Goal: Transaction & Acquisition: Book appointment/travel/reservation

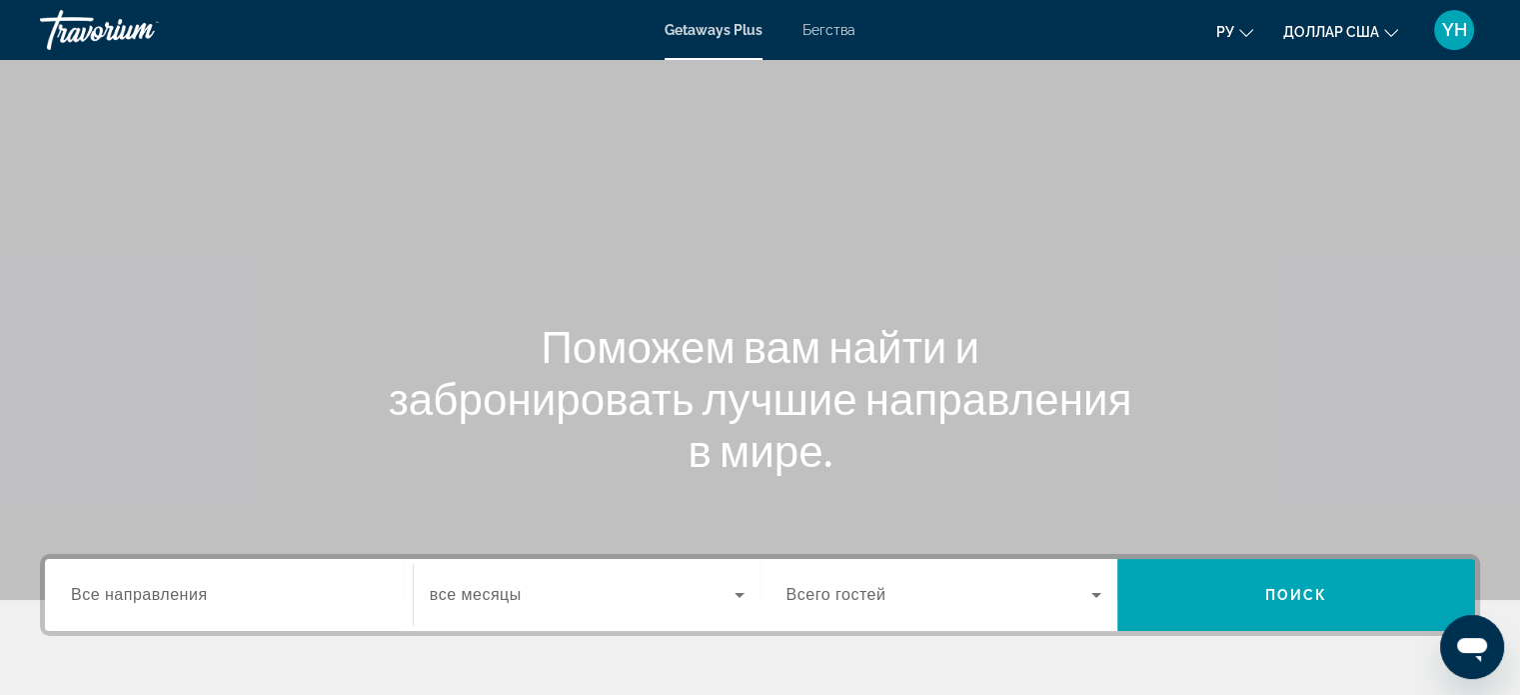
click at [823, 26] on font "Бегства" at bounding box center [829, 30] width 53 height 16
click at [149, 576] on div "Search widget" at bounding box center [229, 595] width 316 height 57
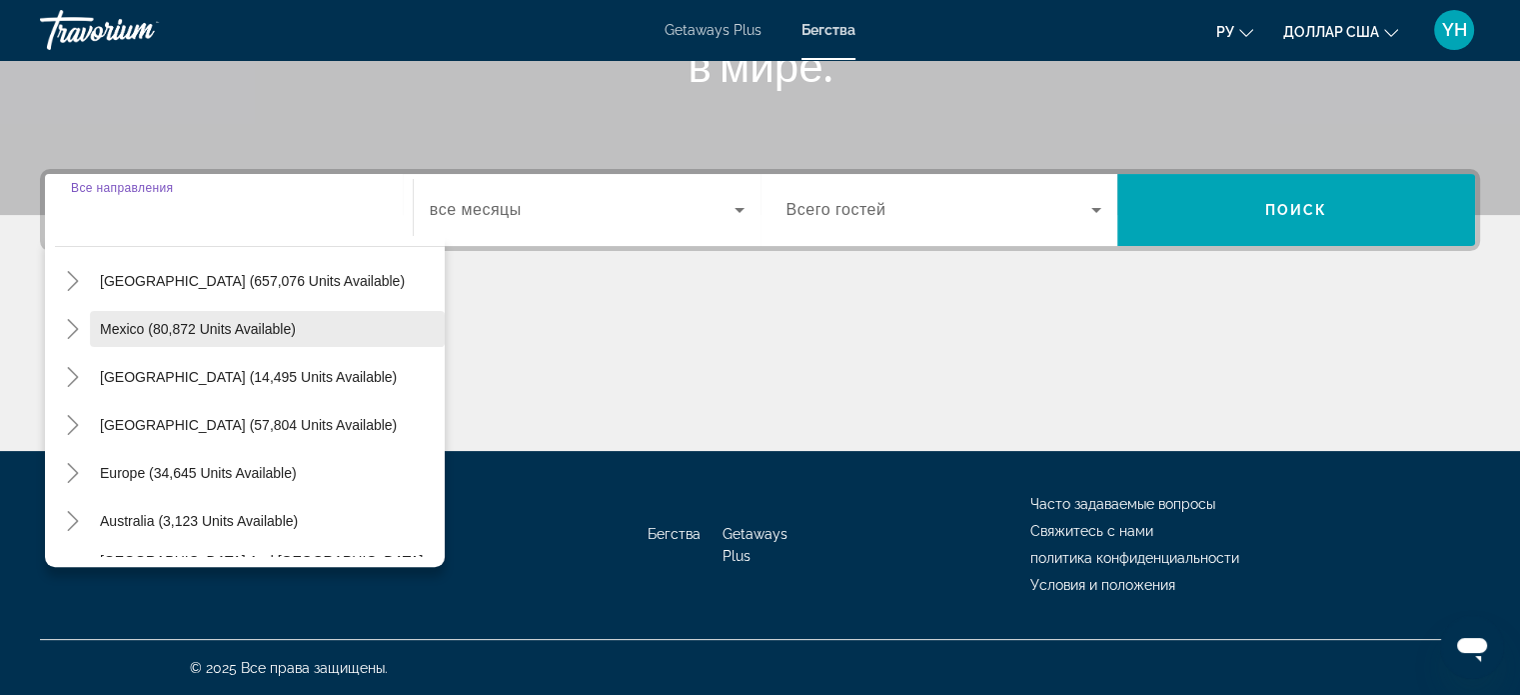
scroll to position [200, 0]
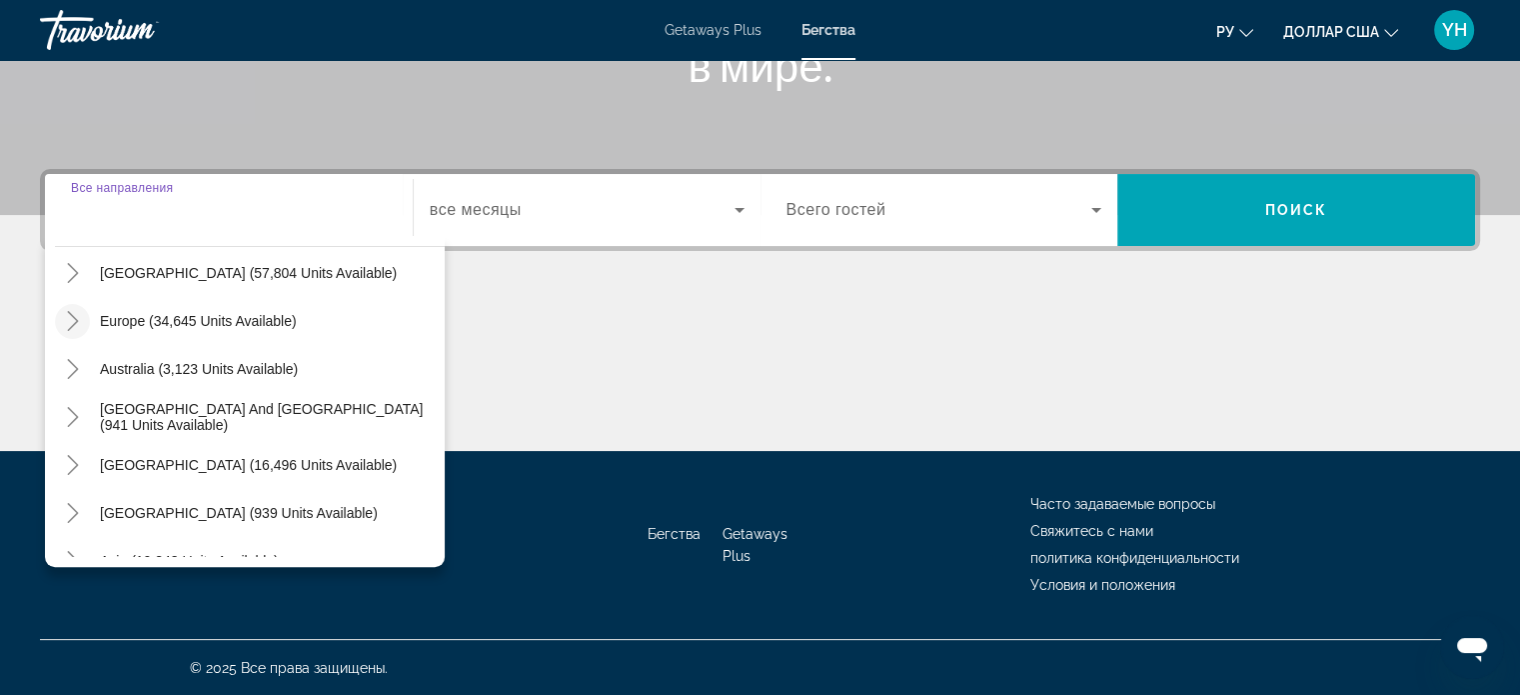
click at [65, 324] on icon "Toggle Europe (34,645 units available)" at bounding box center [73, 321] width 20 height 20
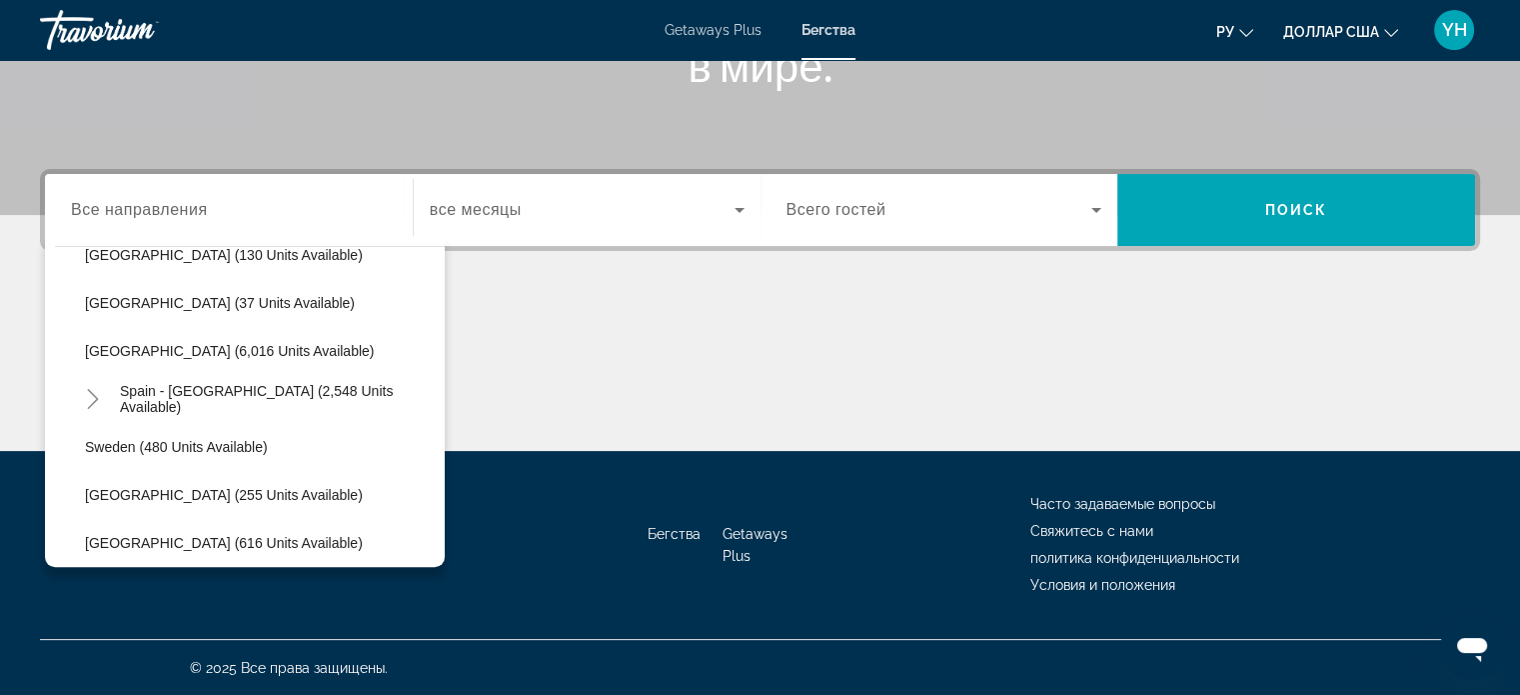
scroll to position [1049, 0]
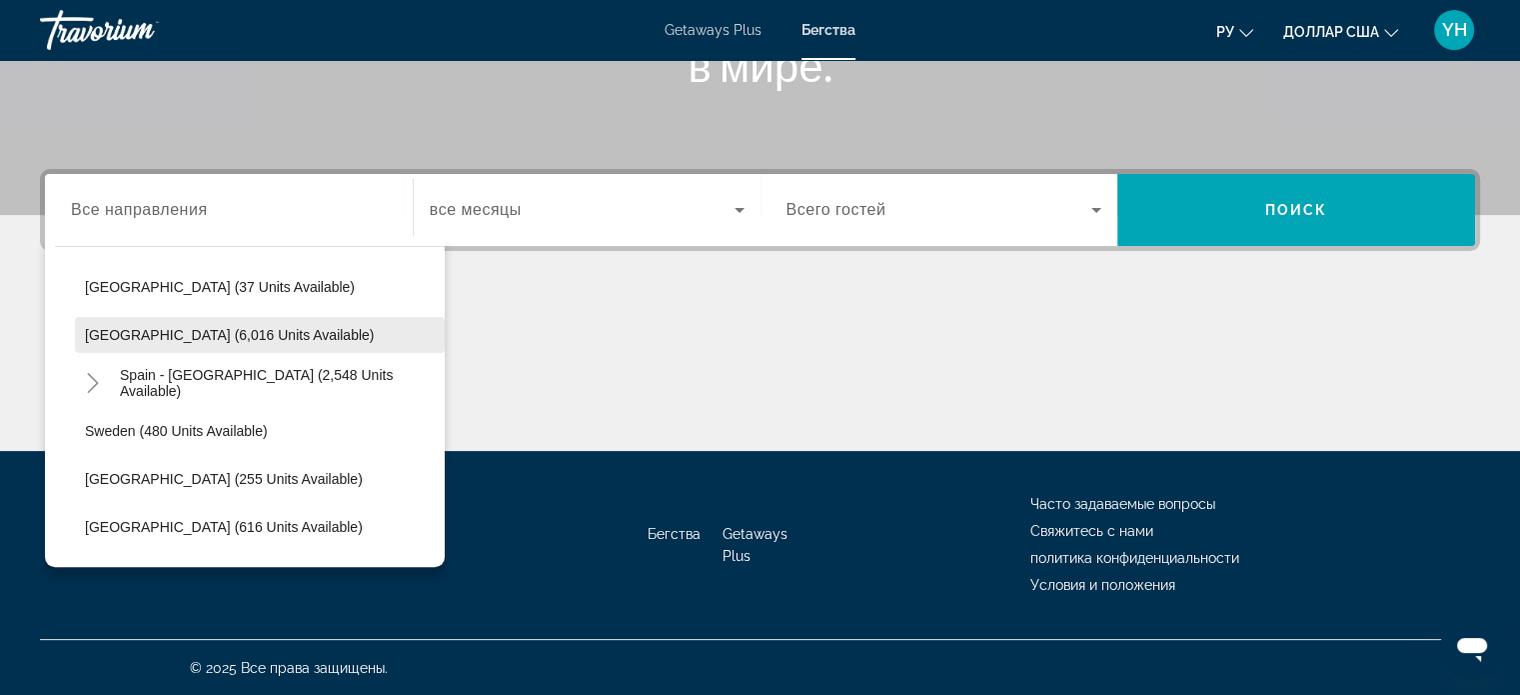
click at [122, 337] on span "Spain (6,016 units available)" at bounding box center [229, 335] width 289 height 16
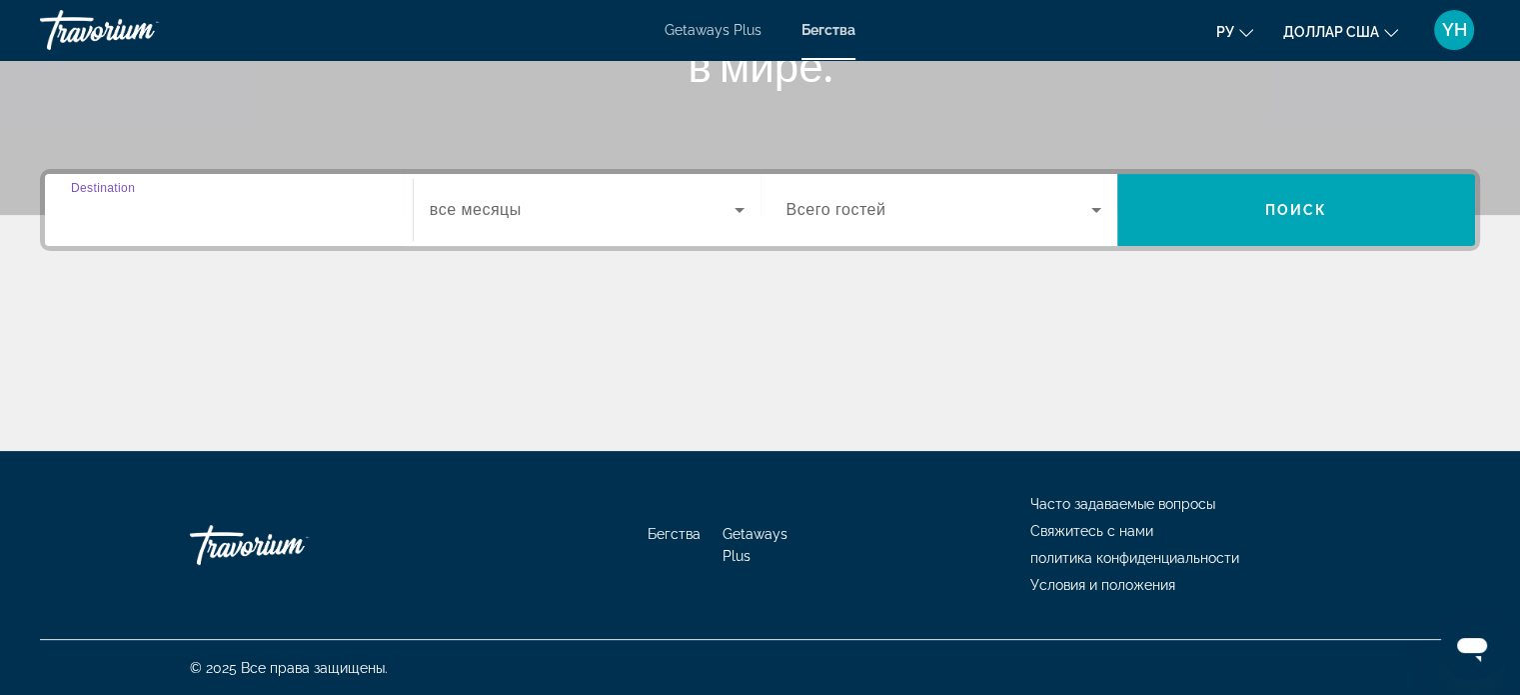
type input "**********"
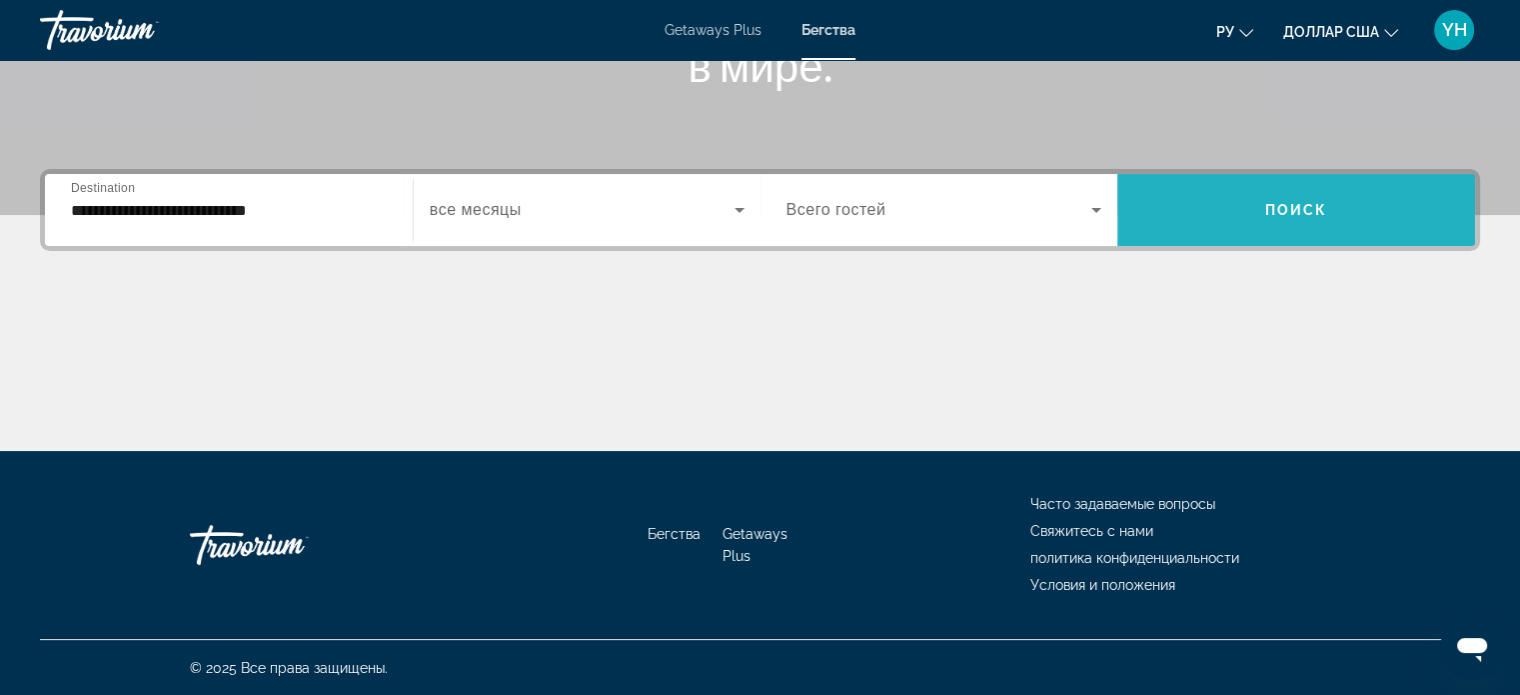
click at [1280, 197] on span "Search widget" at bounding box center [1296, 210] width 358 height 48
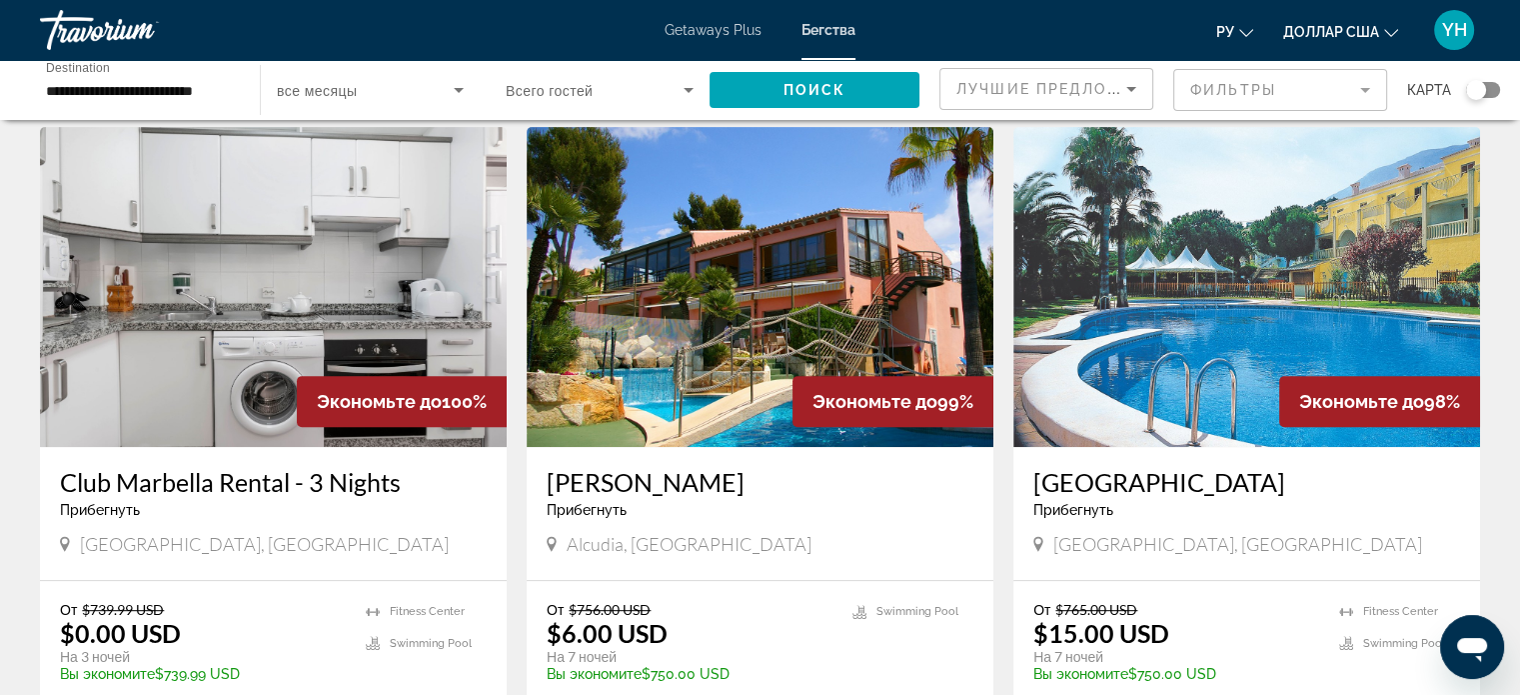
scroll to position [800, 0]
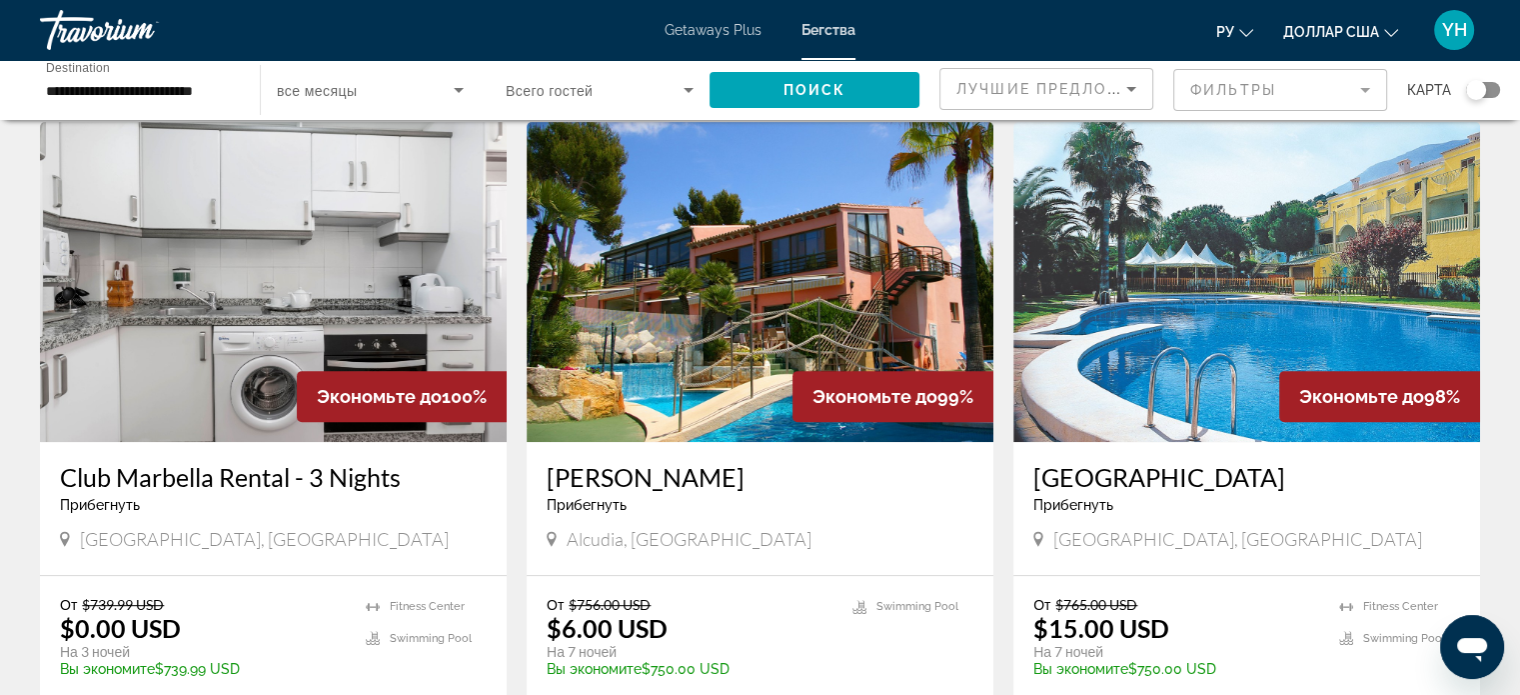
click at [1241, 256] on img "Основное содержание" at bounding box center [1246, 282] width 467 height 320
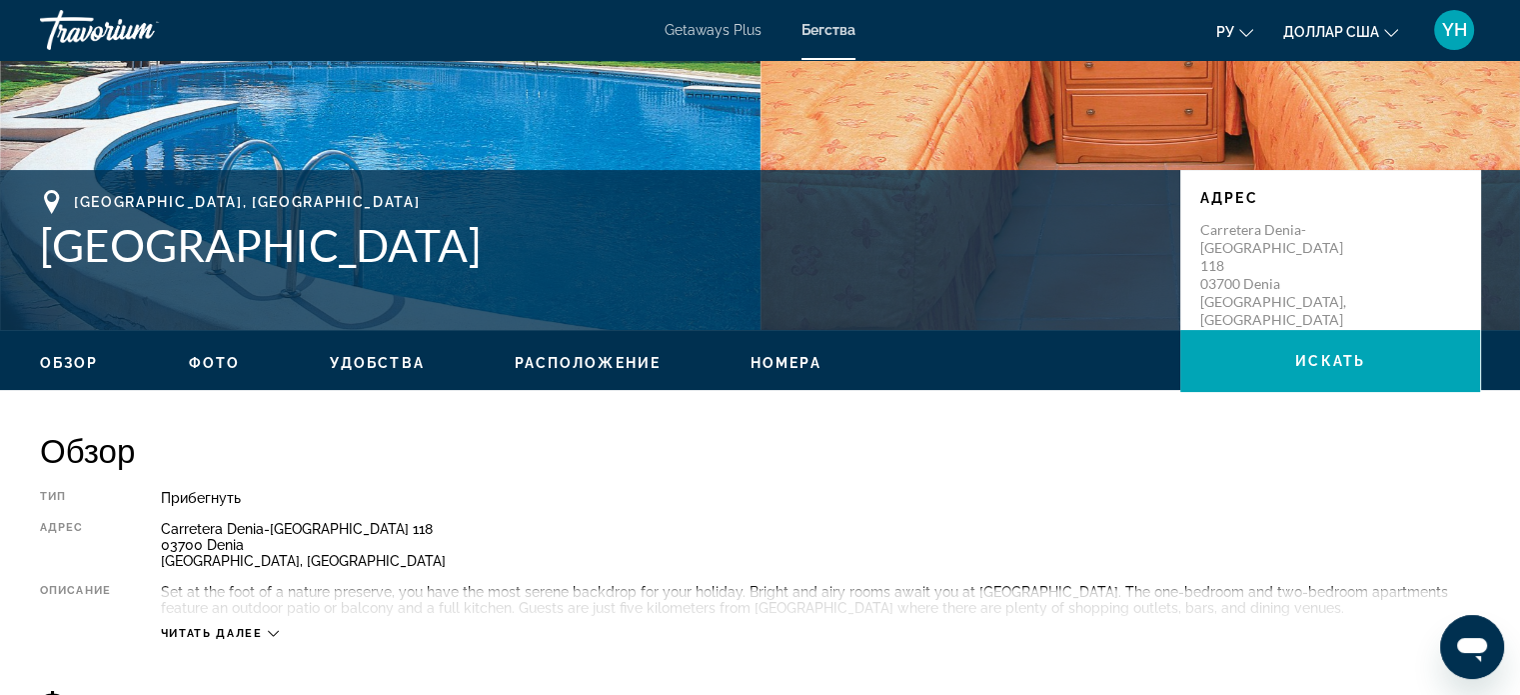
scroll to position [200, 0]
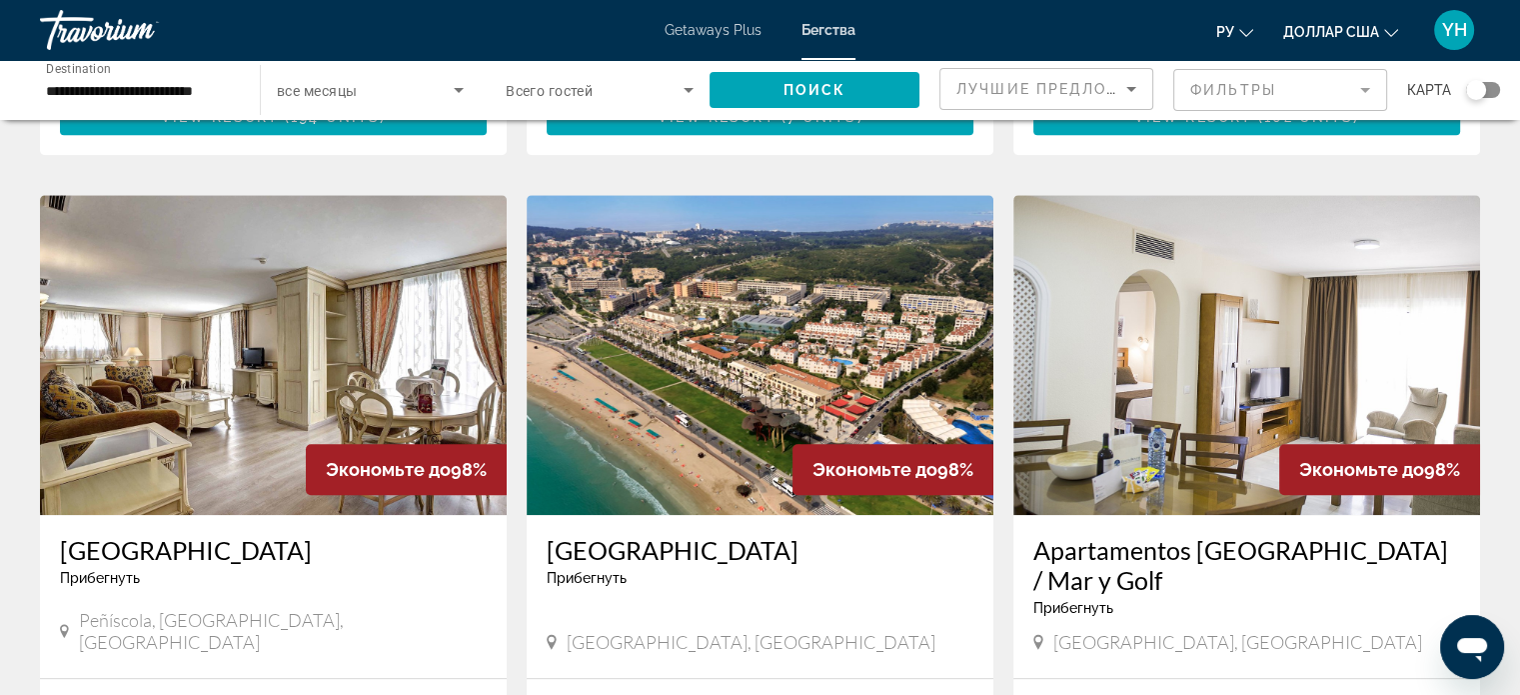
scroll to position [1399, 0]
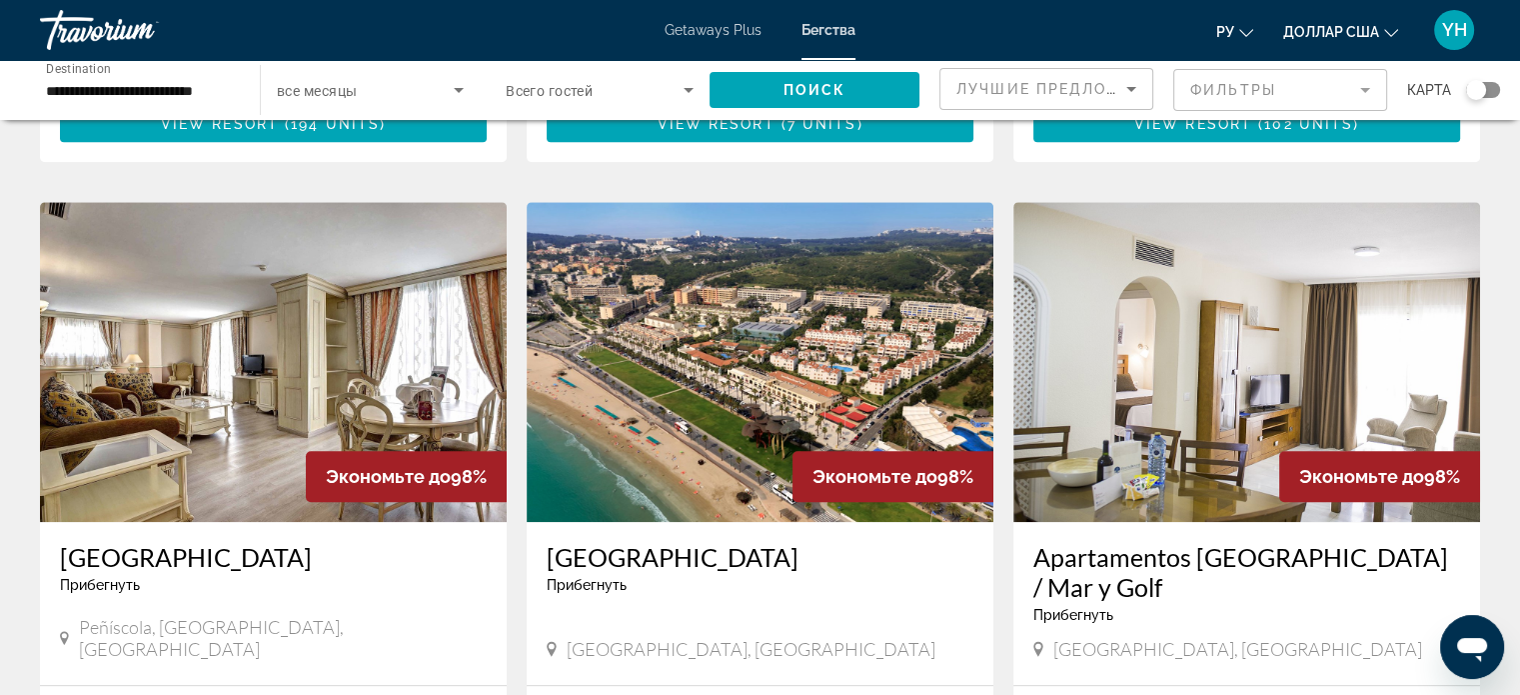
click at [771, 265] on img "Основное содержание" at bounding box center [760, 362] width 467 height 320
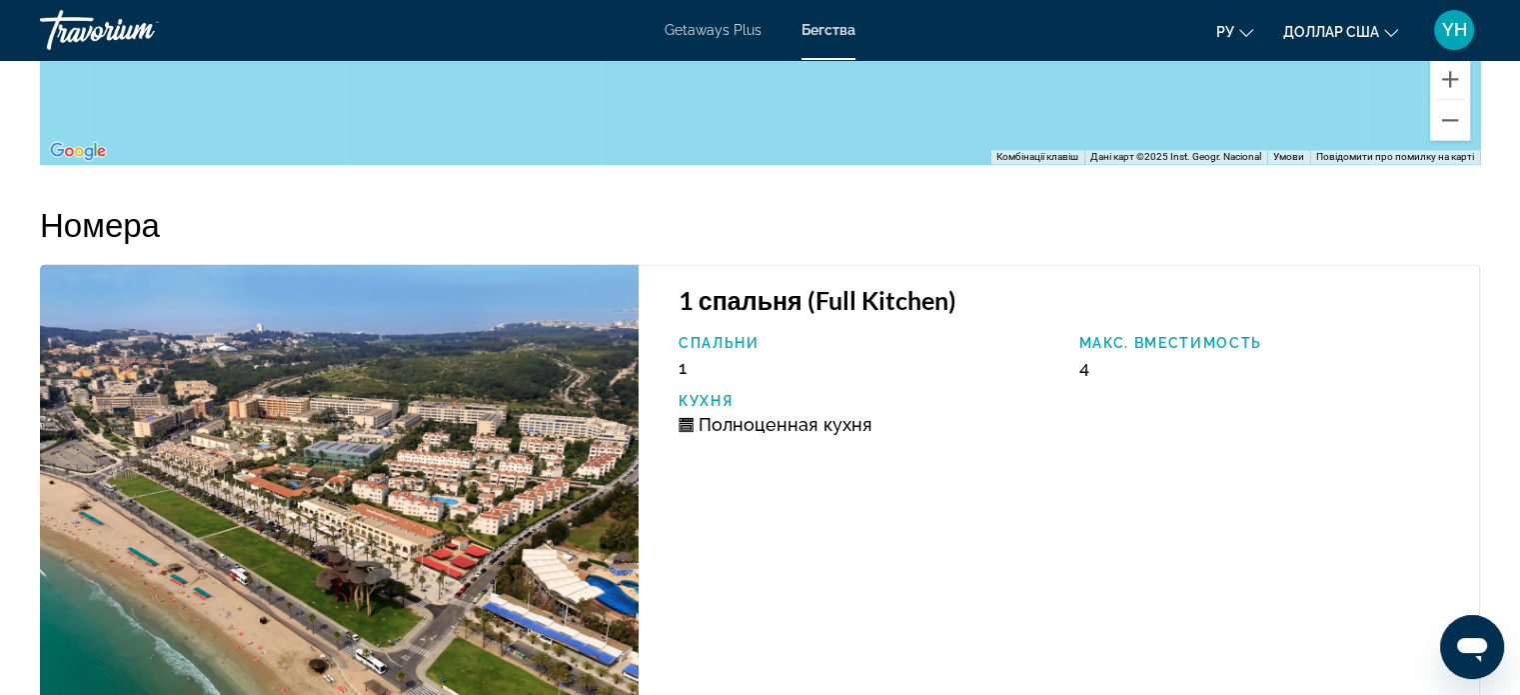
scroll to position [3098, 0]
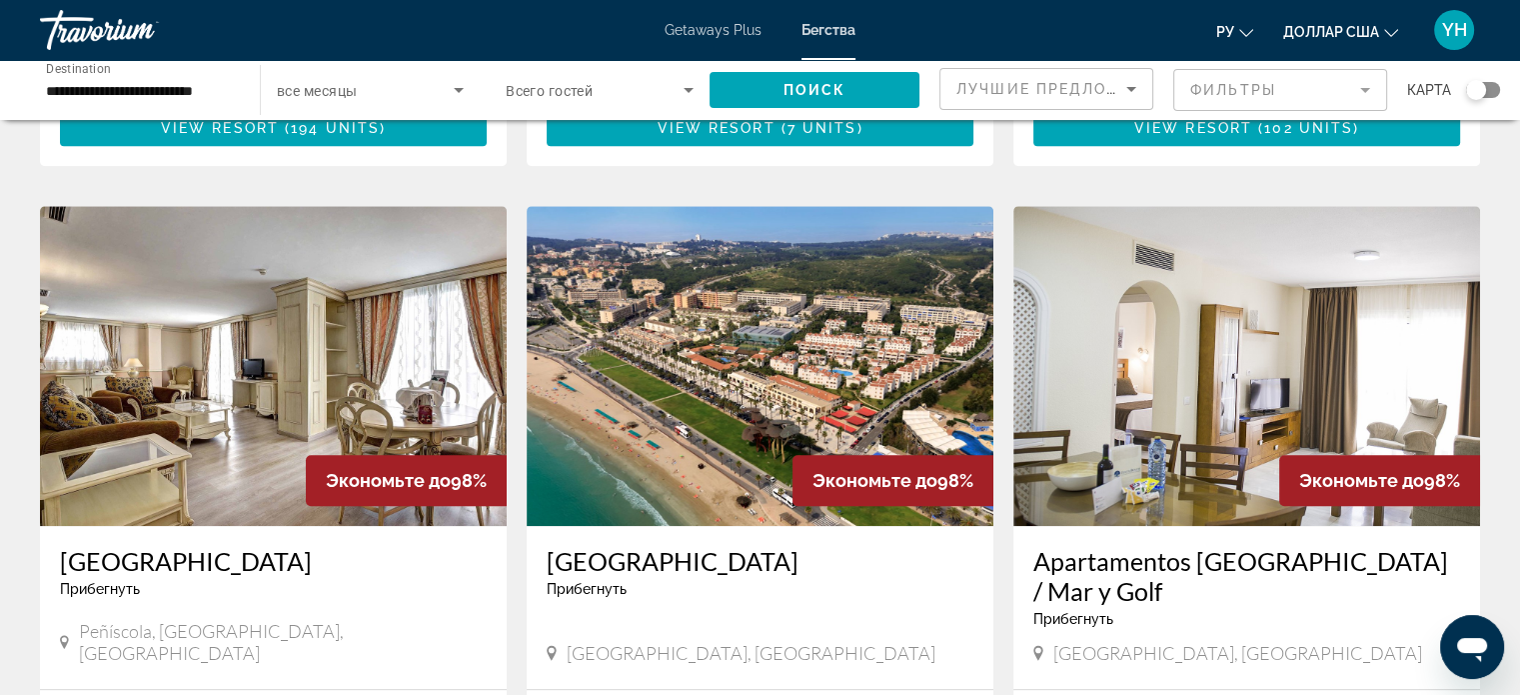
scroll to position [1399, 0]
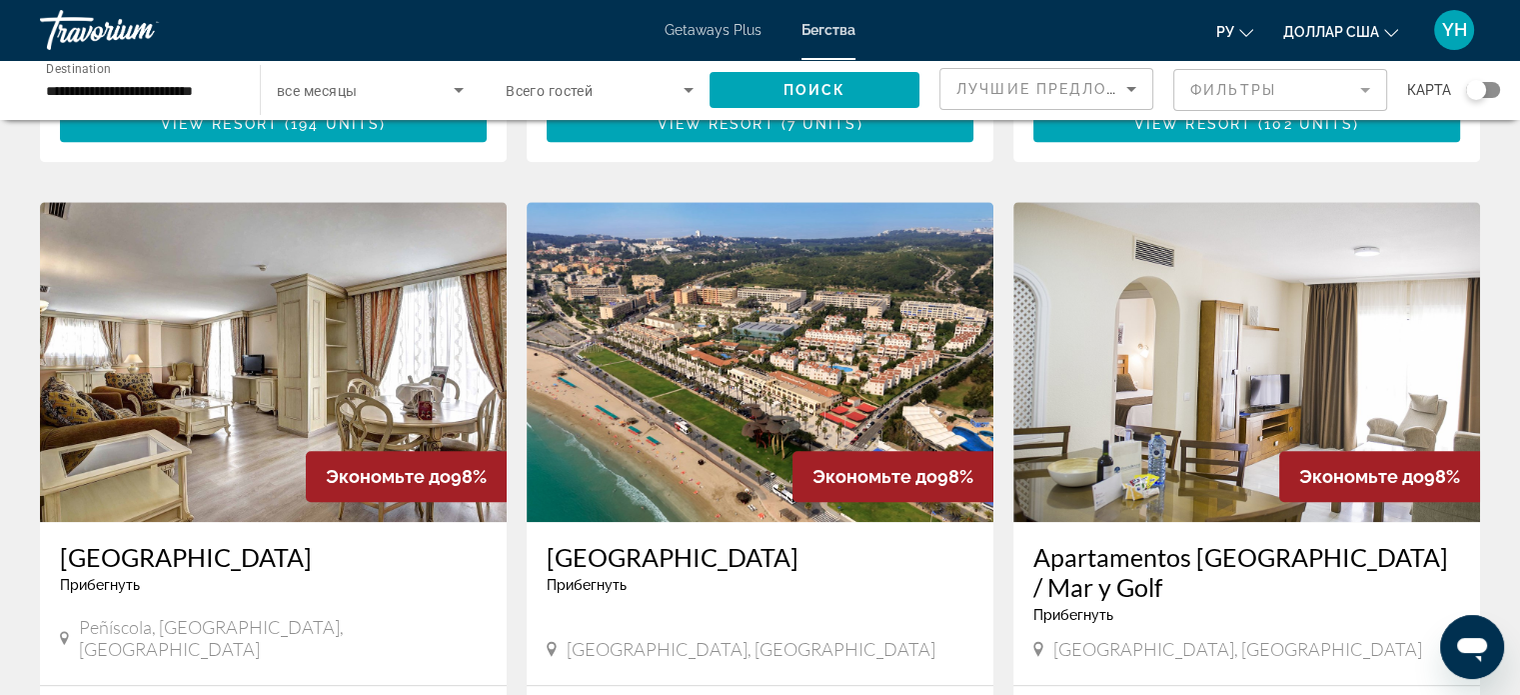
click at [296, 297] on img "Основное содержание" at bounding box center [273, 362] width 467 height 320
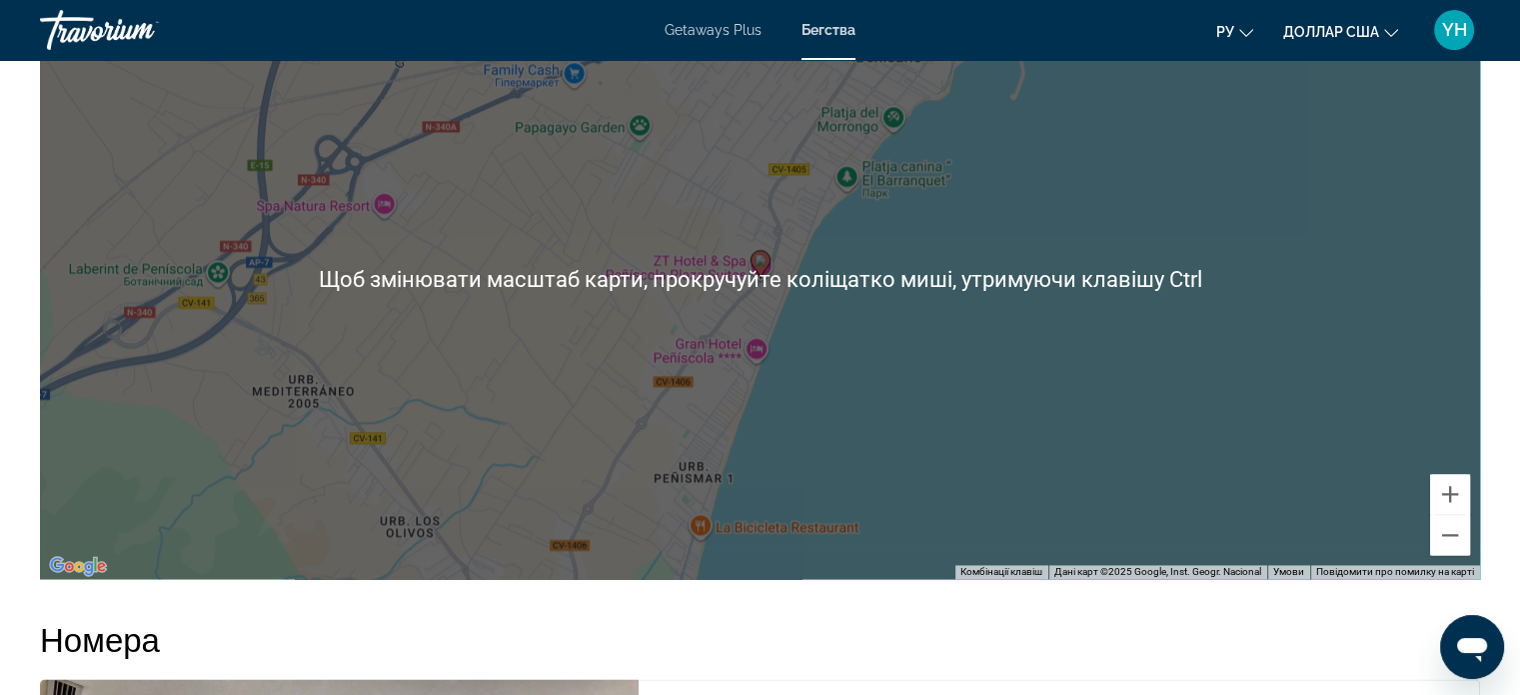
scroll to position [2780, 0]
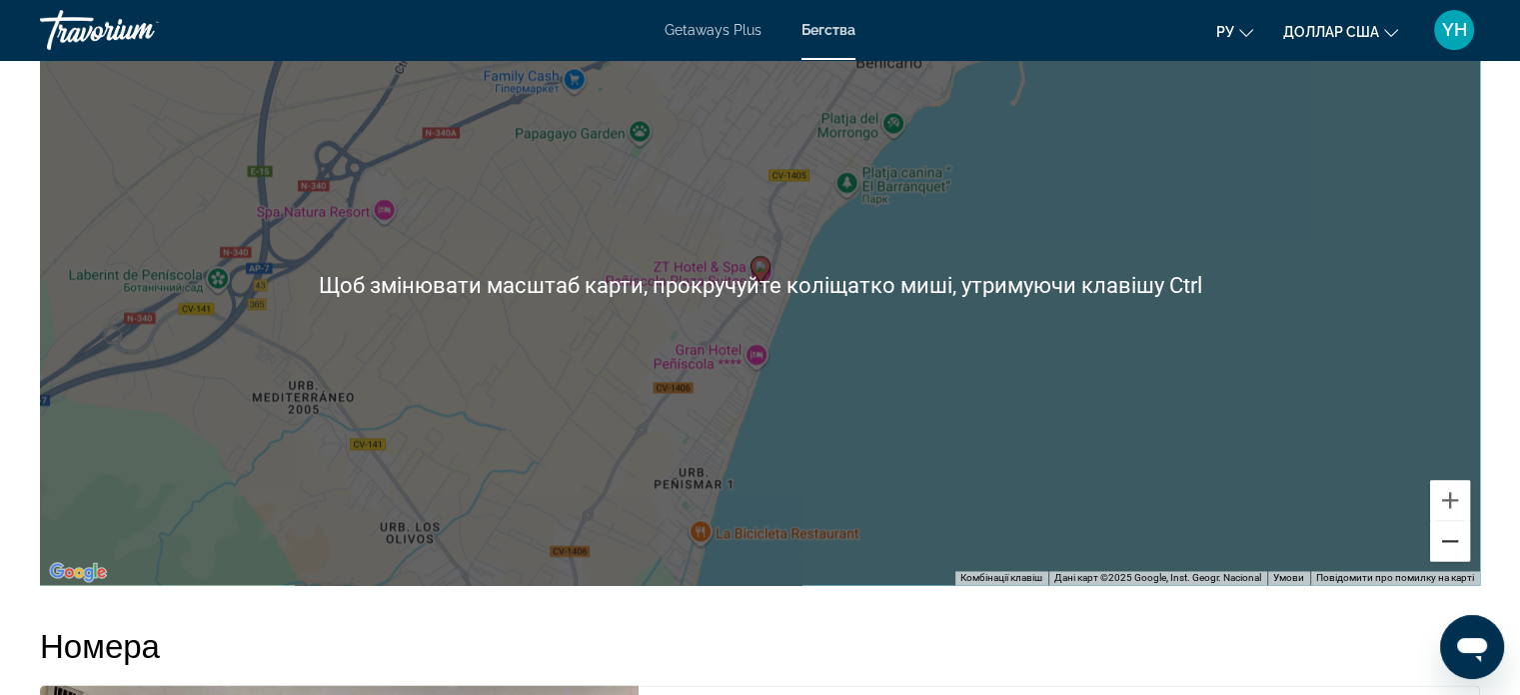
click at [1449, 533] on button "Зменшити" at bounding box center [1450, 541] width 40 height 40
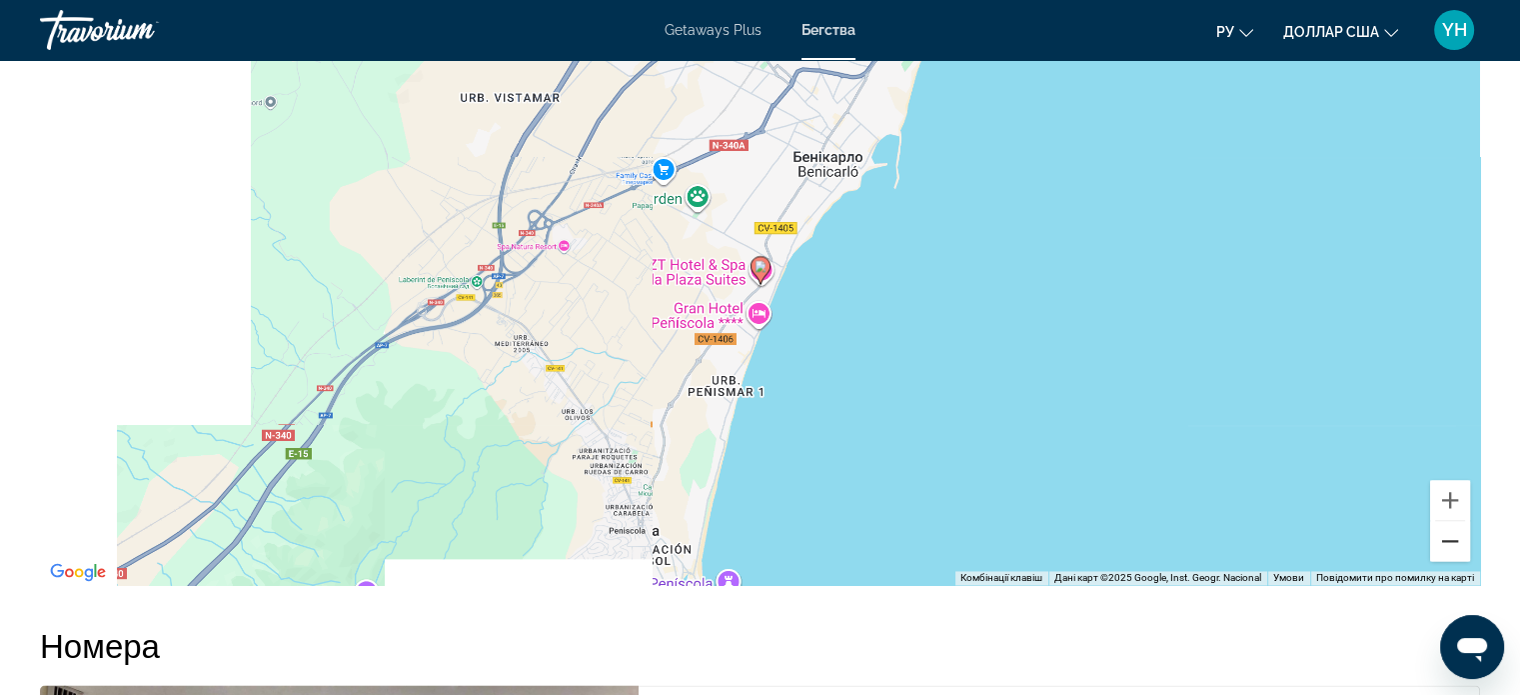
click at [1449, 533] on button "Зменшити" at bounding box center [1450, 541] width 40 height 40
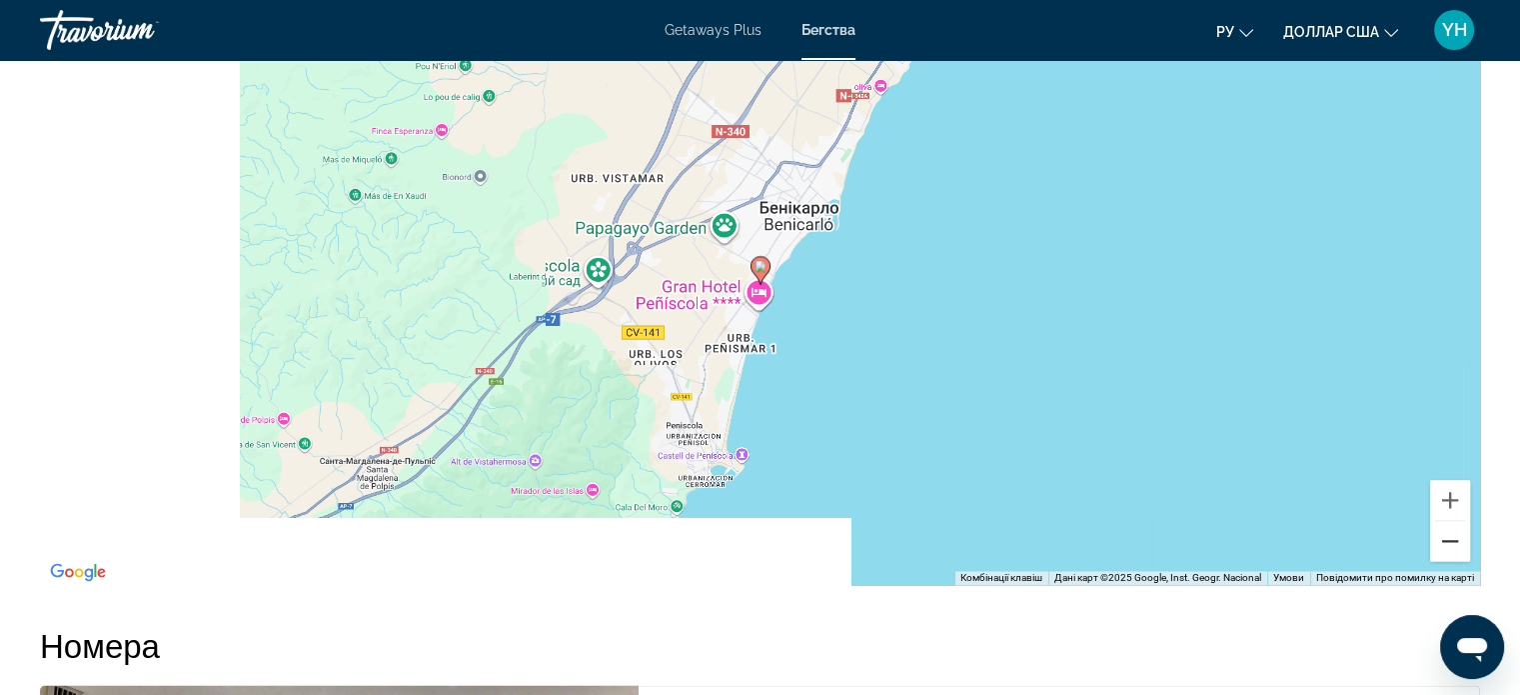
click at [1449, 533] on button "Зменшити" at bounding box center [1450, 541] width 40 height 40
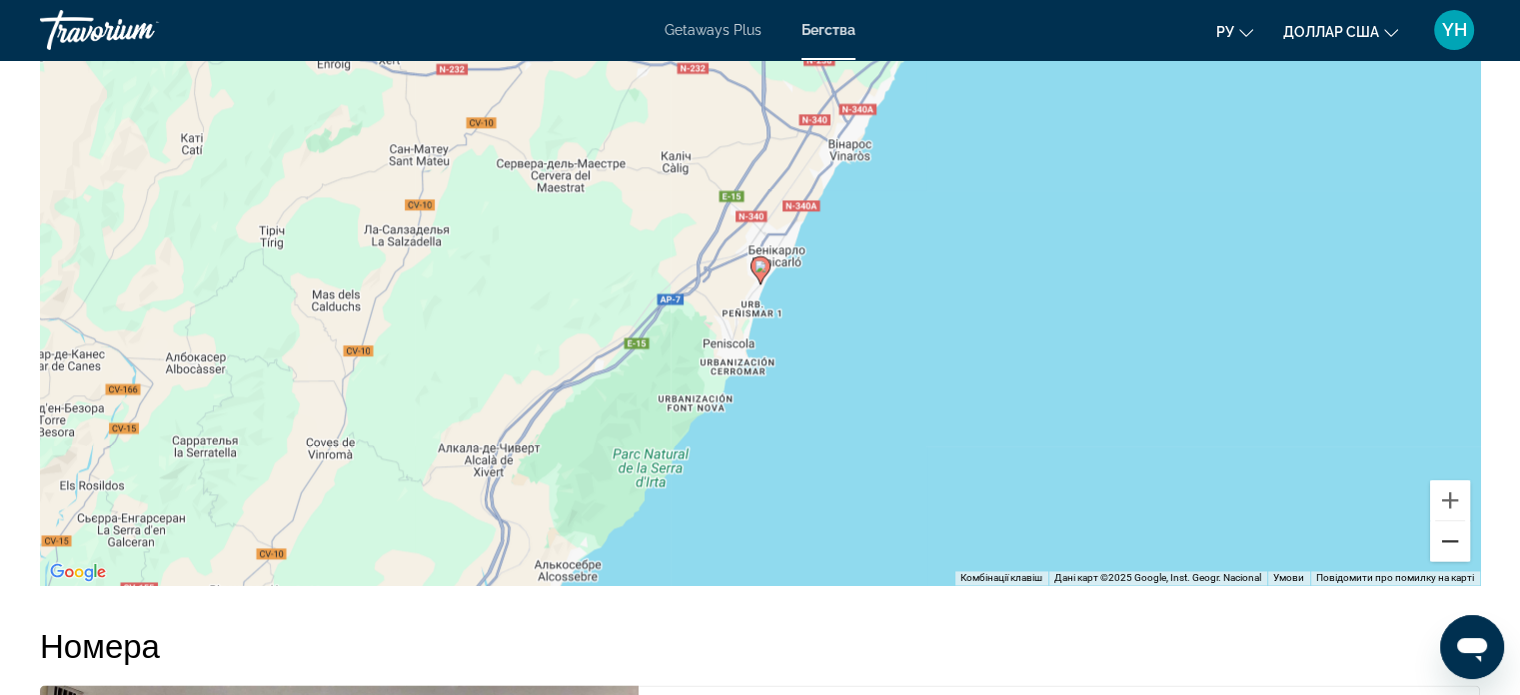
click at [1449, 533] on button "Зменшити" at bounding box center [1450, 541] width 40 height 40
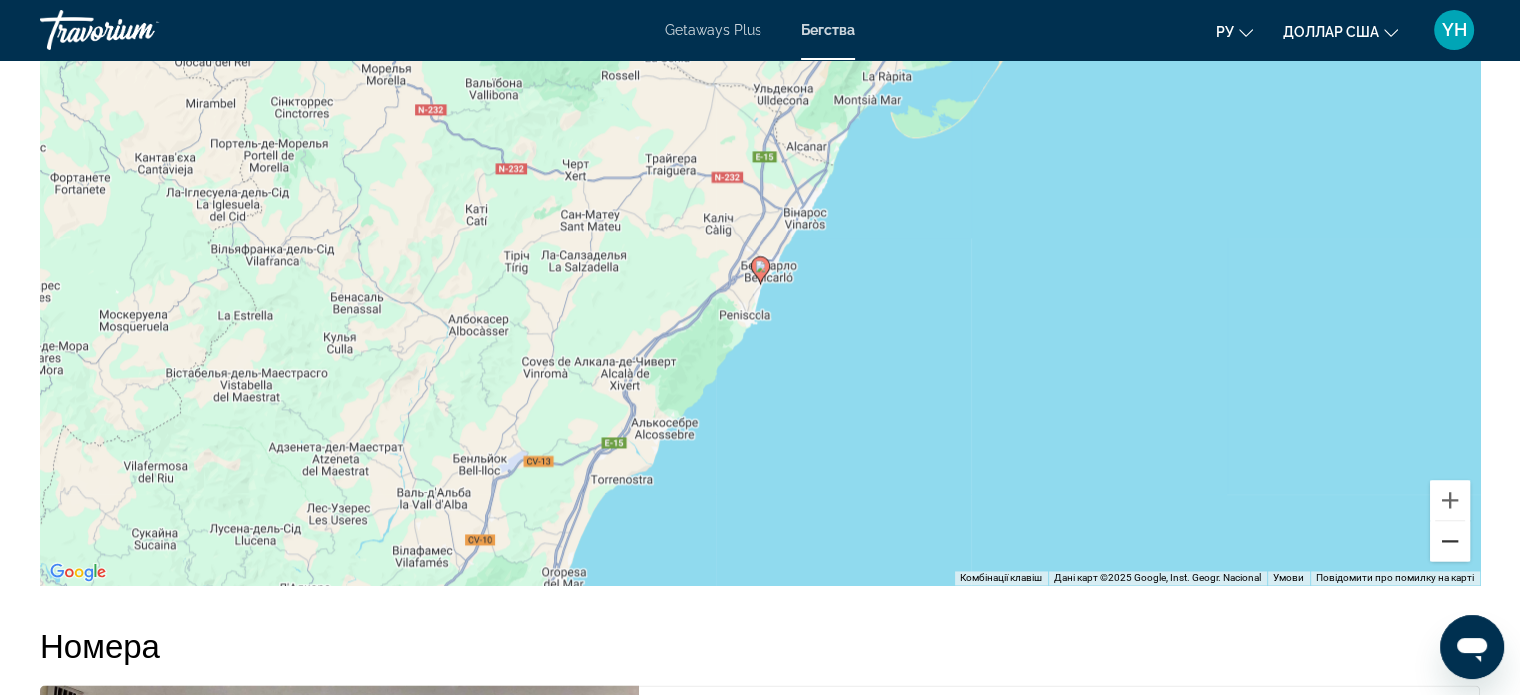
click at [1447, 547] on button "Зменшити" at bounding box center [1450, 541] width 40 height 40
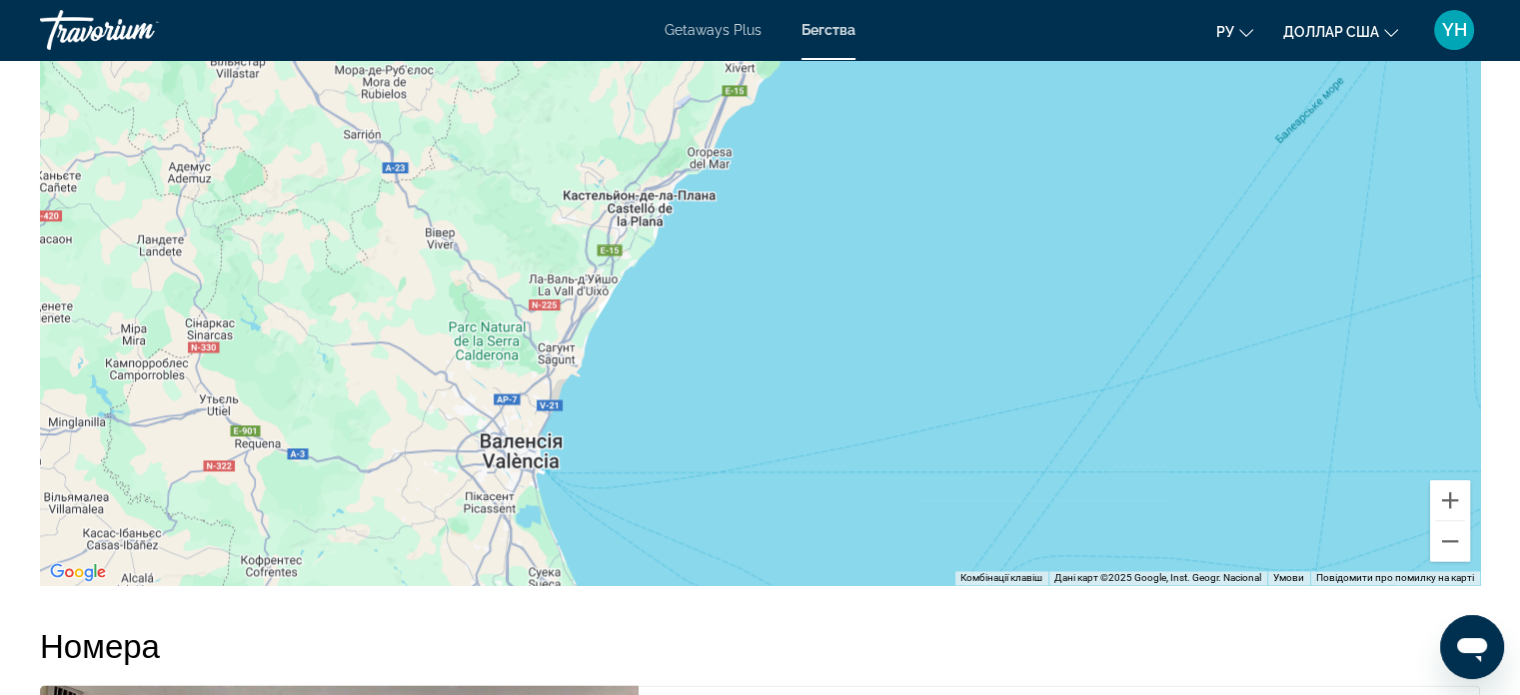
drag, startPoint x: 892, startPoint y: 446, endPoint x: 937, endPoint y: 171, distance: 278.7
click at [937, 171] on div "Увімкніть режим перетягування за допомогою клавіатури, натиснувши Alt + Enter. …" at bounding box center [760, 285] width 1440 height 600
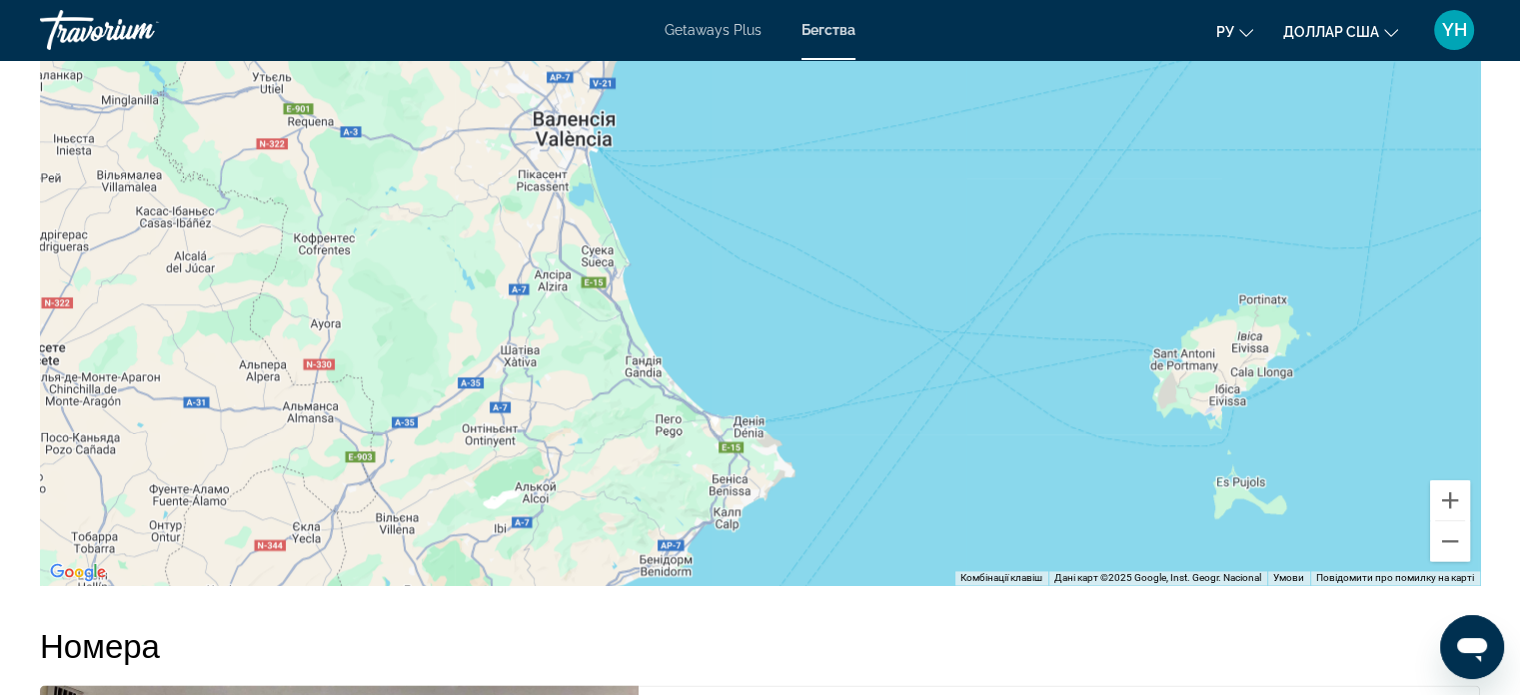
drag, startPoint x: 677, startPoint y: 427, endPoint x: 720, endPoint y: 155, distance: 275.2
click at [720, 151] on div "Увімкніть режим перетягування за допомогою клавіатури, натиснувши Alt + Enter. …" at bounding box center [760, 285] width 1440 height 600
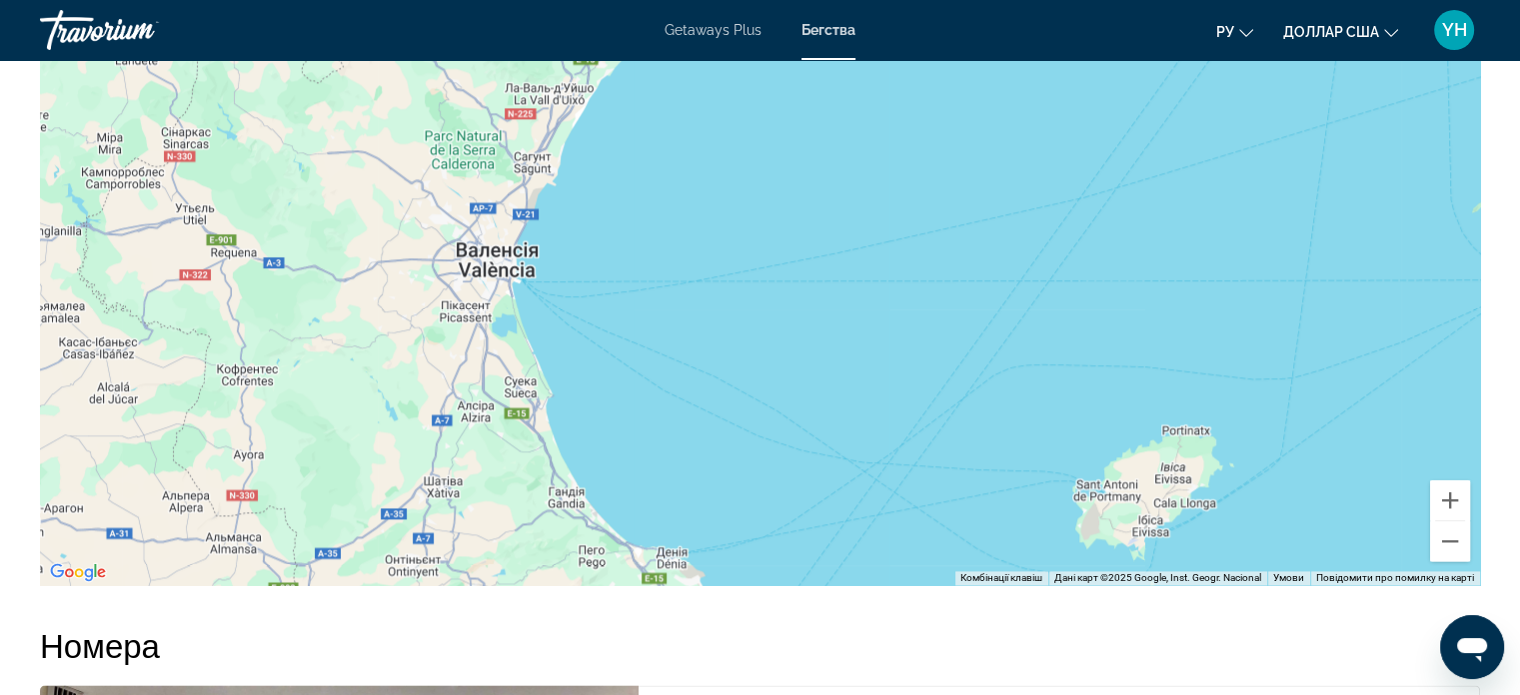
drag, startPoint x: 808, startPoint y: 377, endPoint x: 739, endPoint y: 509, distance: 148.9
click at [736, 544] on div "Основное содержание" at bounding box center [760, 285] width 1440 height 600
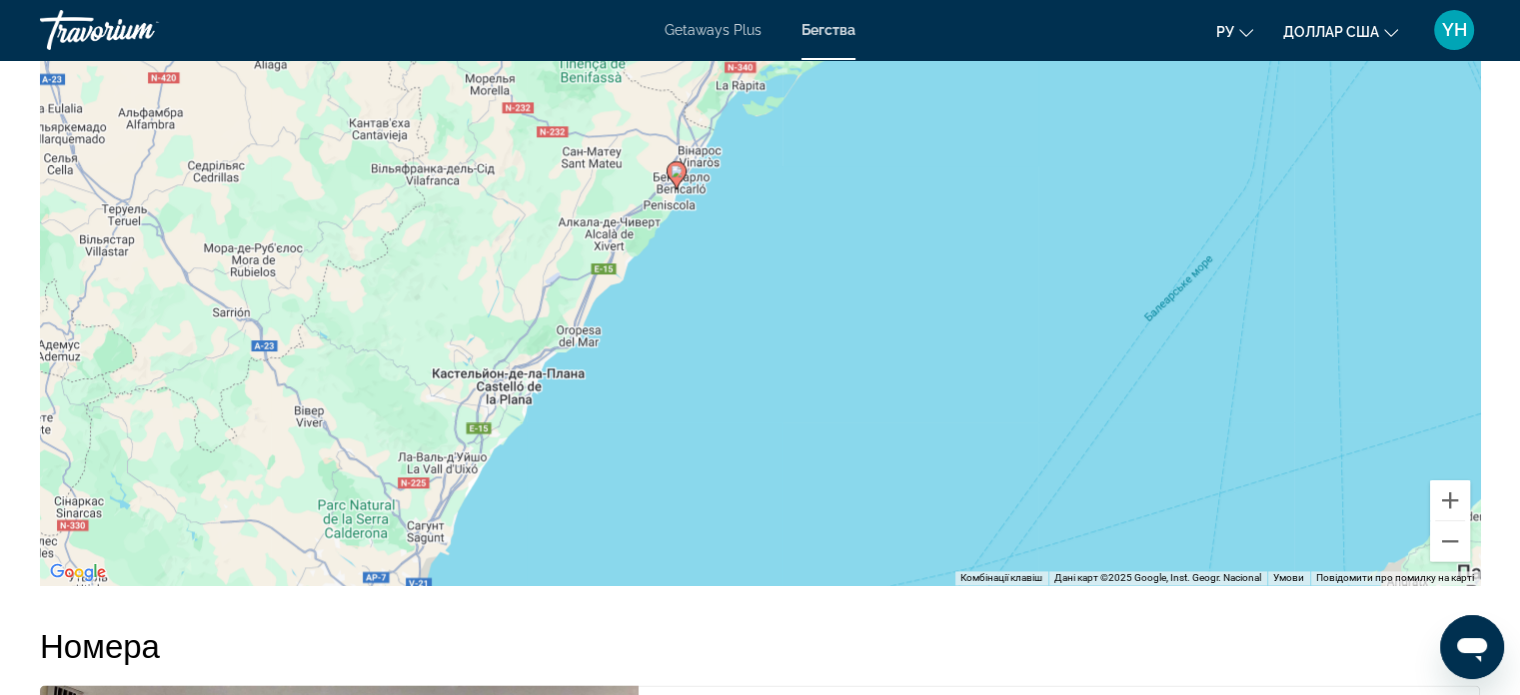
drag, startPoint x: 832, startPoint y: 331, endPoint x: 749, endPoint y: 577, distance: 259.5
click at [749, 577] on div "Увімкніть режим перетягування за допомогою клавіатури, натиснувши Alt + Enter. …" at bounding box center [760, 285] width 1440 height 600
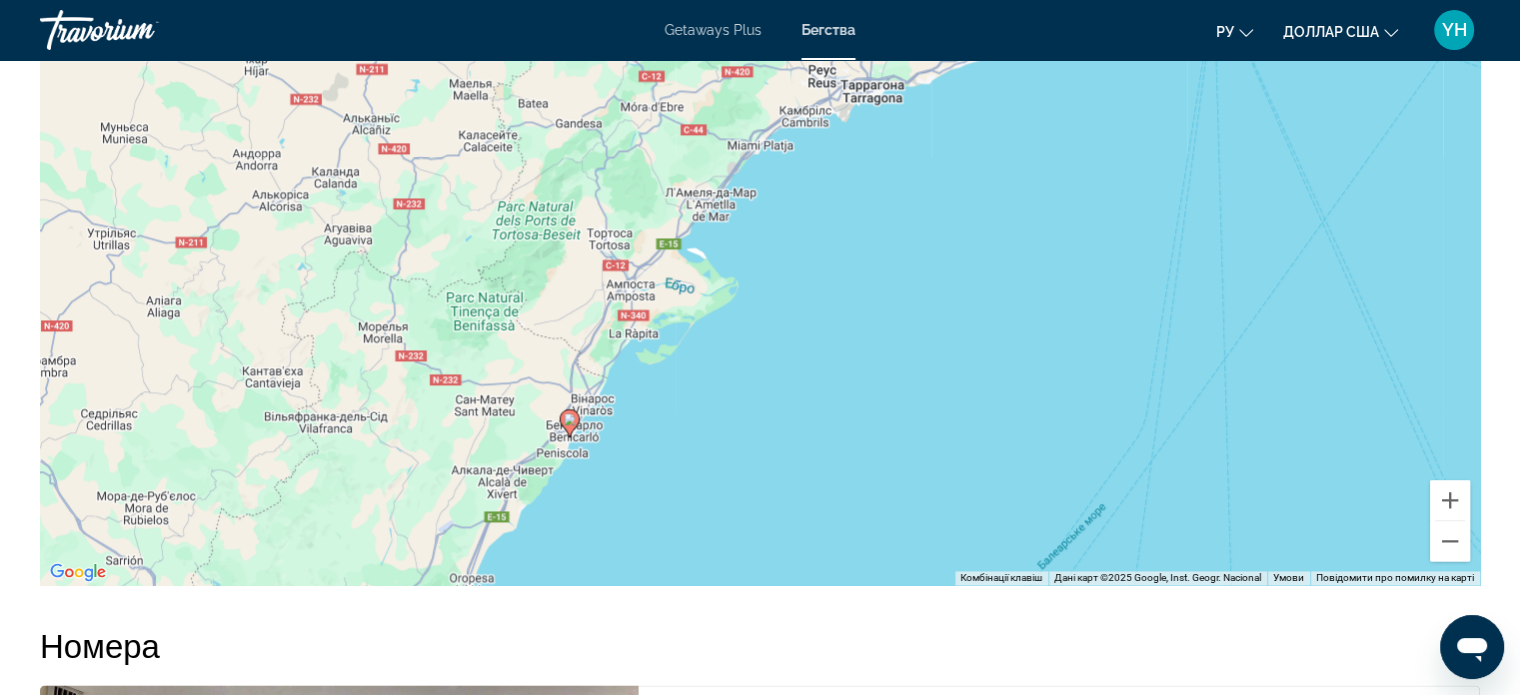
drag, startPoint x: 899, startPoint y: 352, endPoint x: 802, endPoint y: 586, distance: 253.2
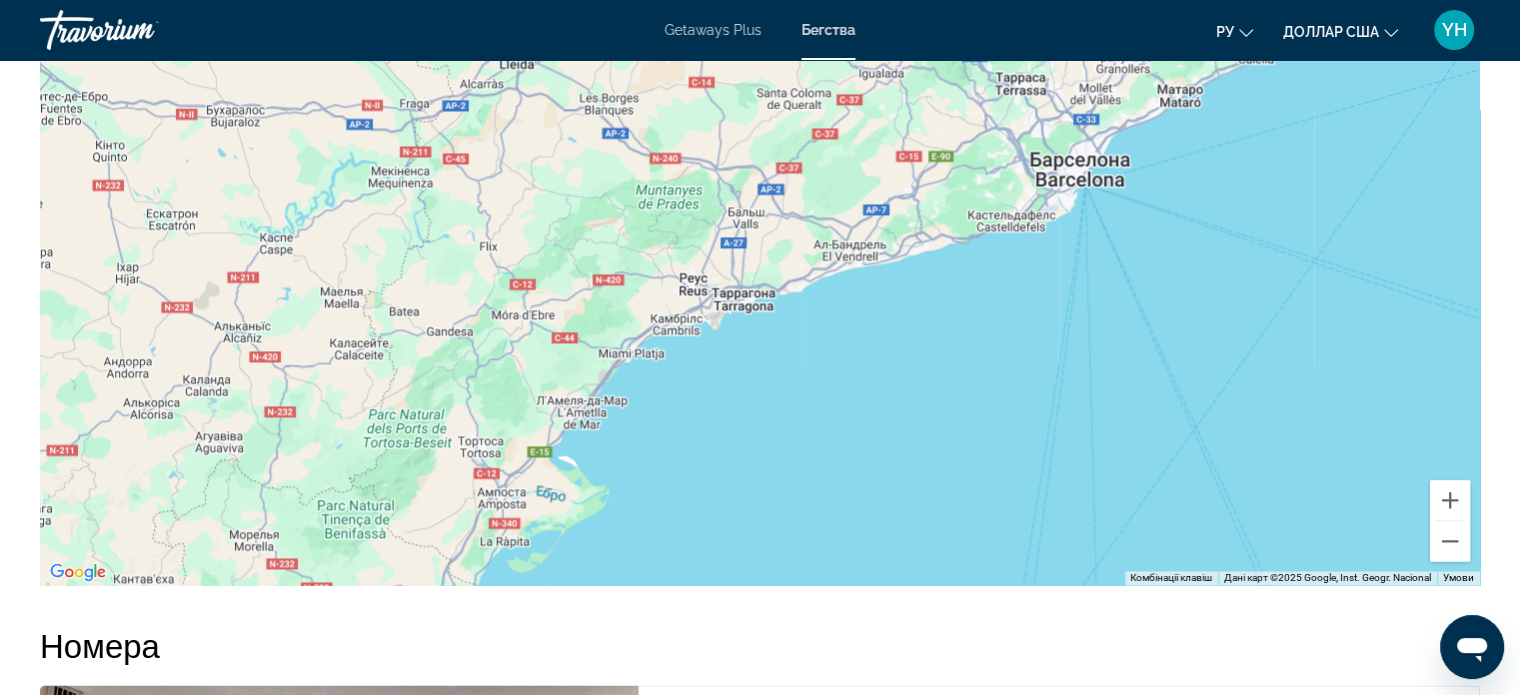
drag, startPoint x: 977, startPoint y: 315, endPoint x: 847, endPoint y: 529, distance: 250.8
click at [847, 529] on div "Увімкніть режим перетягування за допомогою клавіатури, натиснувши Alt + Enter. …" at bounding box center [760, 285] width 1440 height 600
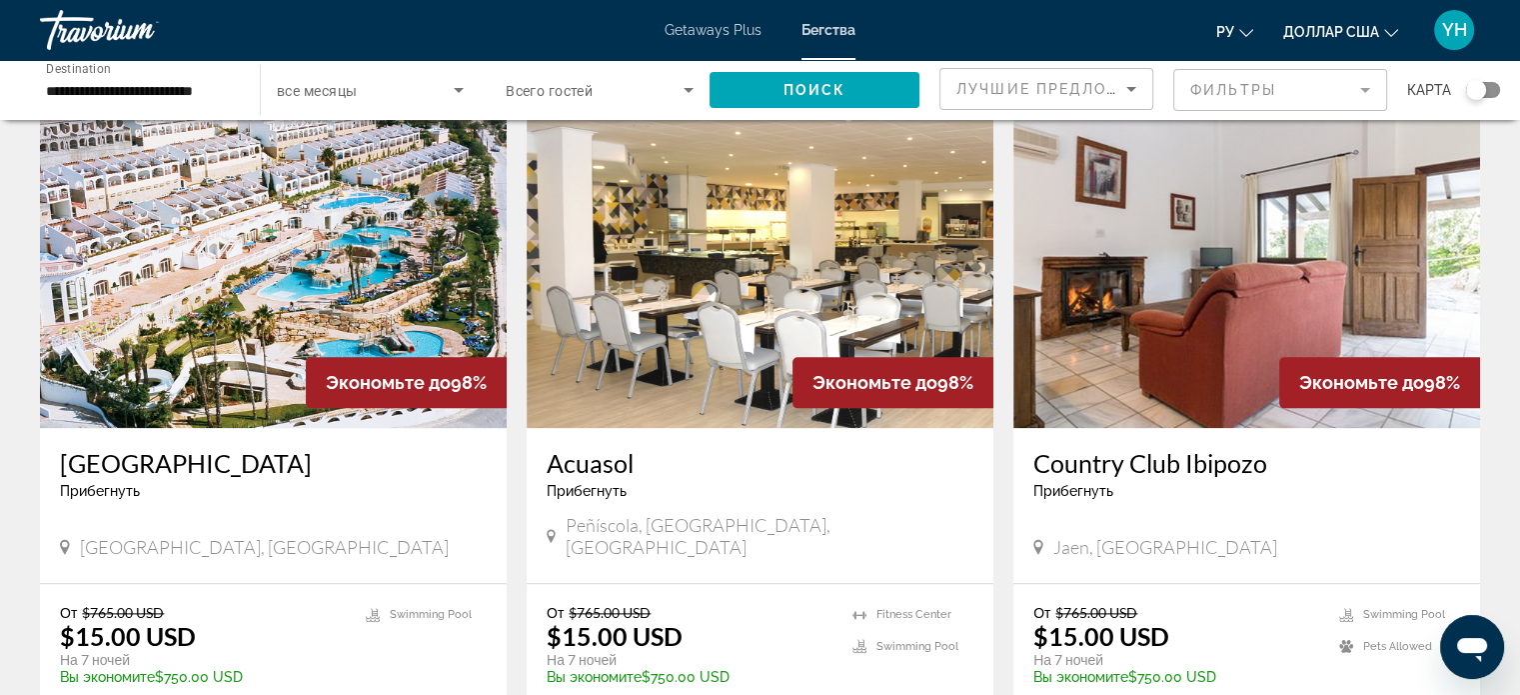
scroll to position [2199, 0]
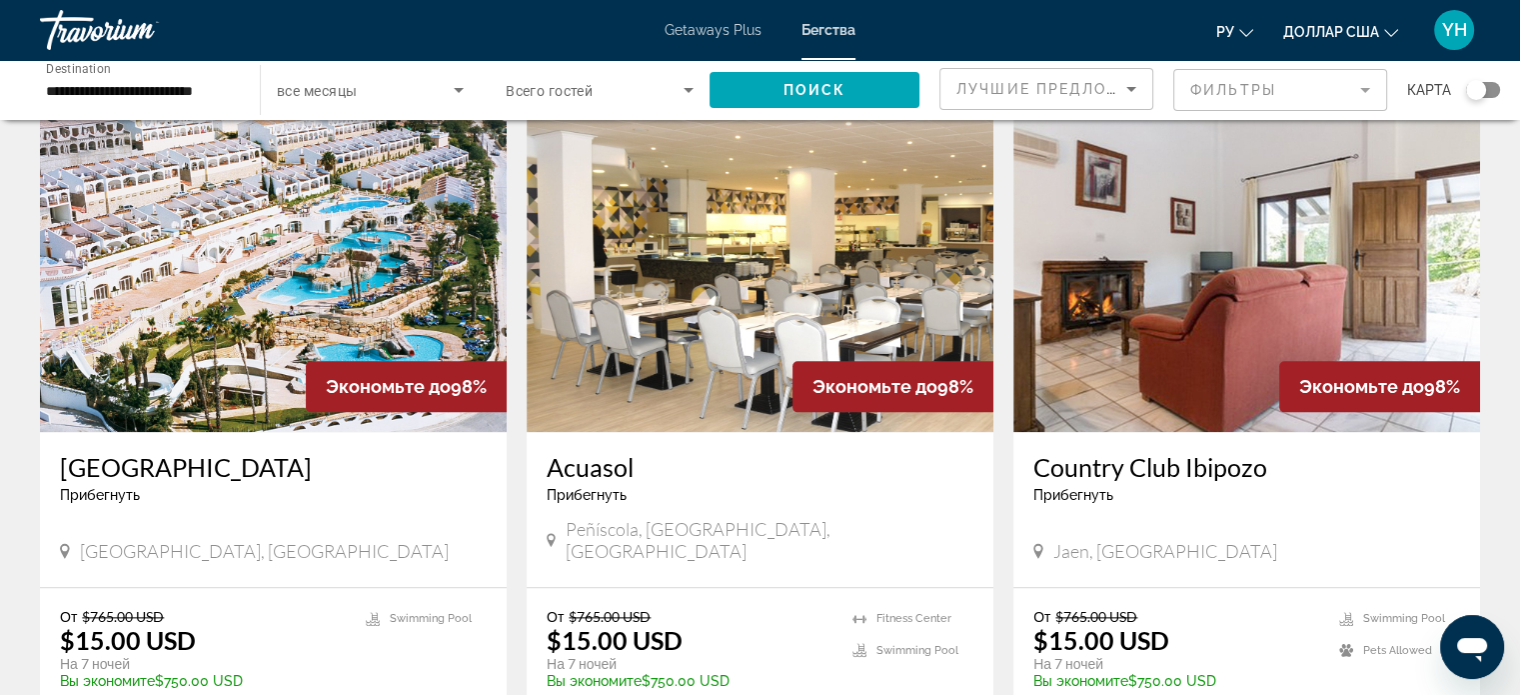
click at [326, 207] on img "Основное содержание" at bounding box center [273, 272] width 467 height 320
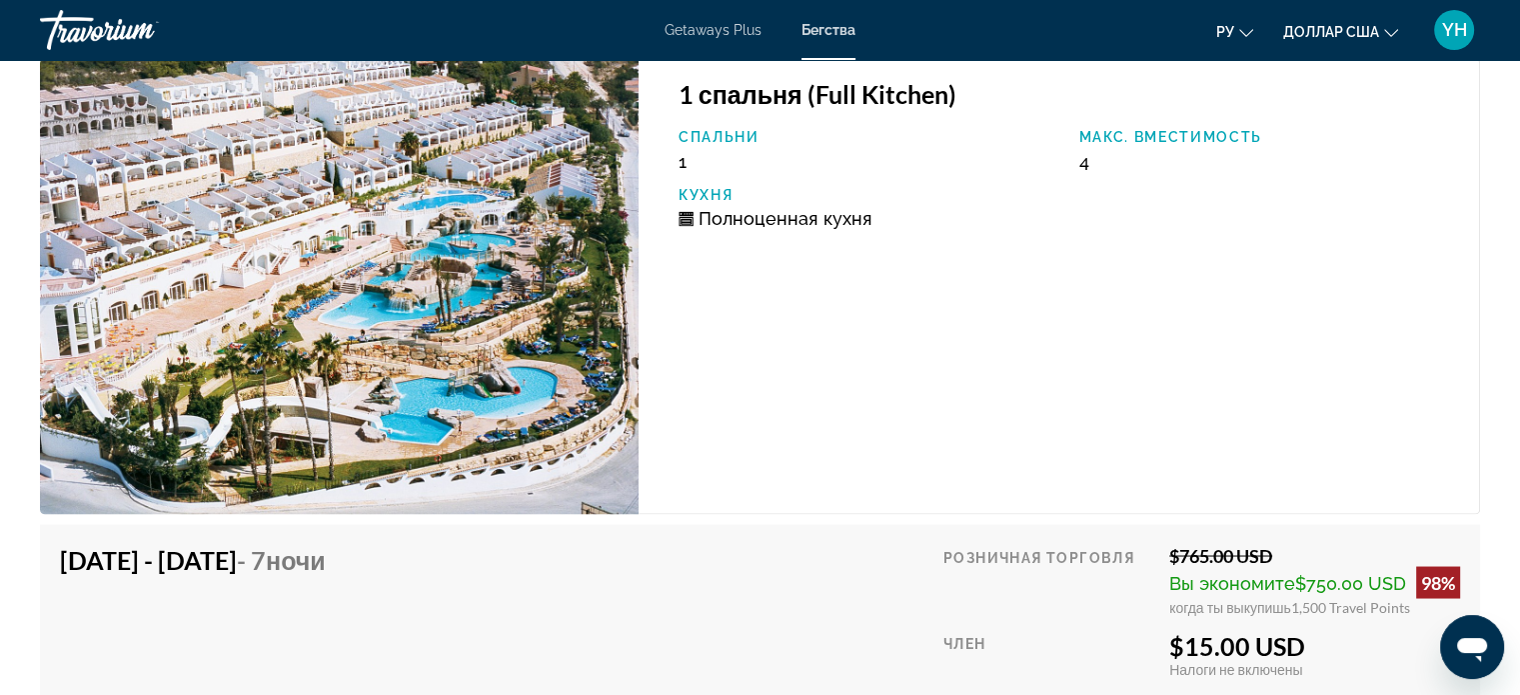
scroll to position [3398, 0]
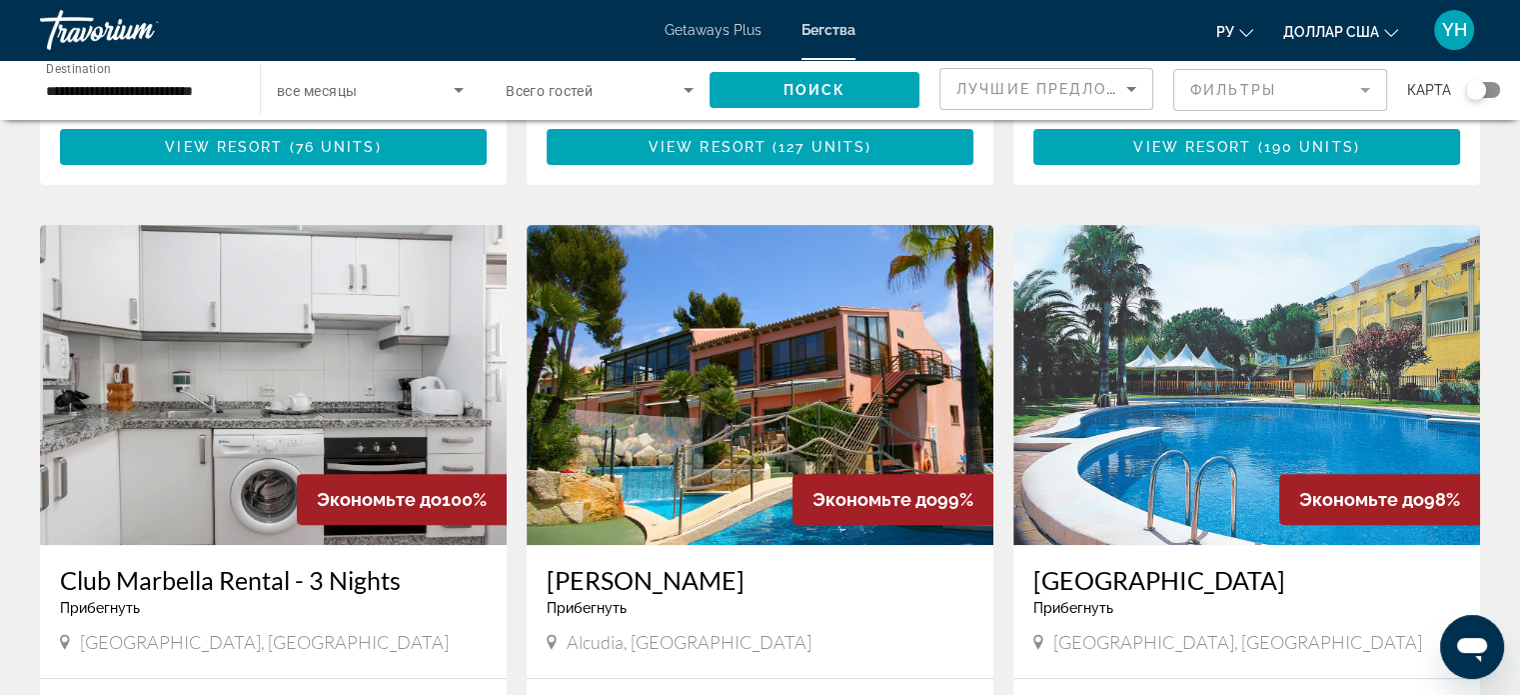
scroll to position [700, 0]
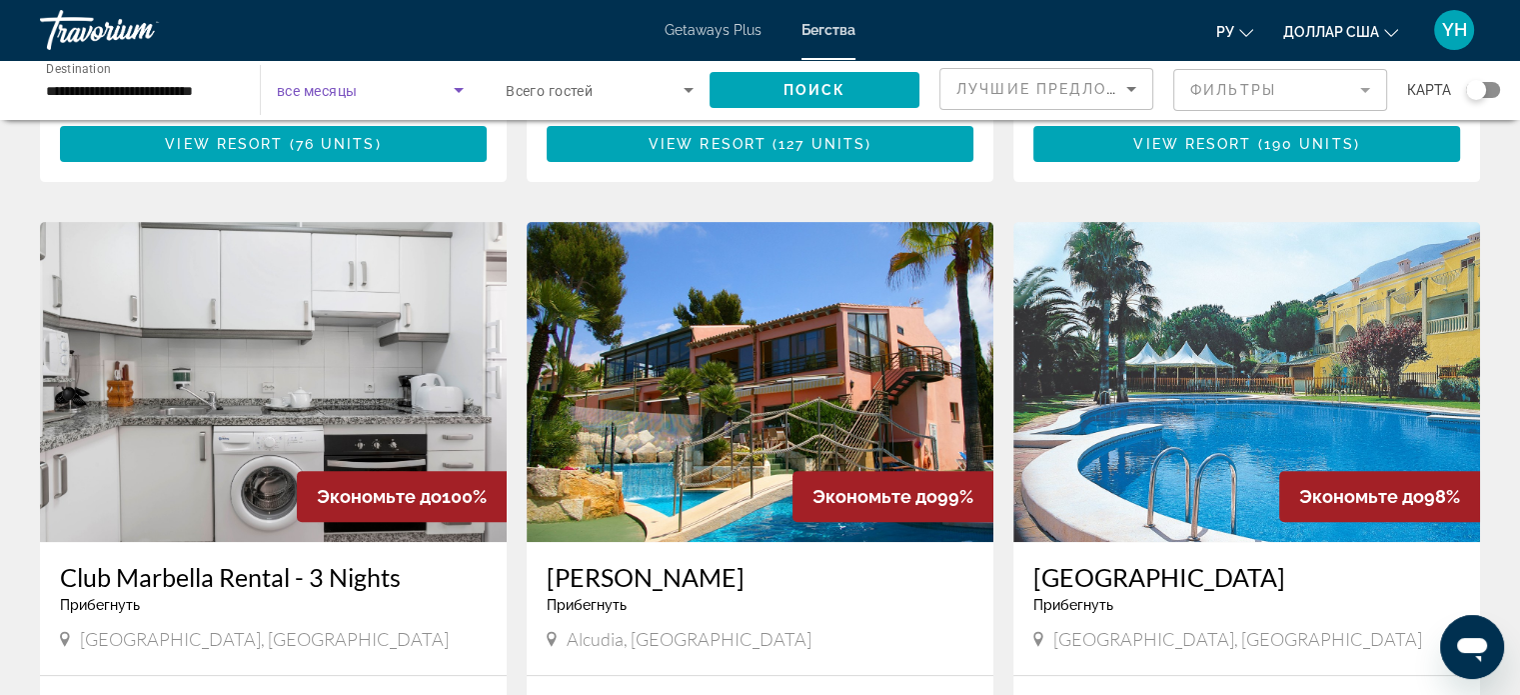
click at [455, 84] on icon "Search widget" at bounding box center [459, 90] width 24 height 24
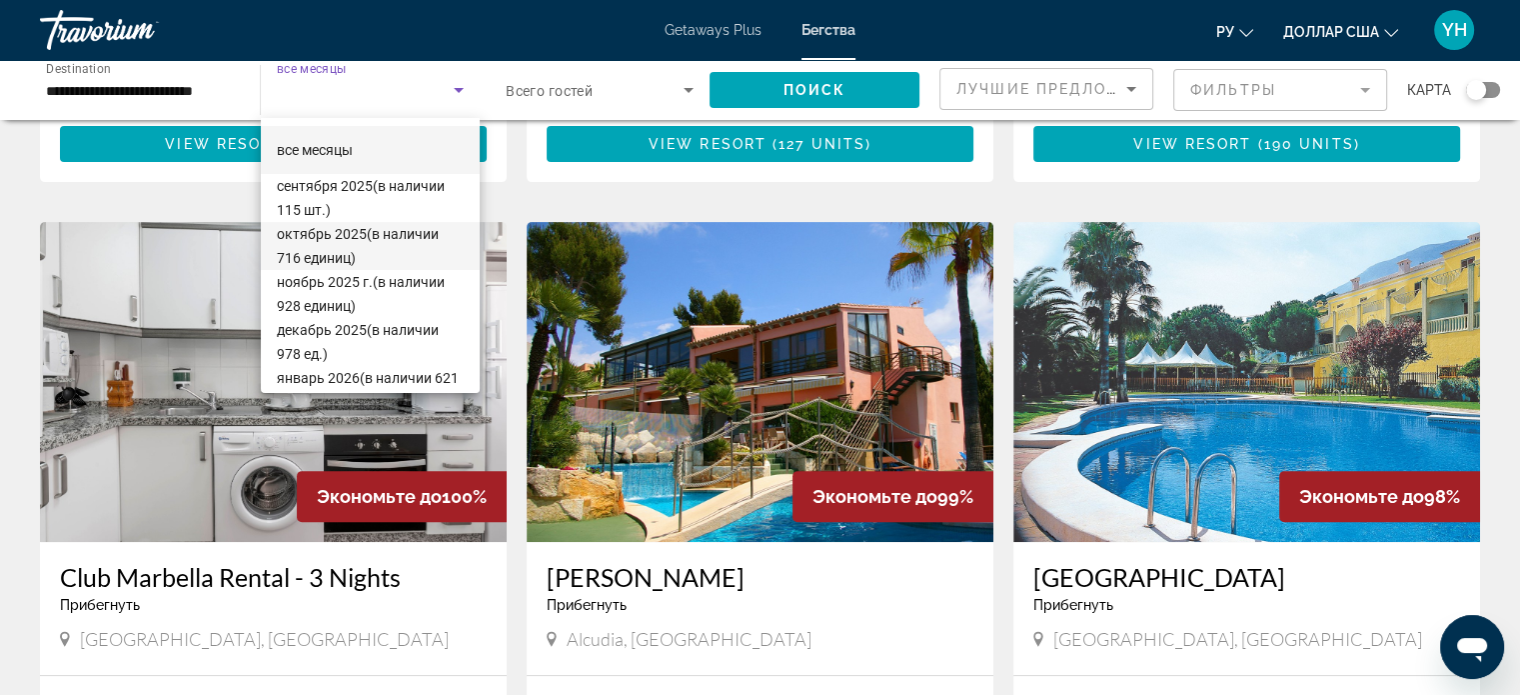
click at [311, 237] on font "октябрь 2025" at bounding box center [322, 234] width 90 height 16
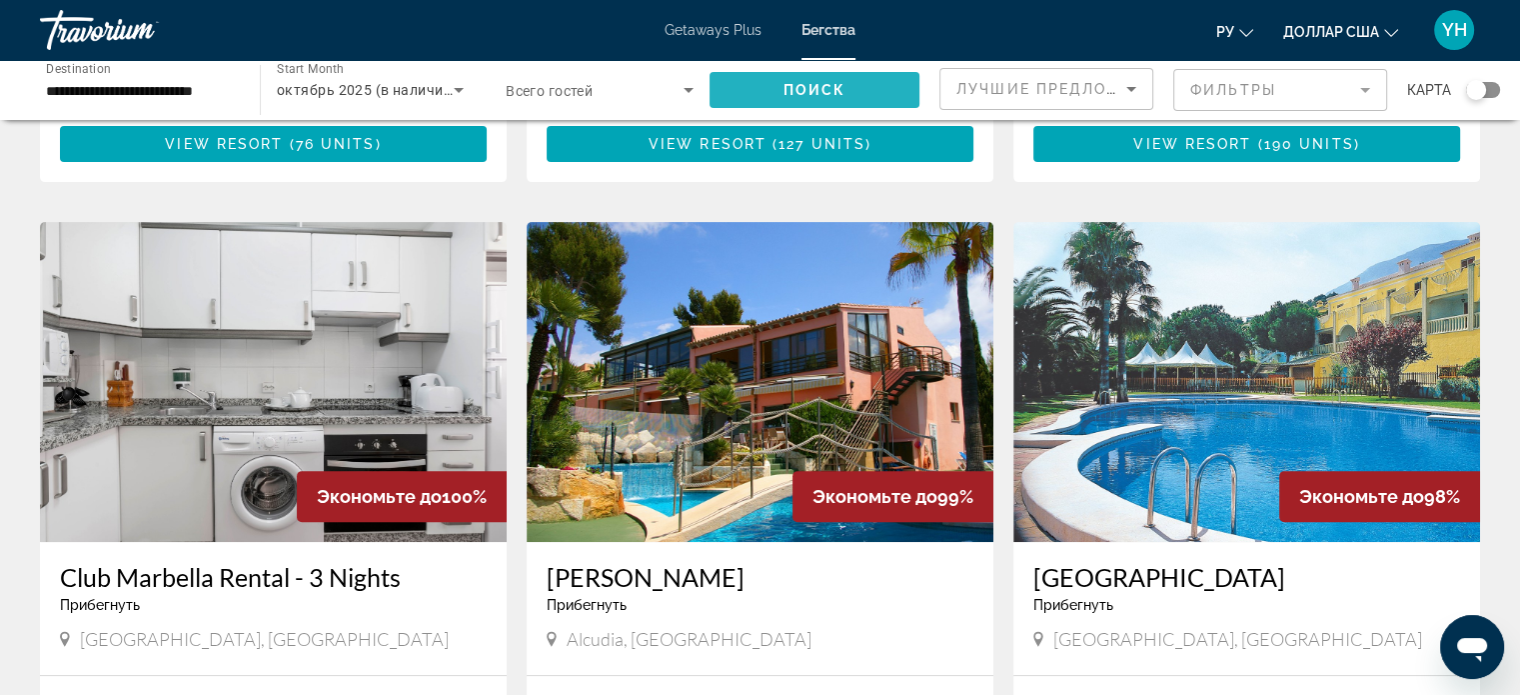
click at [821, 95] on span "Поиск" at bounding box center [815, 90] width 63 height 16
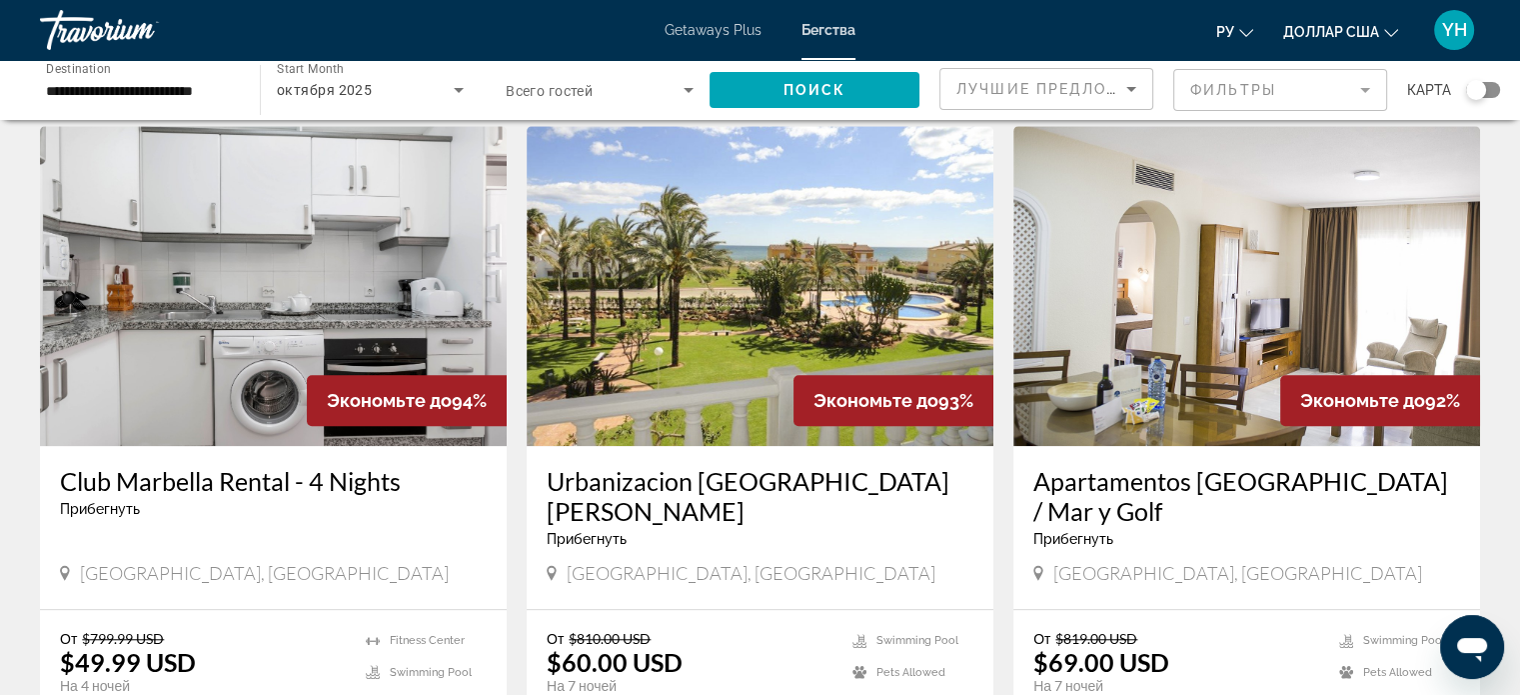
scroll to position [1499, 0]
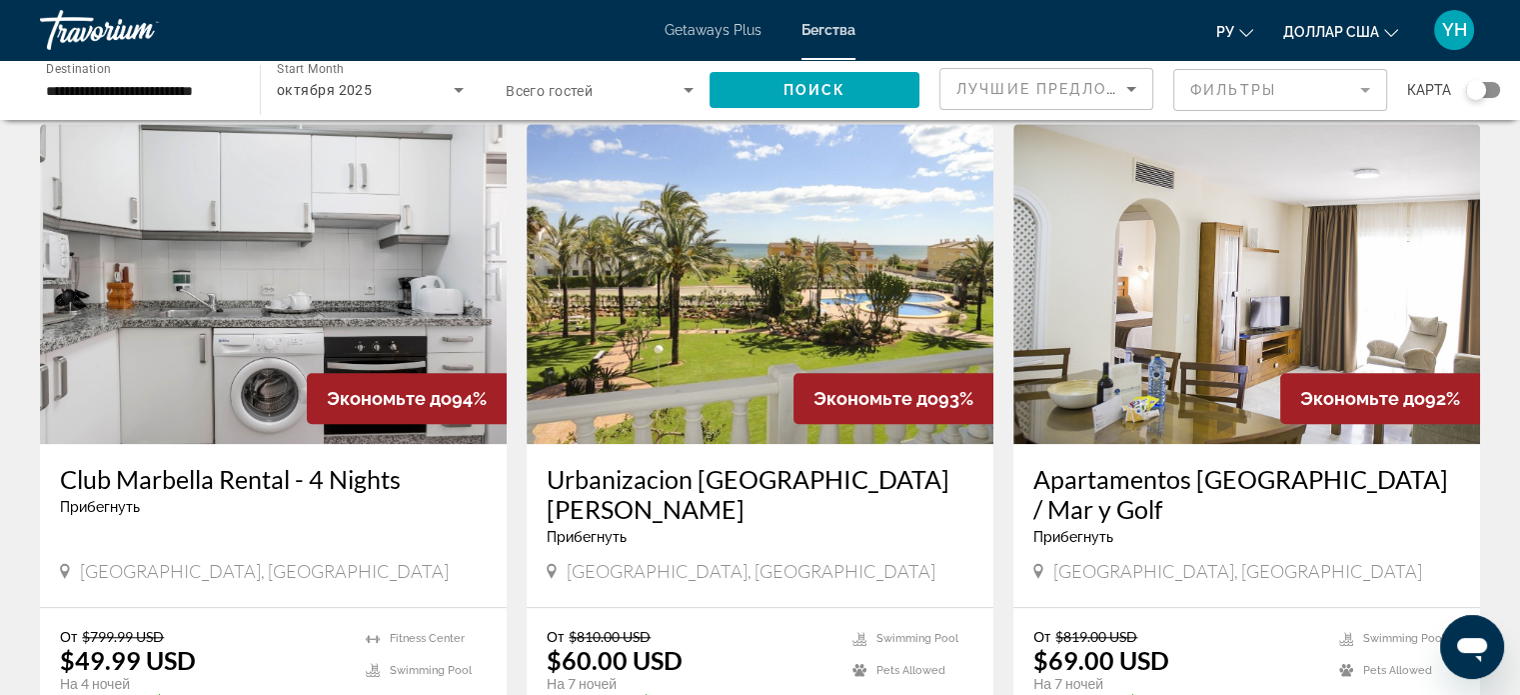
click at [1284, 219] on img "Основное содержание" at bounding box center [1246, 284] width 467 height 320
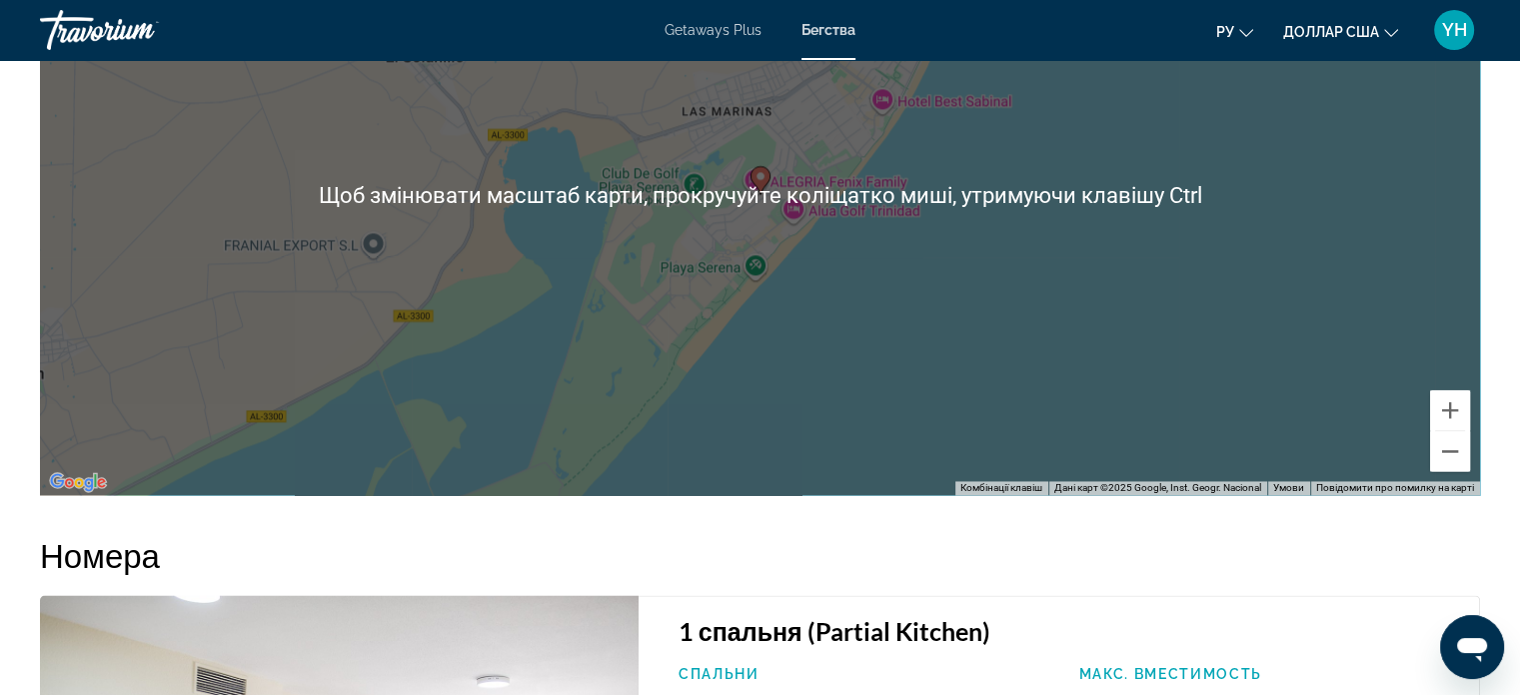
scroll to position [3098, 0]
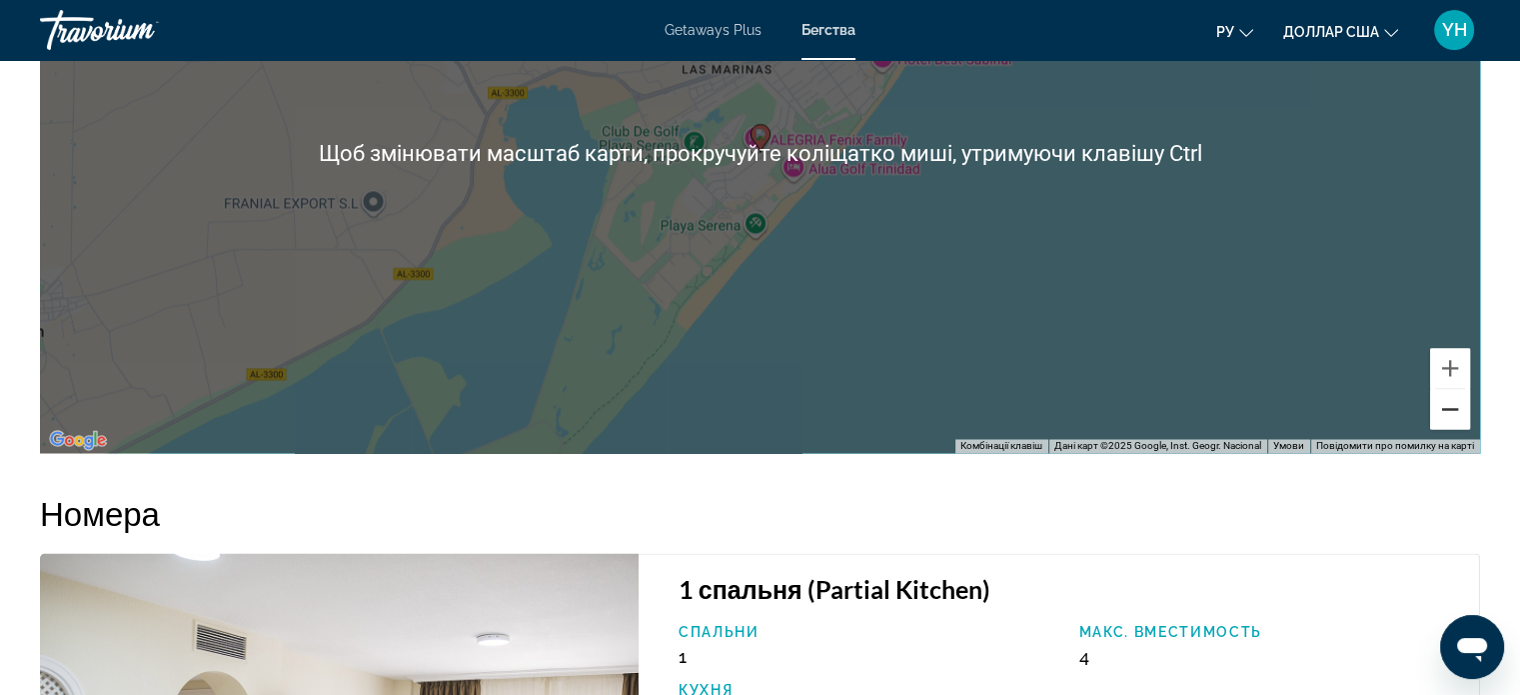
click at [1451, 396] on button "Зменшити" at bounding box center [1450, 409] width 40 height 40
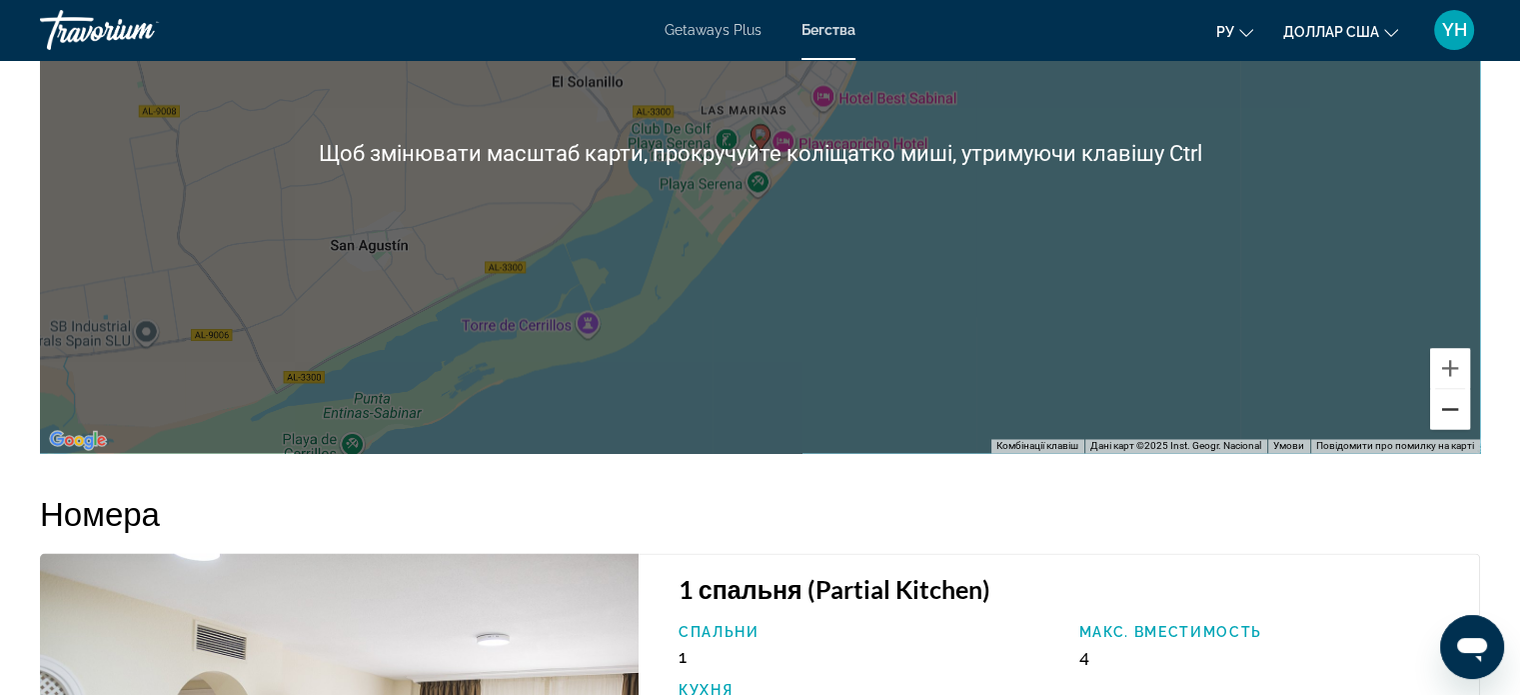
click at [1451, 396] on button "Зменшити" at bounding box center [1450, 409] width 40 height 40
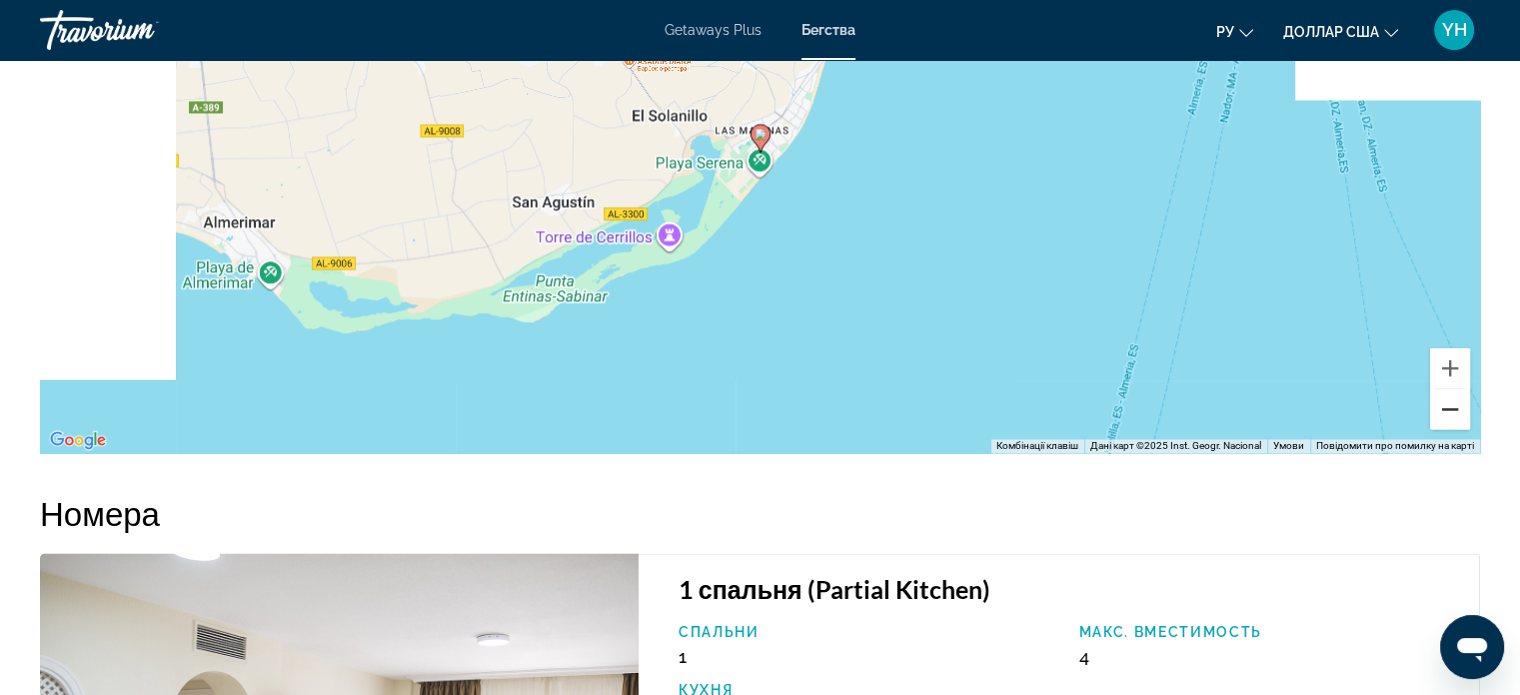
click at [1451, 396] on button "Зменшити" at bounding box center [1450, 409] width 40 height 40
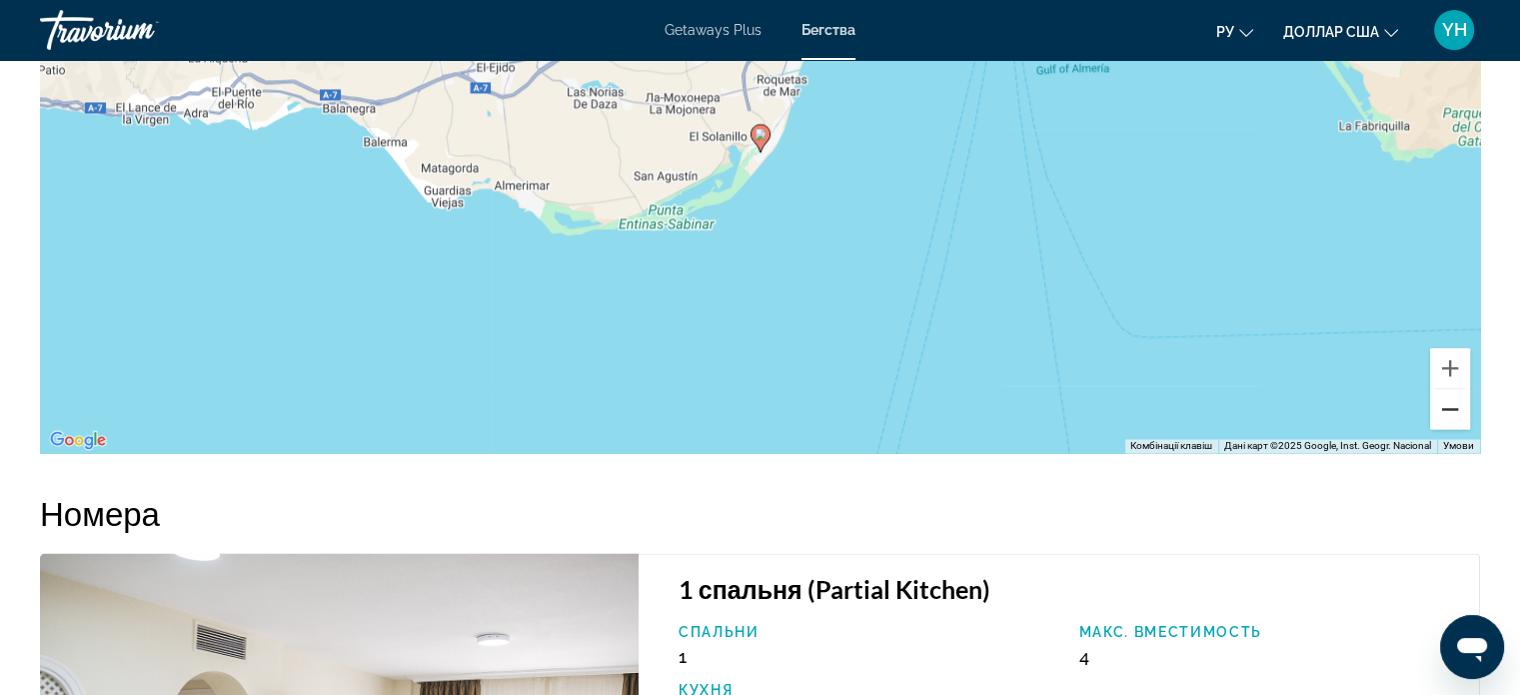
click at [1451, 396] on button "Зменшити" at bounding box center [1450, 409] width 40 height 40
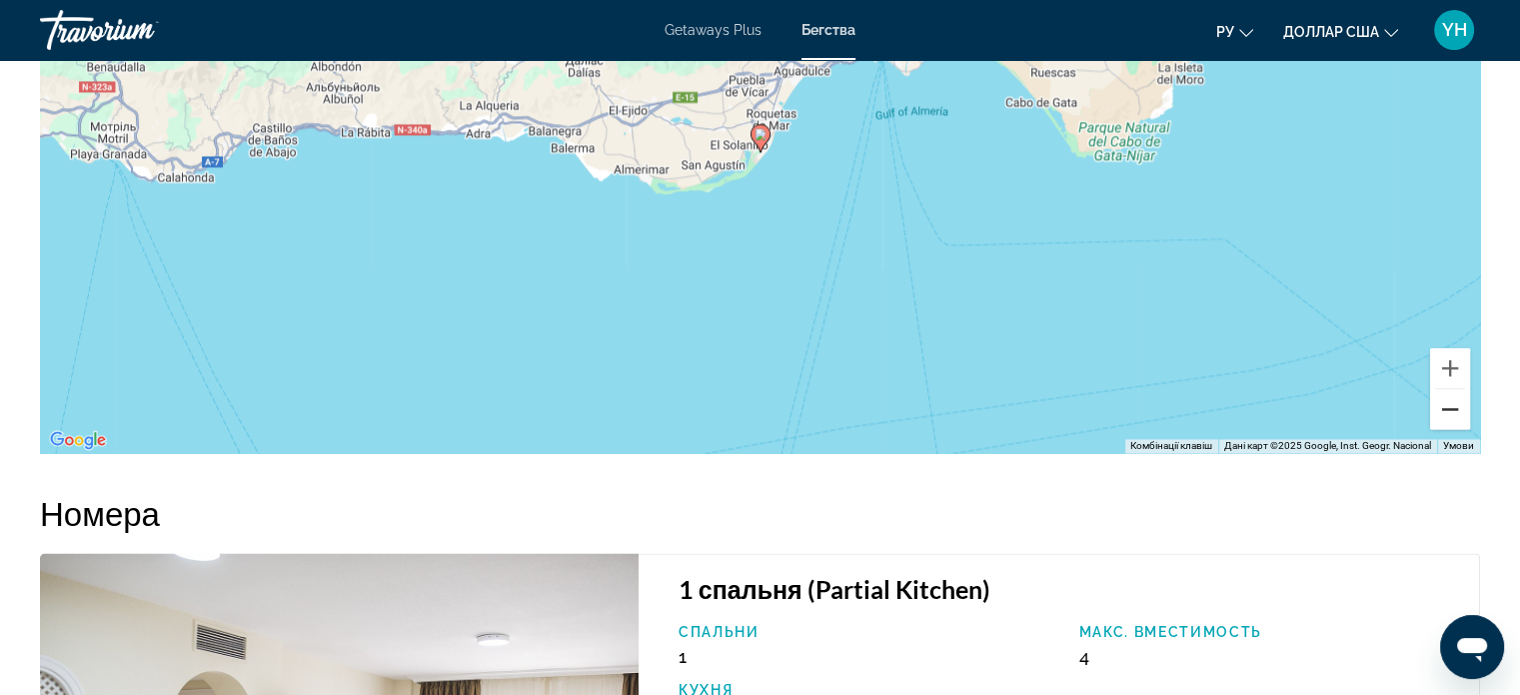
click at [1451, 396] on button "Зменшити" at bounding box center [1450, 409] width 40 height 40
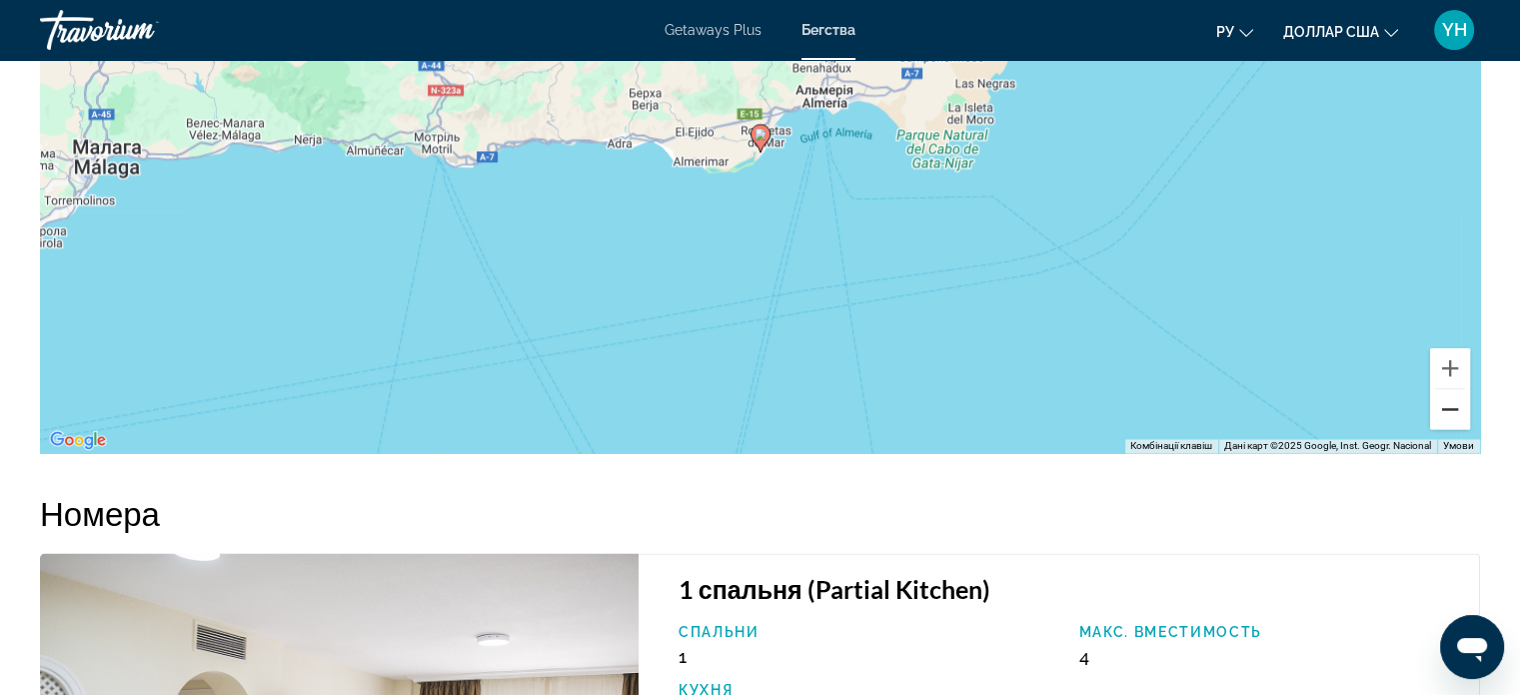
click at [1452, 415] on button "Зменшити" at bounding box center [1450, 409] width 40 height 40
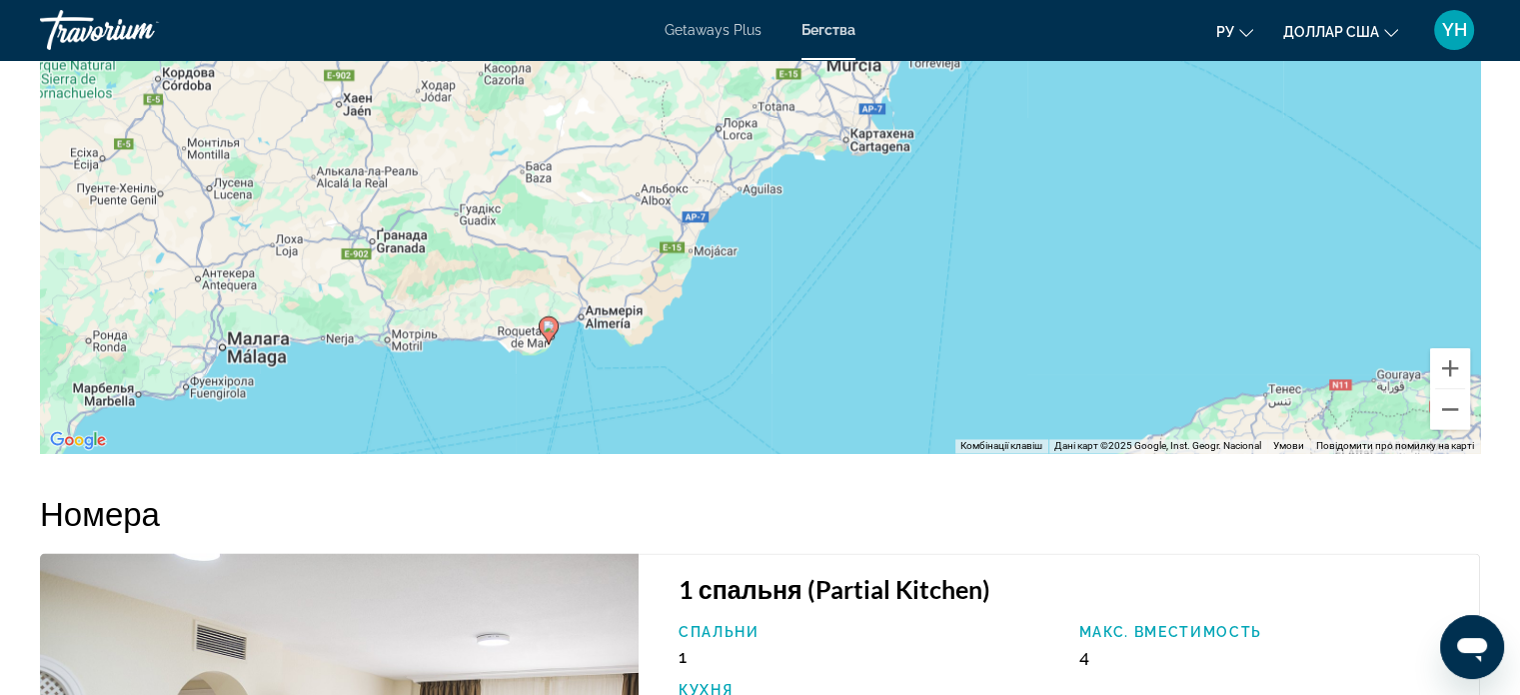
drag, startPoint x: 1034, startPoint y: 210, endPoint x: 821, endPoint y: 403, distance: 288.0
click at [821, 403] on div "Увімкніть режим перетягування за допомогою клавіатури, натиснувши Alt + Enter. …" at bounding box center [760, 153] width 1440 height 600
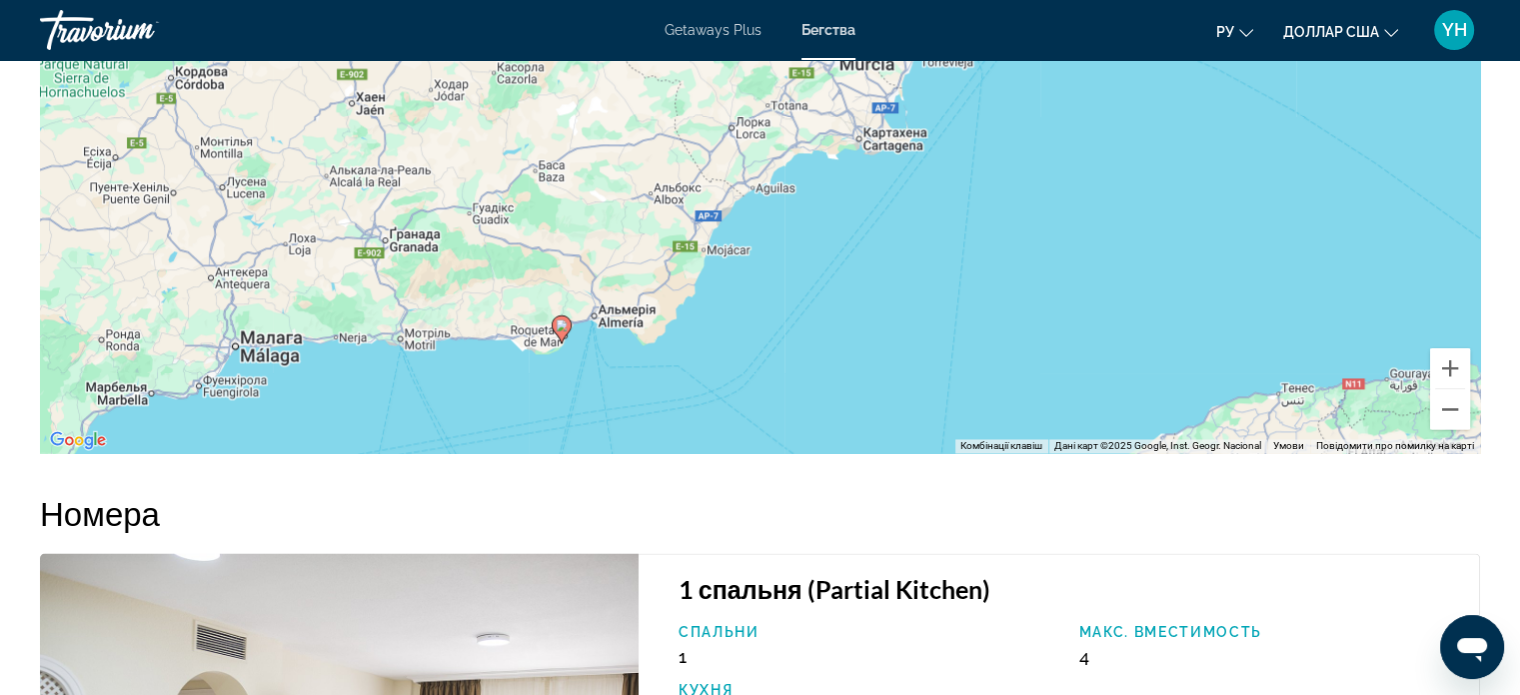
drag, startPoint x: 1052, startPoint y: 234, endPoint x: 1103, endPoint y: 203, distance: 59.6
click at [1103, 203] on div "Увімкніть режим перетягування за допомогою клавіатури, натиснувши Alt + Enter. …" at bounding box center [760, 153] width 1440 height 600
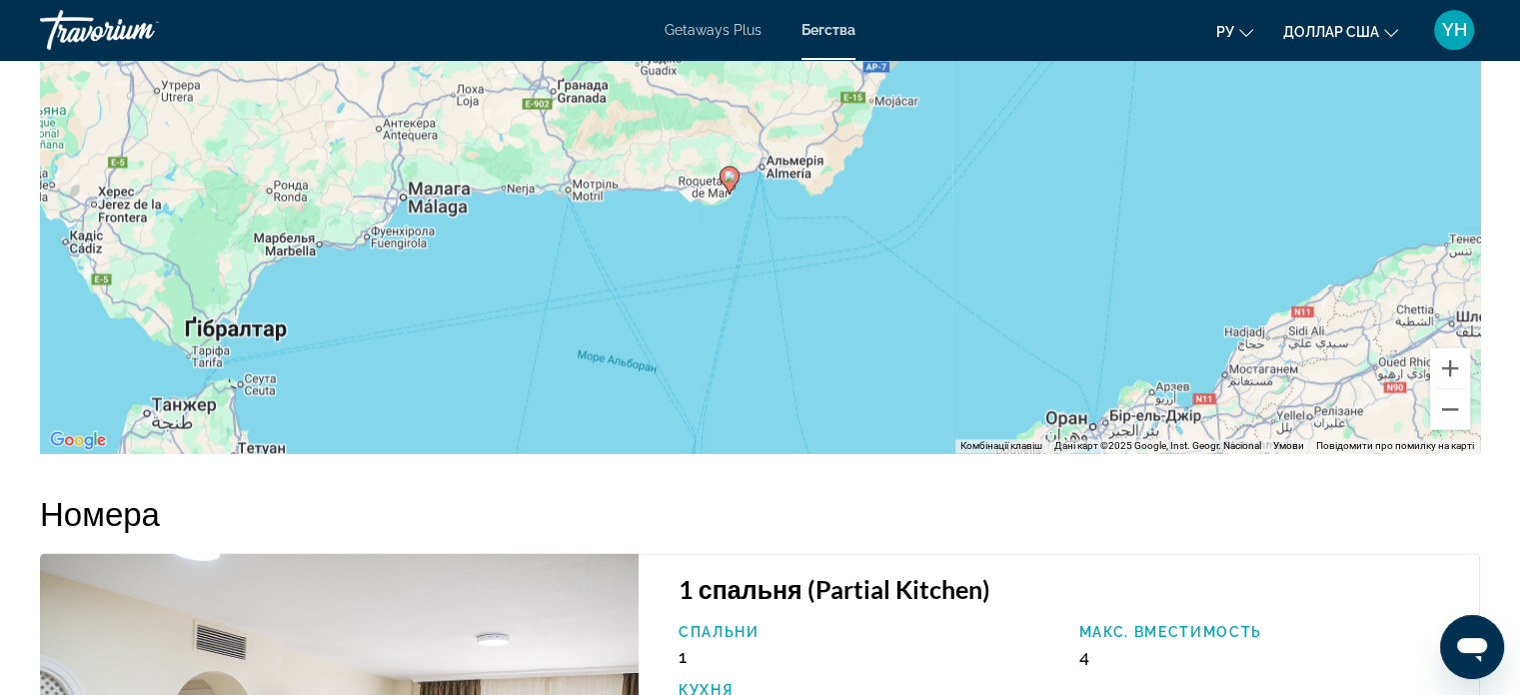
drag, startPoint x: 885, startPoint y: 296, endPoint x: 998, endPoint y: 177, distance: 164.7
click at [998, 177] on div "Увімкніть режим перетягування за допомогою клавіатури, натиснувши Alt + Enter. …" at bounding box center [760, 153] width 1440 height 600
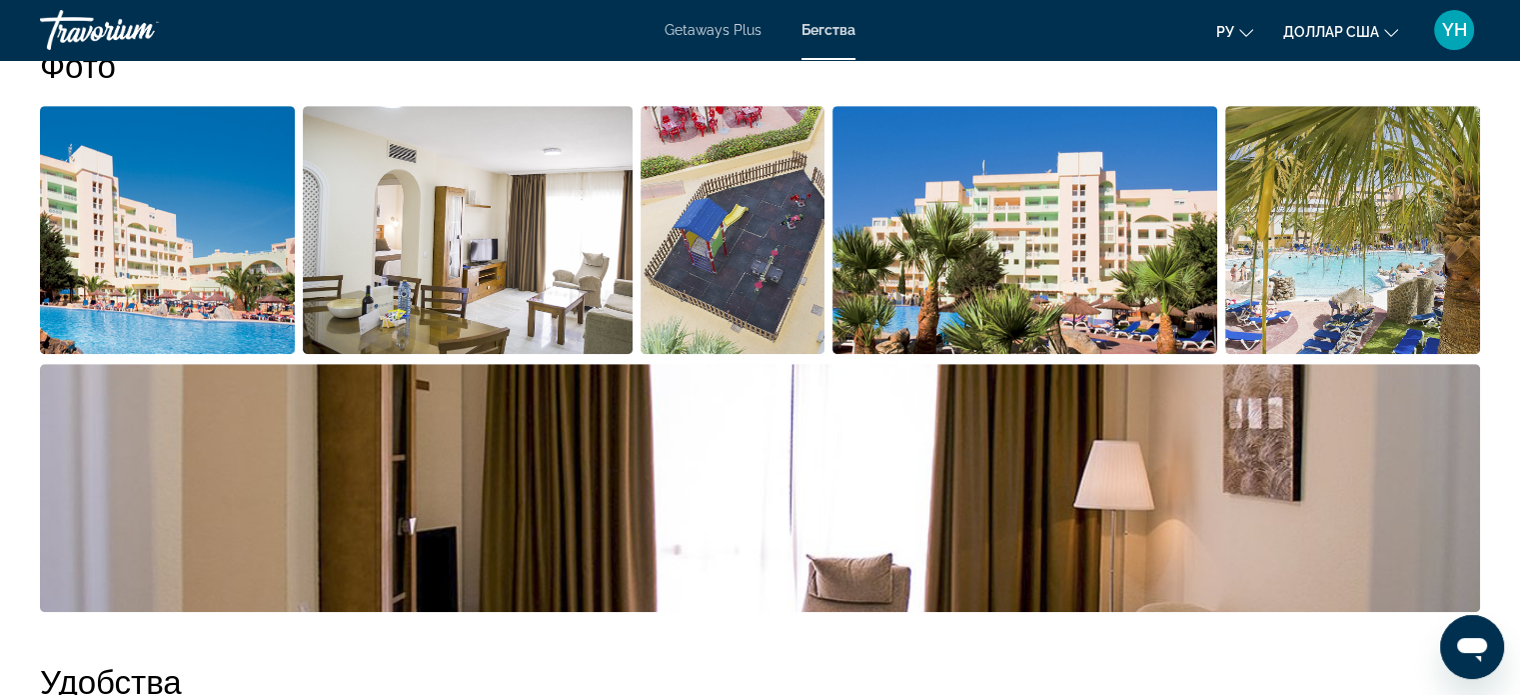
scroll to position [878, 0]
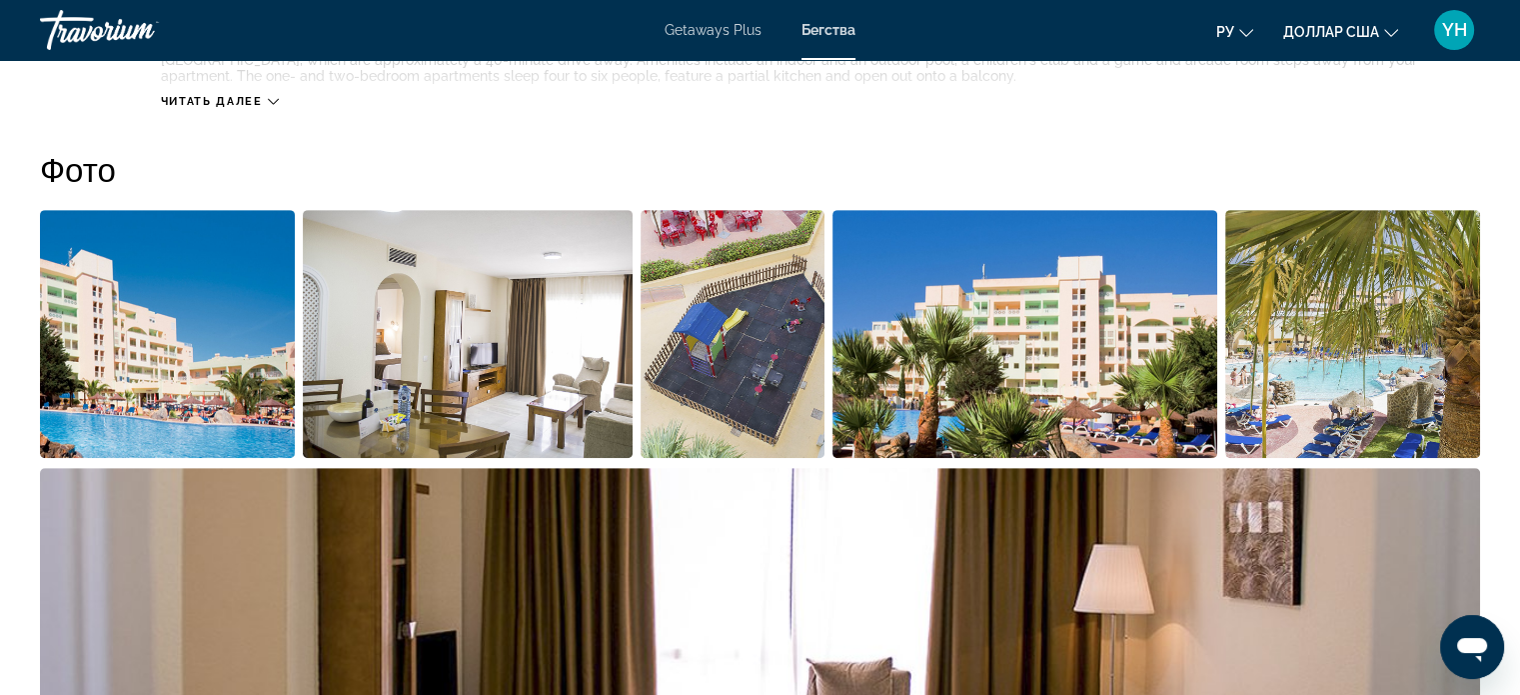
click at [1322, 379] on img "Open full-screen image slider" at bounding box center [1352, 334] width 255 height 248
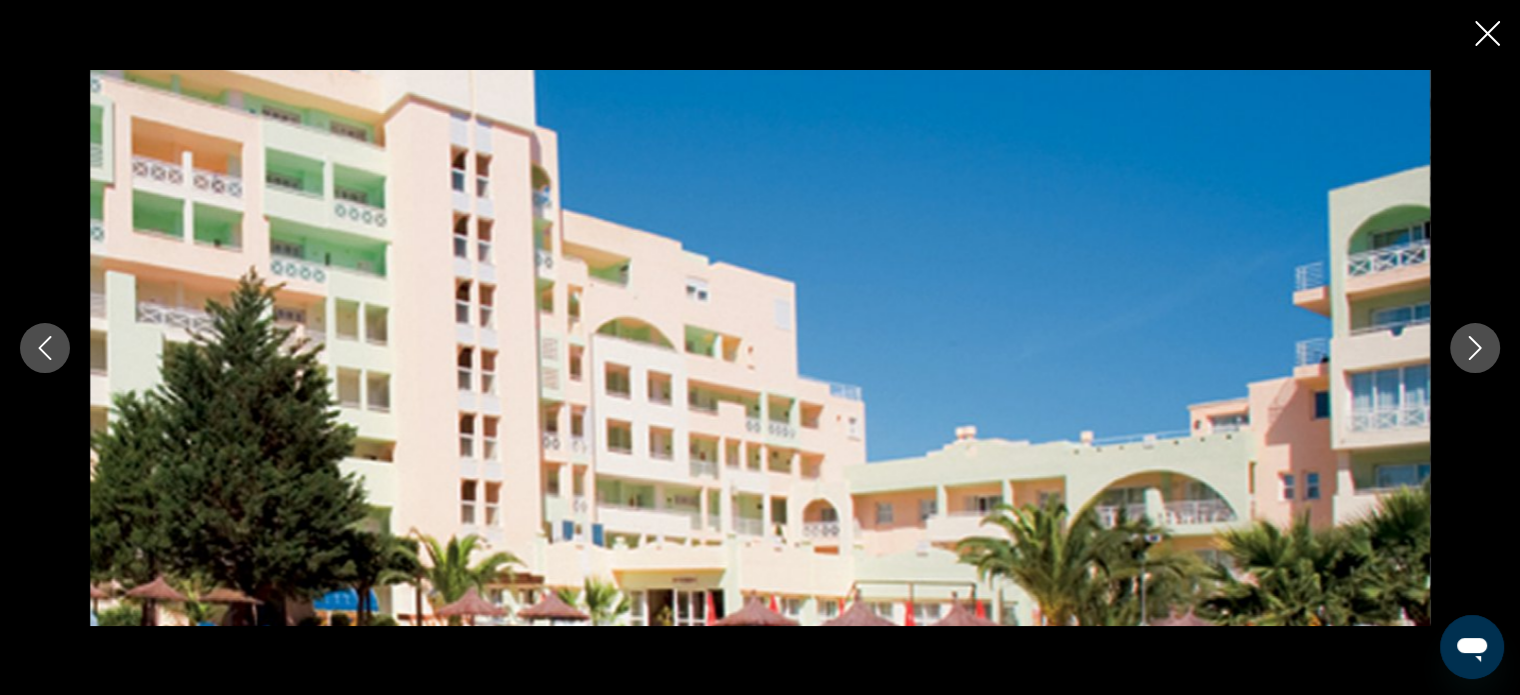
click at [1471, 341] on icon "Next image" at bounding box center [1475, 348] width 24 height 24
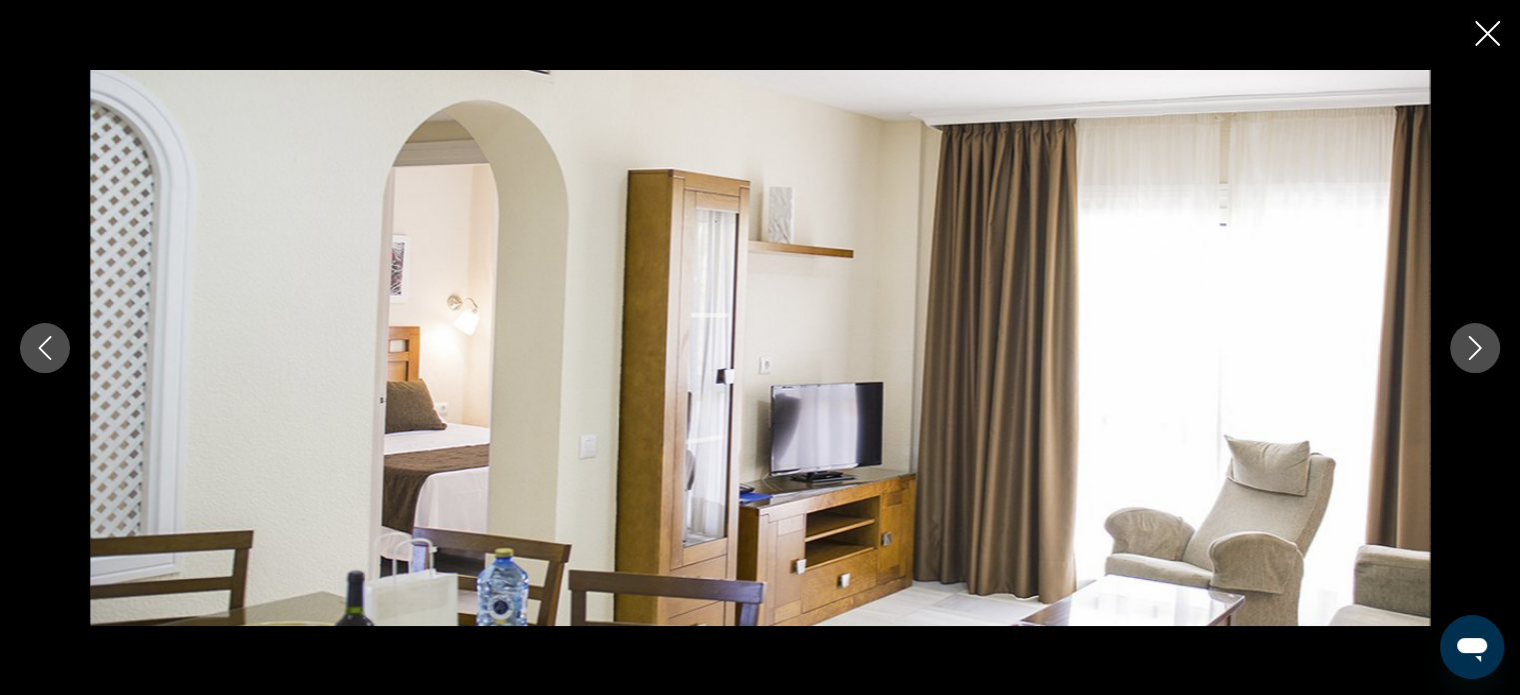
click at [1471, 341] on icon "Next image" at bounding box center [1475, 348] width 24 height 24
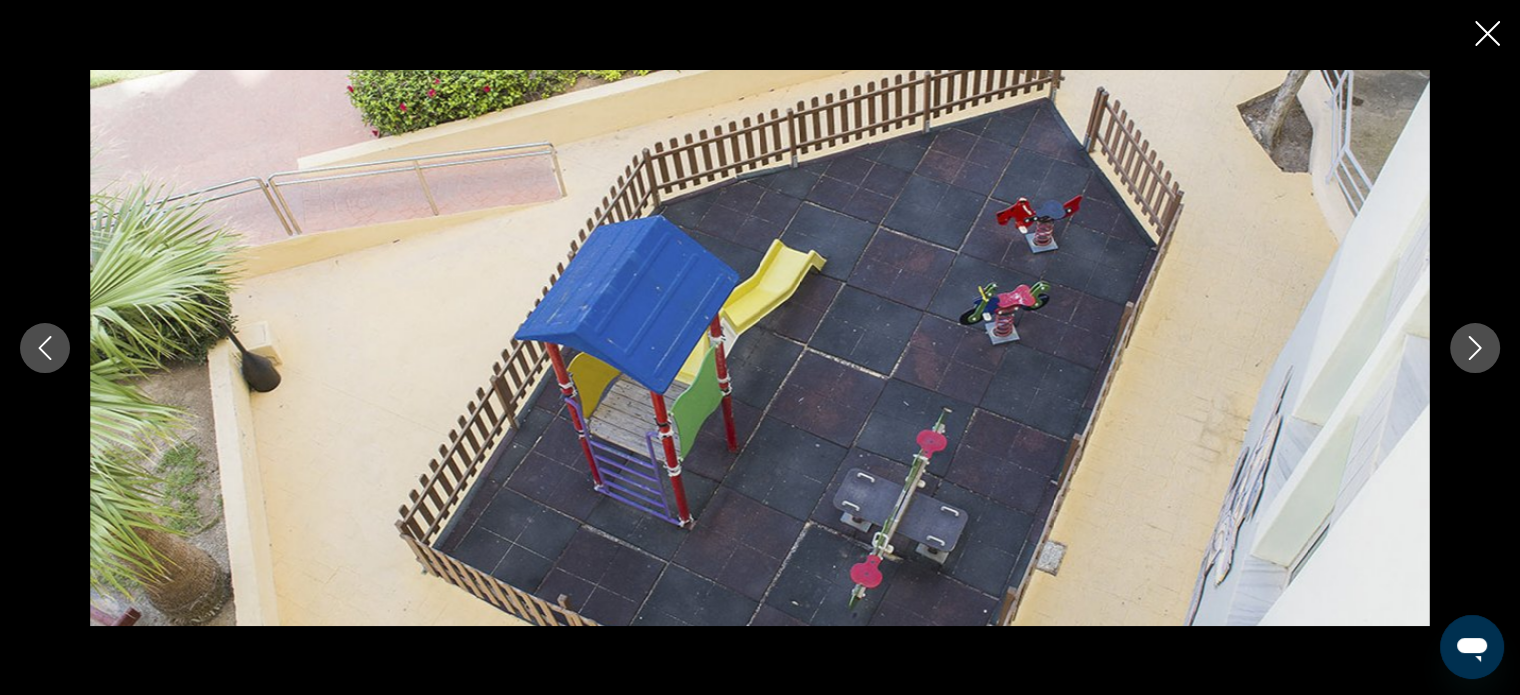
click at [1471, 341] on icon "Next image" at bounding box center [1475, 348] width 24 height 24
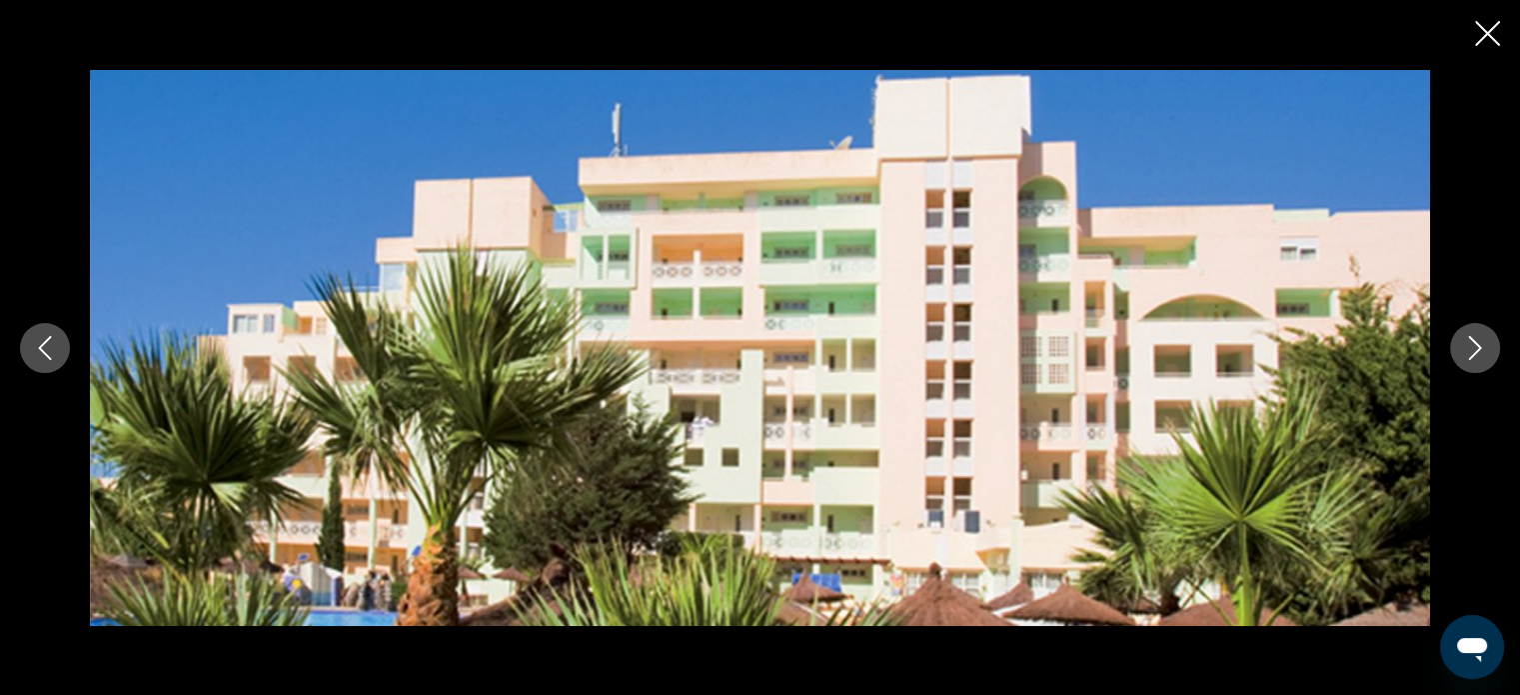
click at [1471, 341] on icon "Next image" at bounding box center [1475, 348] width 24 height 24
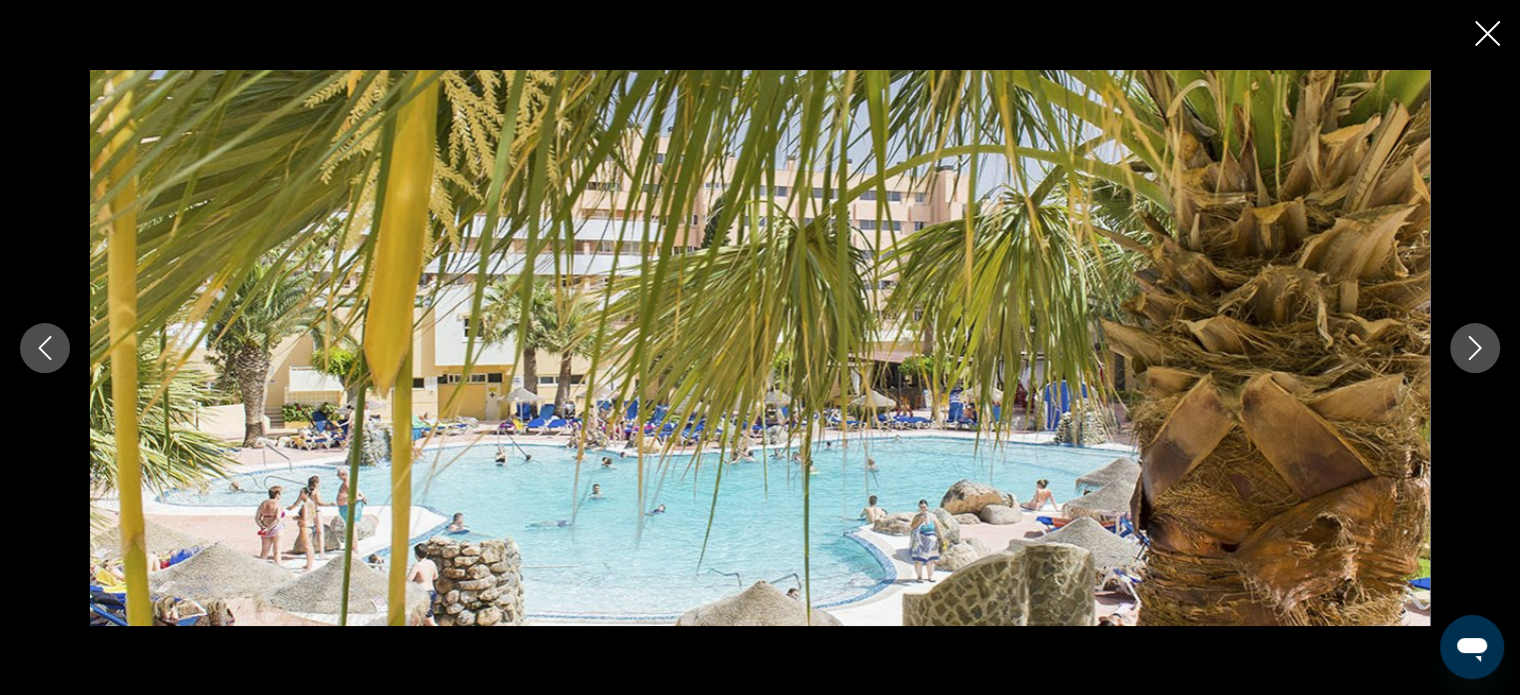
click at [1471, 341] on icon "Next image" at bounding box center [1475, 348] width 24 height 24
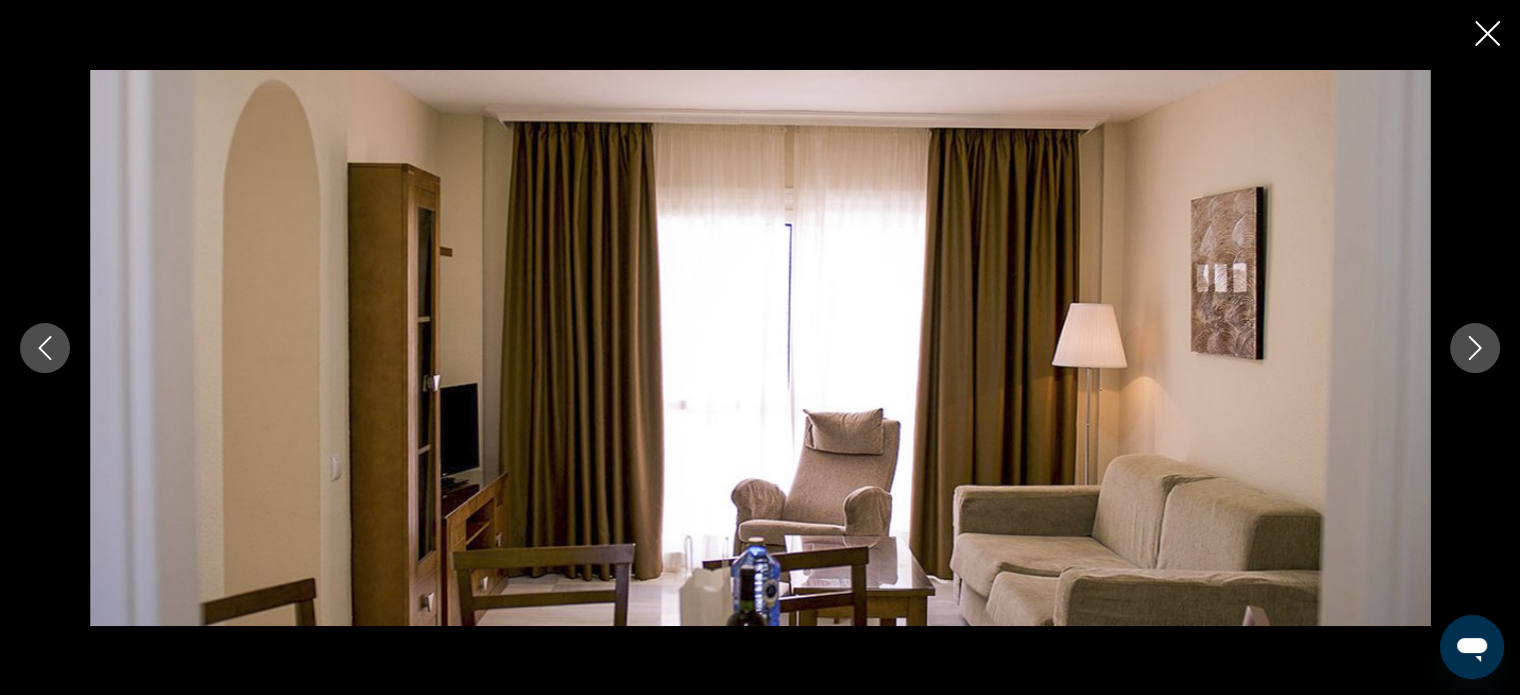
click at [1471, 341] on icon "Next image" at bounding box center [1475, 348] width 24 height 24
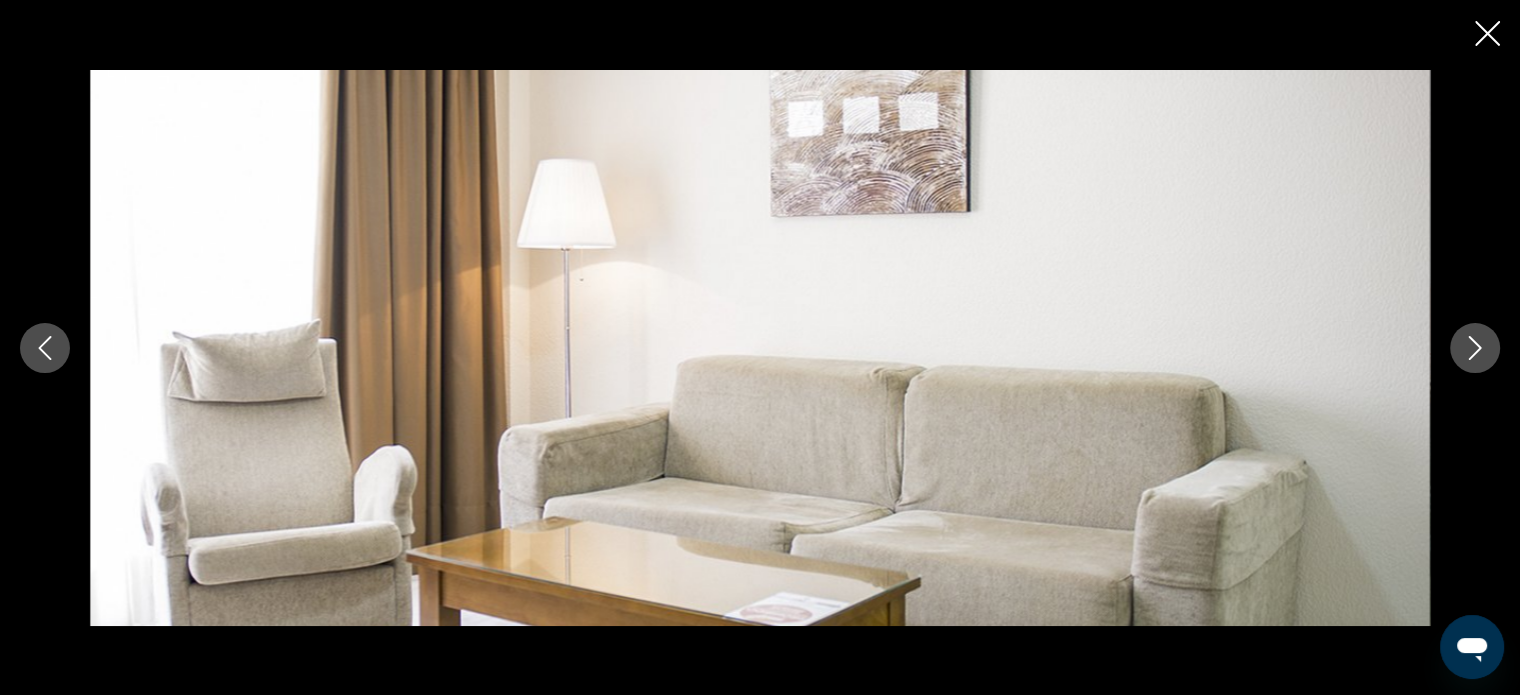
click at [1471, 341] on icon "Next image" at bounding box center [1475, 348] width 24 height 24
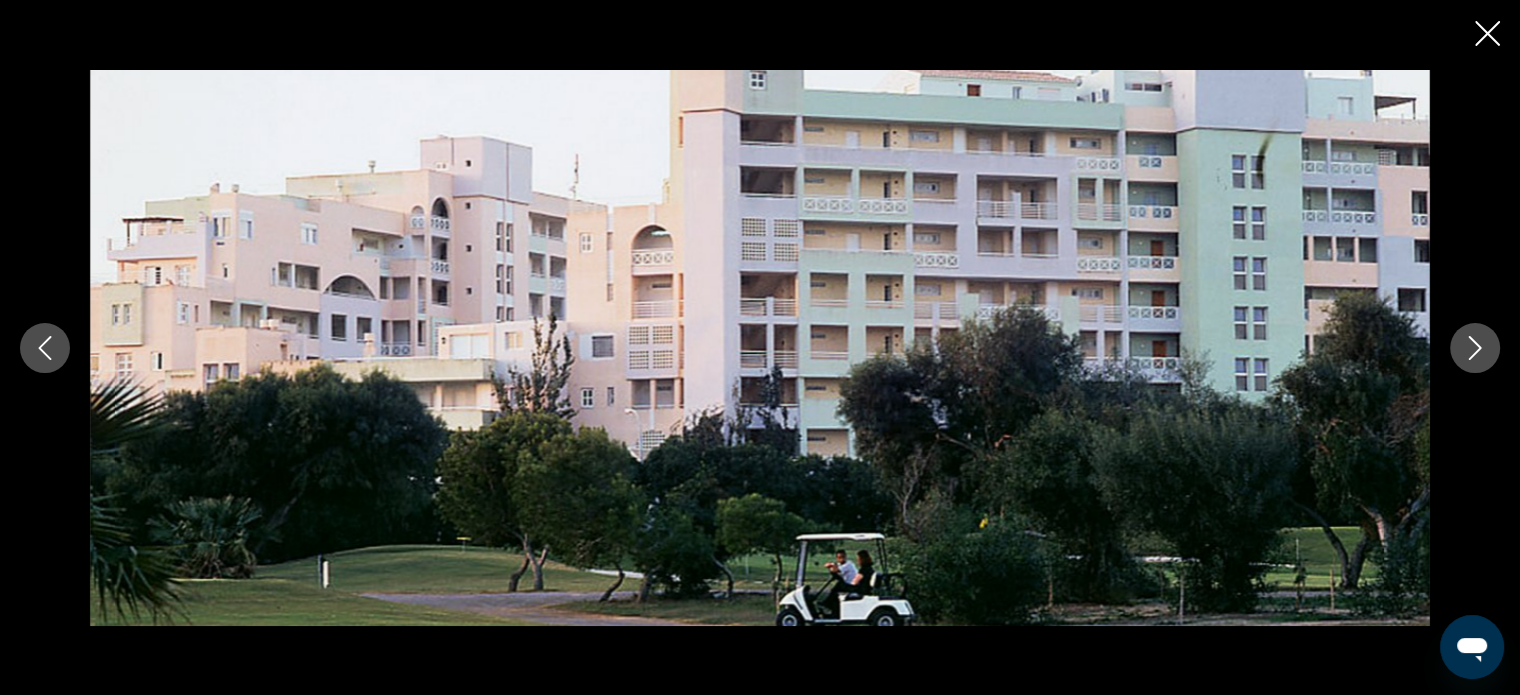
click at [1471, 341] on icon "Next image" at bounding box center [1475, 348] width 24 height 24
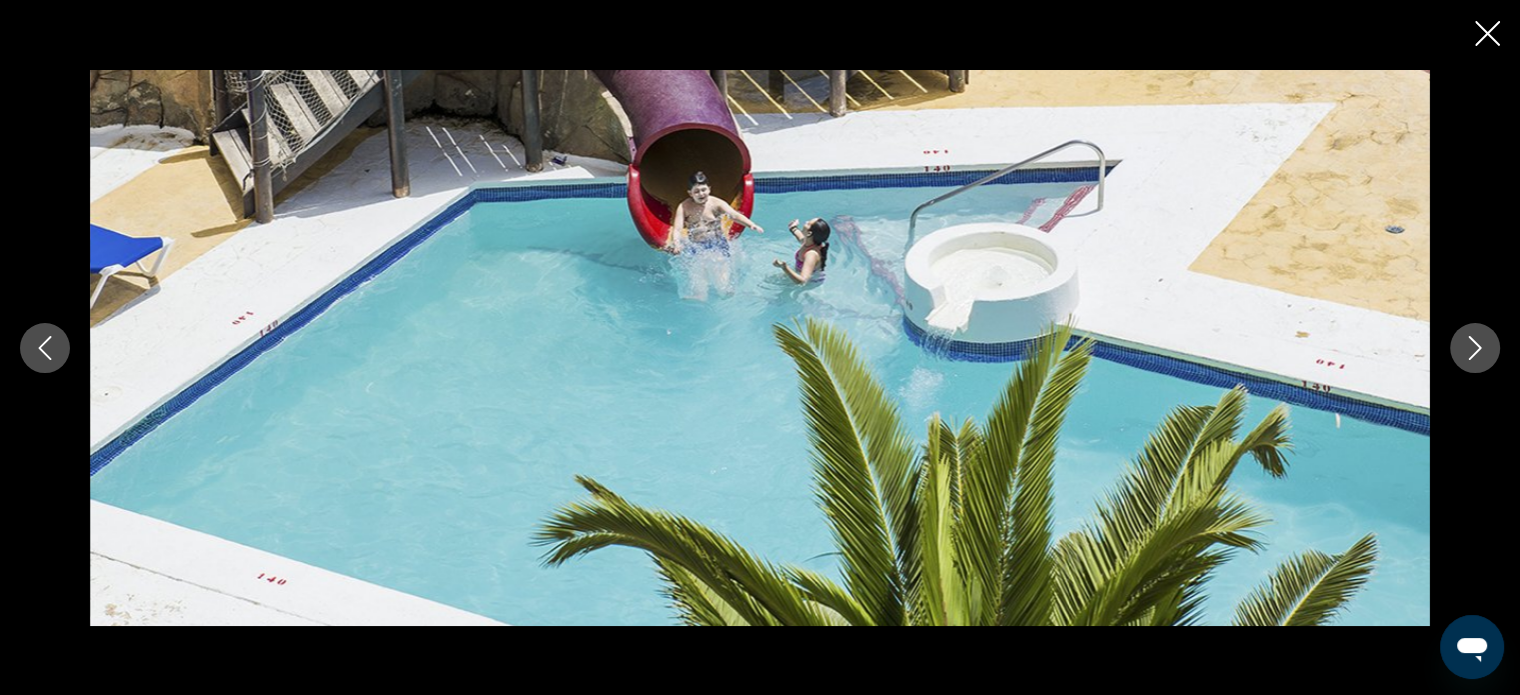
click at [1471, 341] on icon "Next image" at bounding box center [1475, 348] width 24 height 24
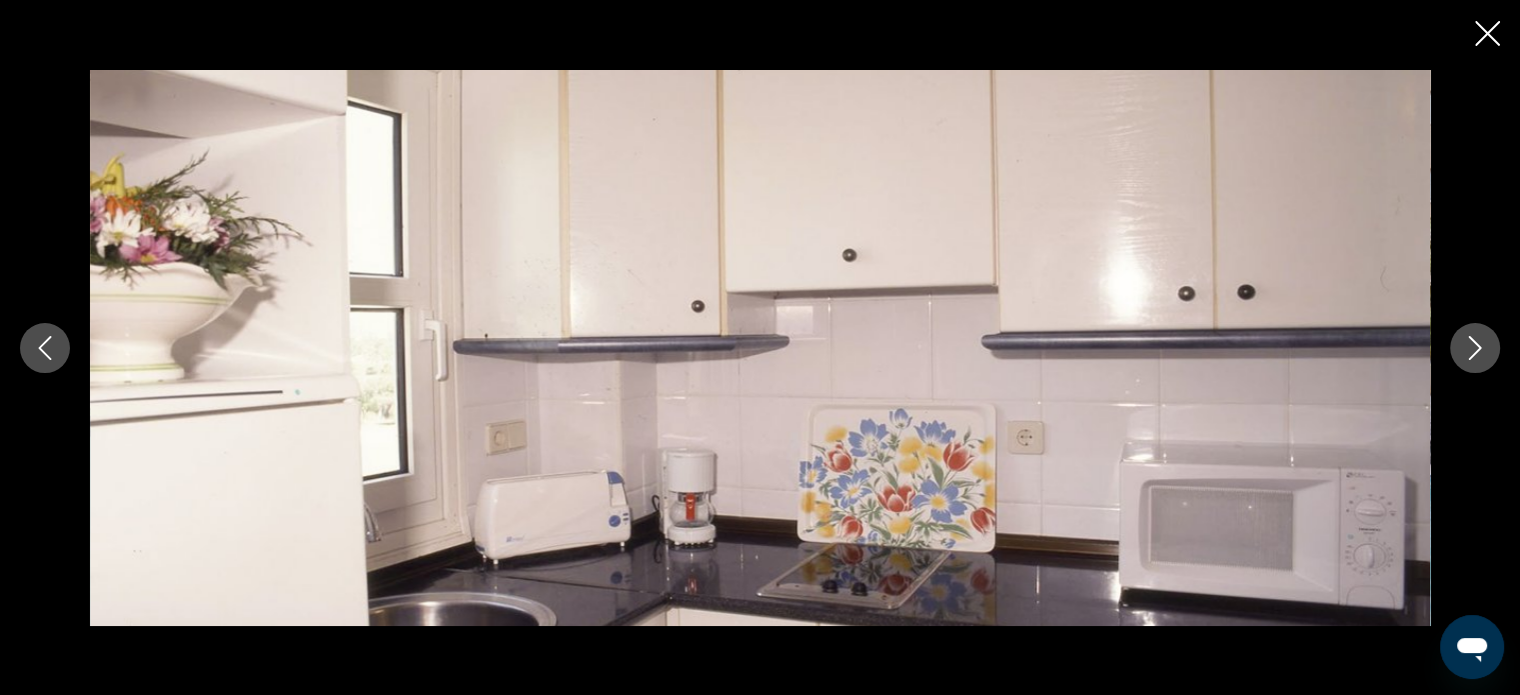
click at [1471, 341] on icon "Next image" at bounding box center [1475, 348] width 24 height 24
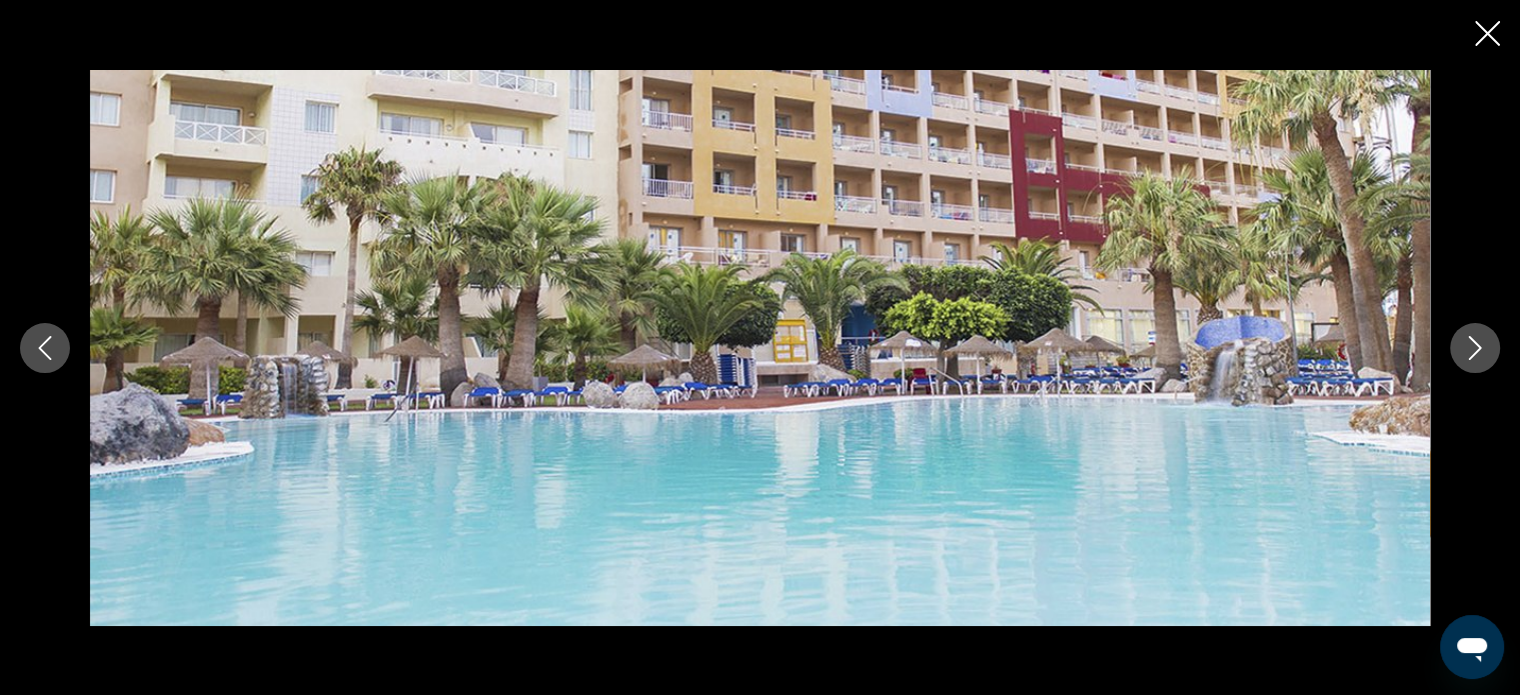
click at [1471, 341] on icon "Next image" at bounding box center [1475, 348] width 24 height 24
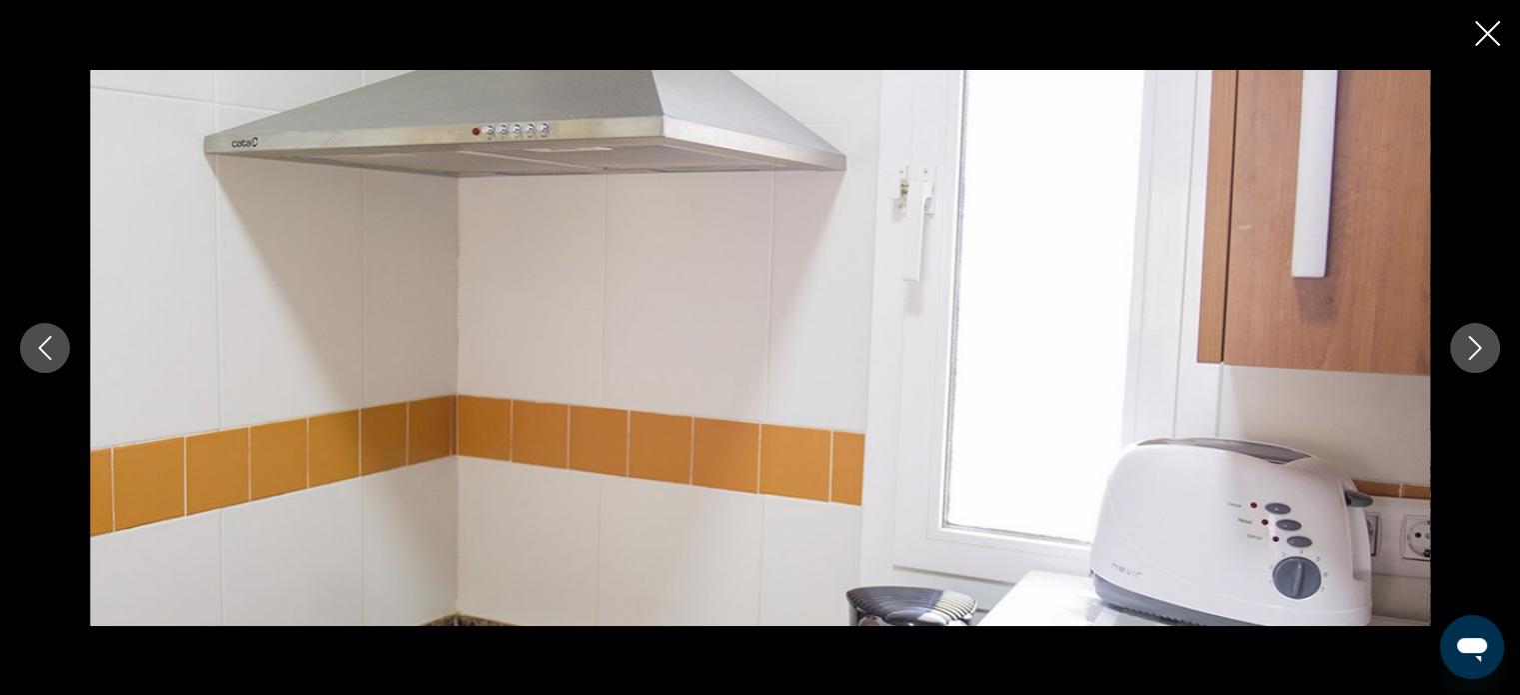
click at [1471, 341] on icon "Next image" at bounding box center [1475, 348] width 24 height 24
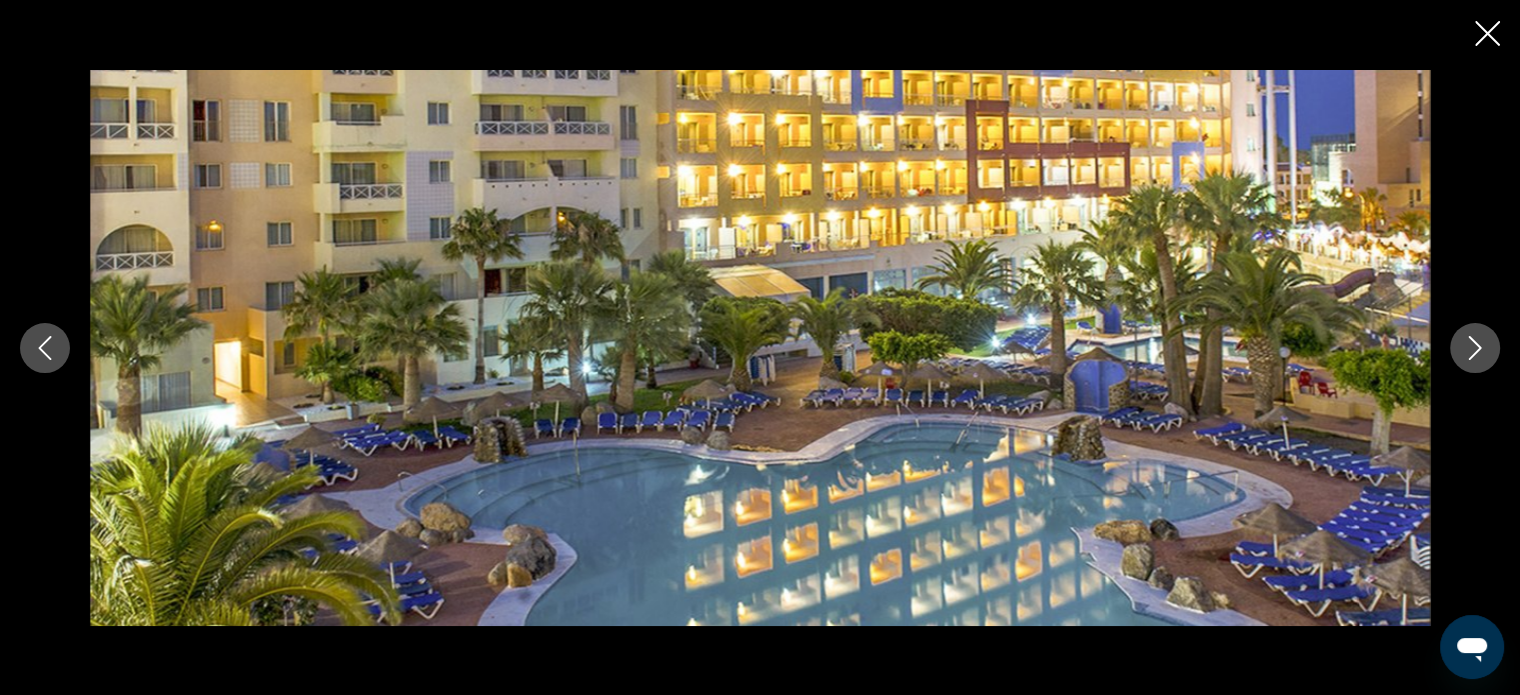
click at [1471, 341] on icon "Next image" at bounding box center [1475, 348] width 24 height 24
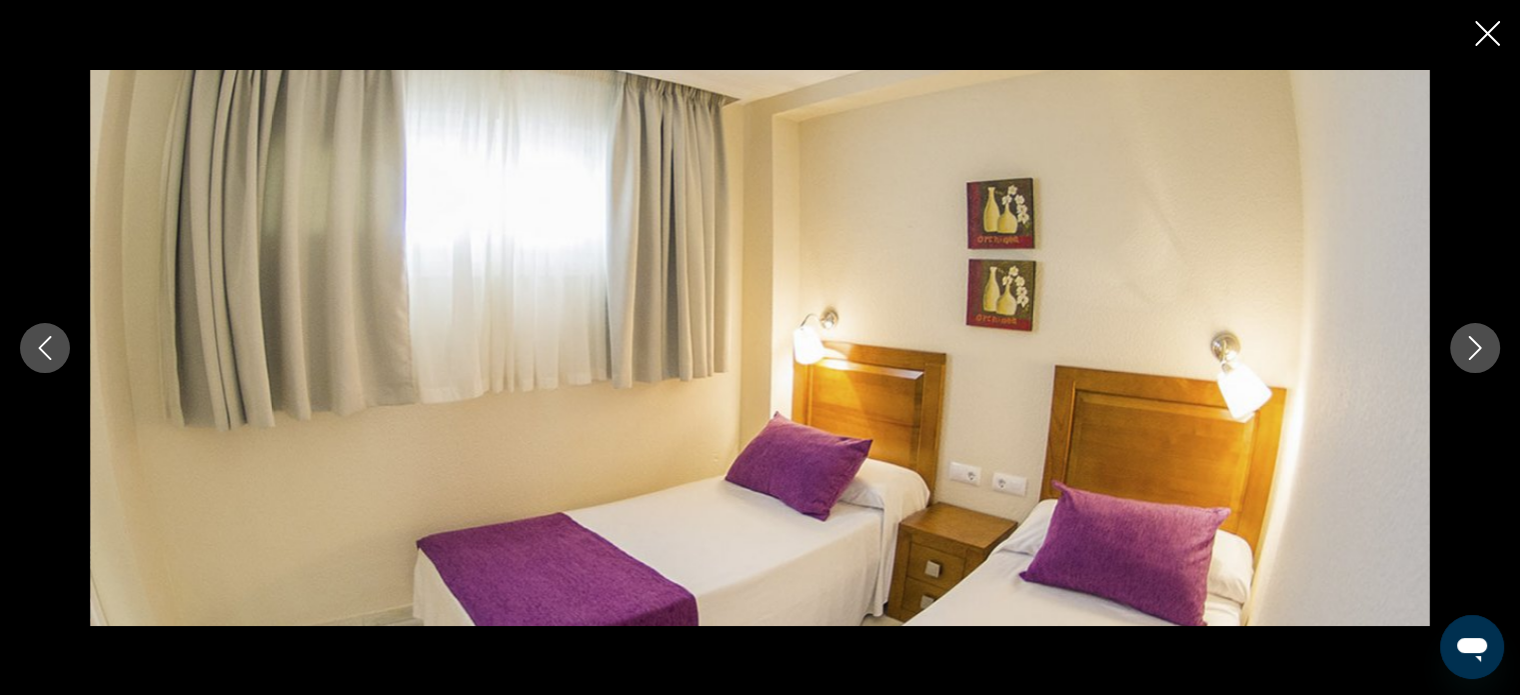
click at [1471, 341] on icon "Next image" at bounding box center [1475, 348] width 24 height 24
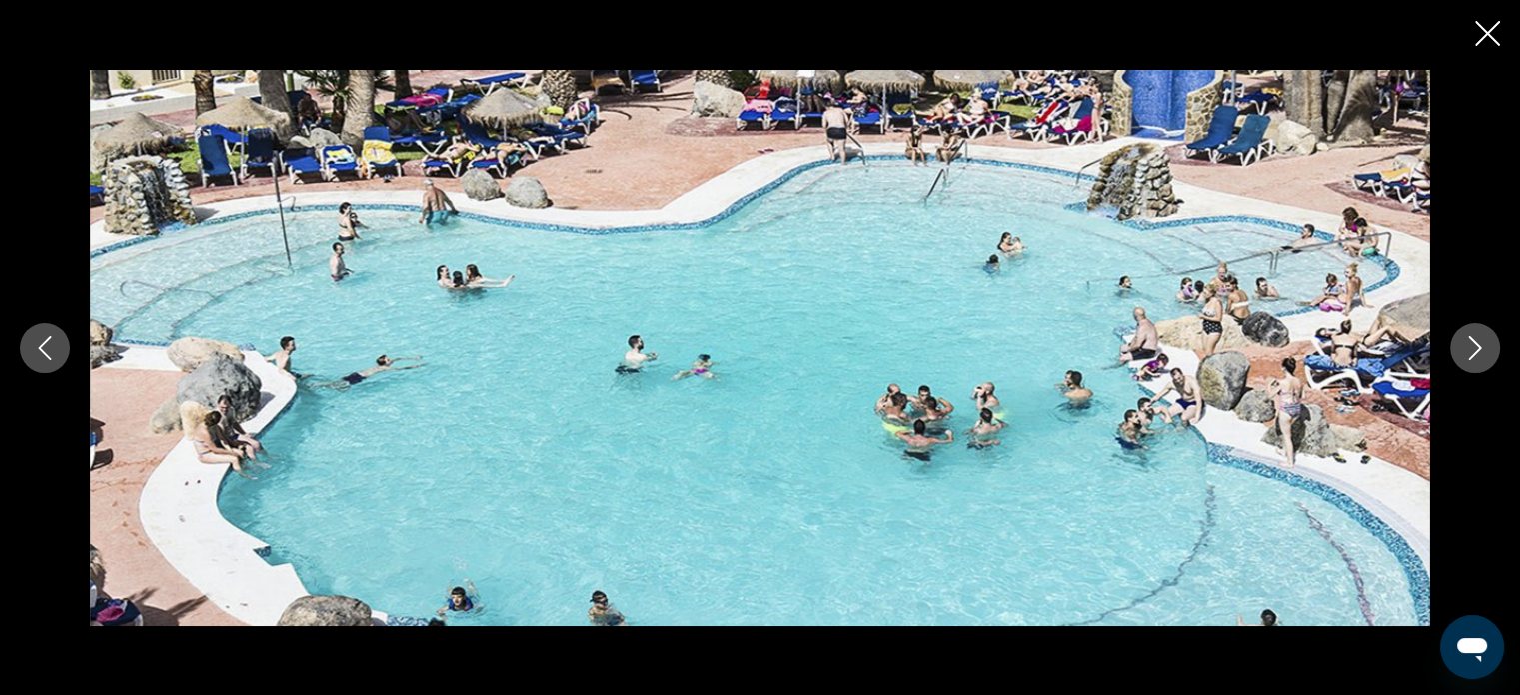
click at [1471, 341] on icon "Next image" at bounding box center [1475, 348] width 24 height 24
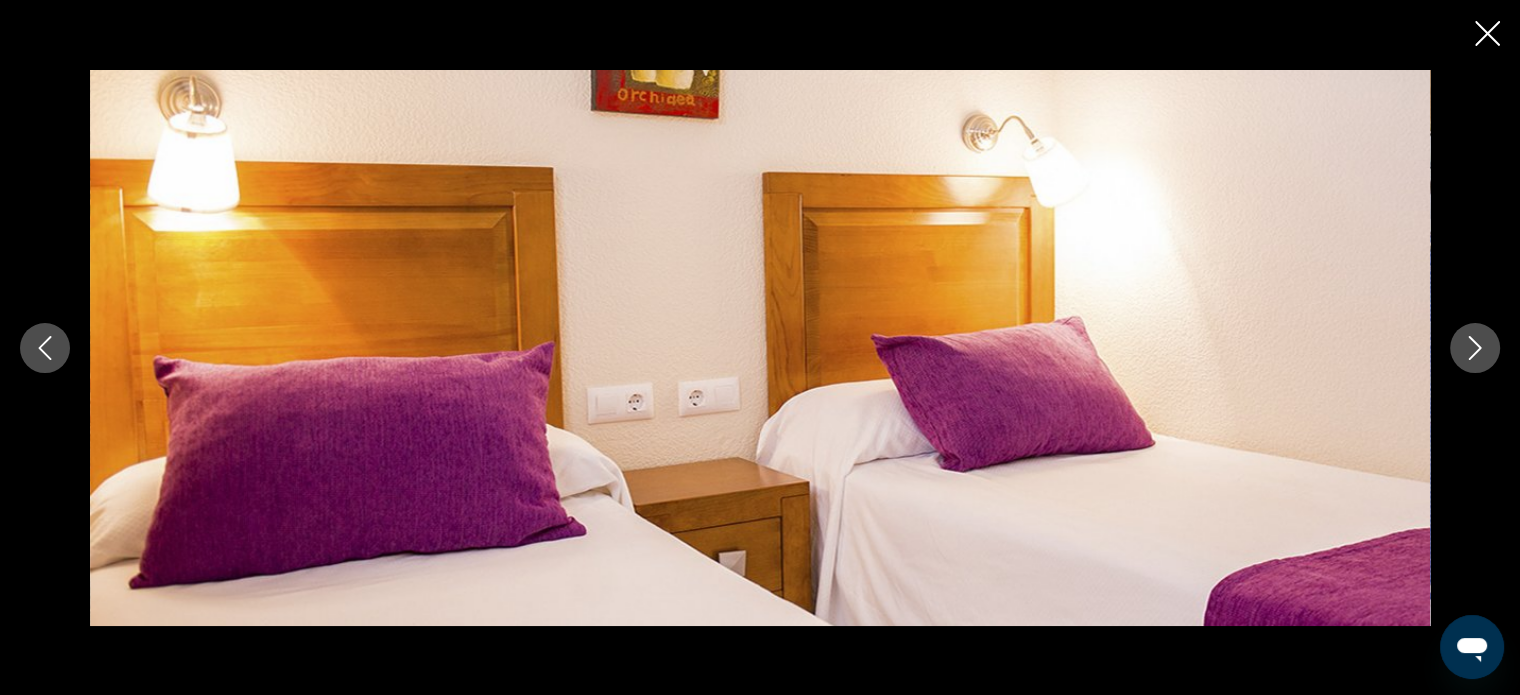
click at [1471, 341] on icon "Next image" at bounding box center [1475, 348] width 24 height 24
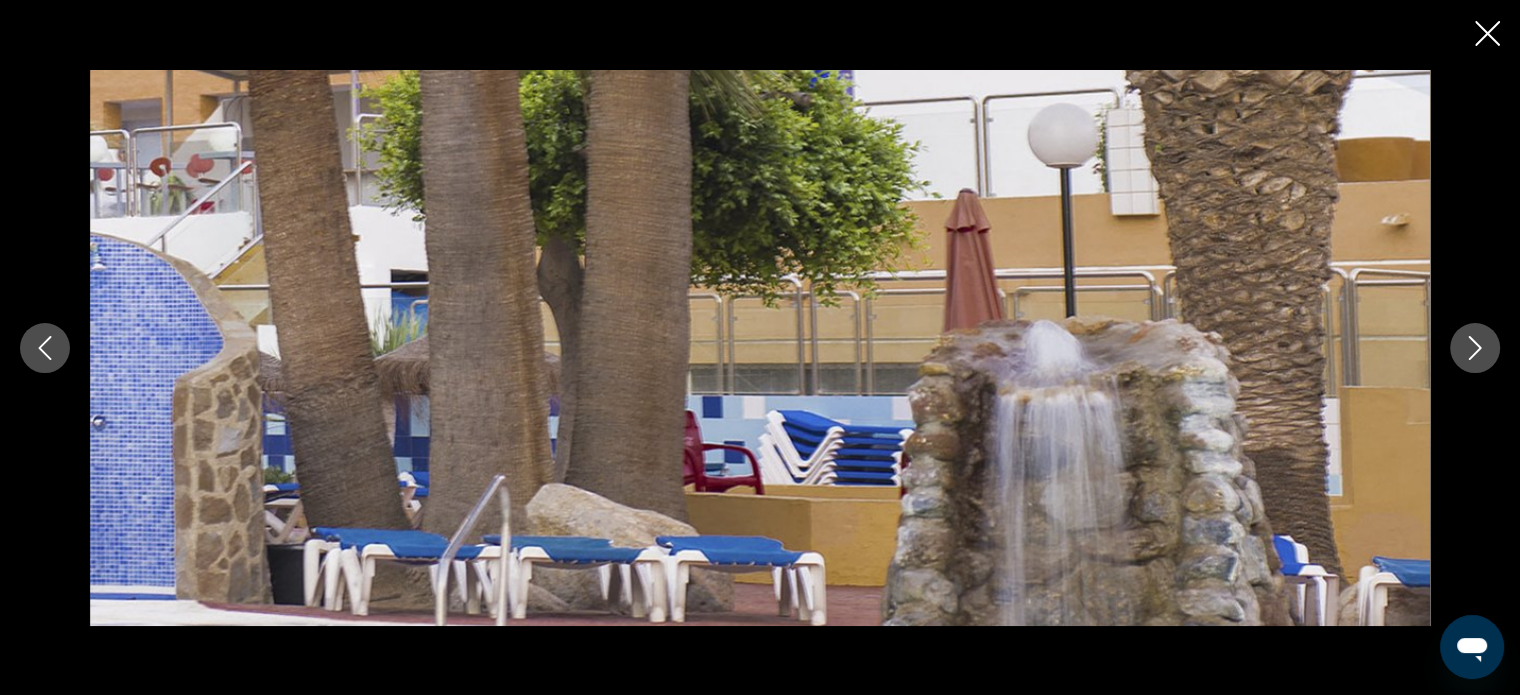
click at [1471, 341] on icon "Next image" at bounding box center [1475, 348] width 24 height 24
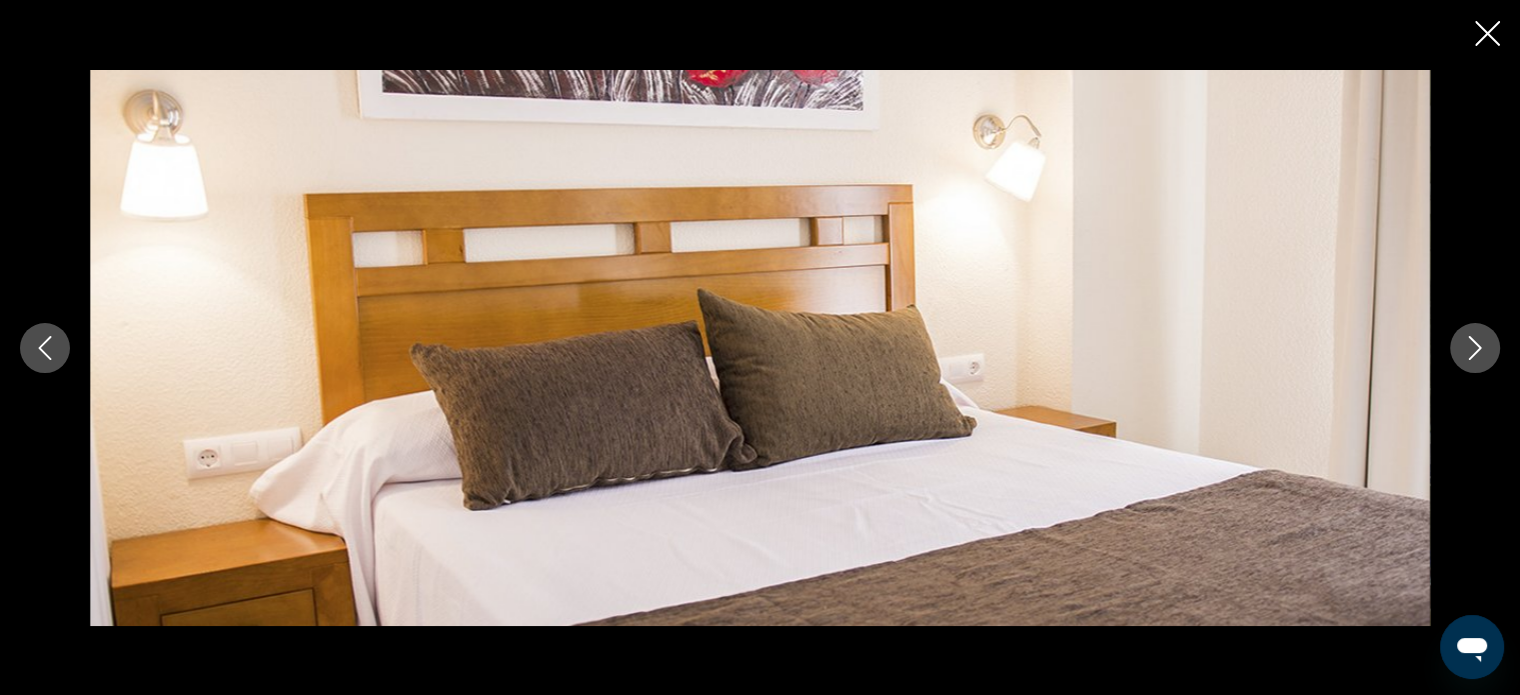
click at [1471, 341] on icon "Next image" at bounding box center [1475, 348] width 24 height 24
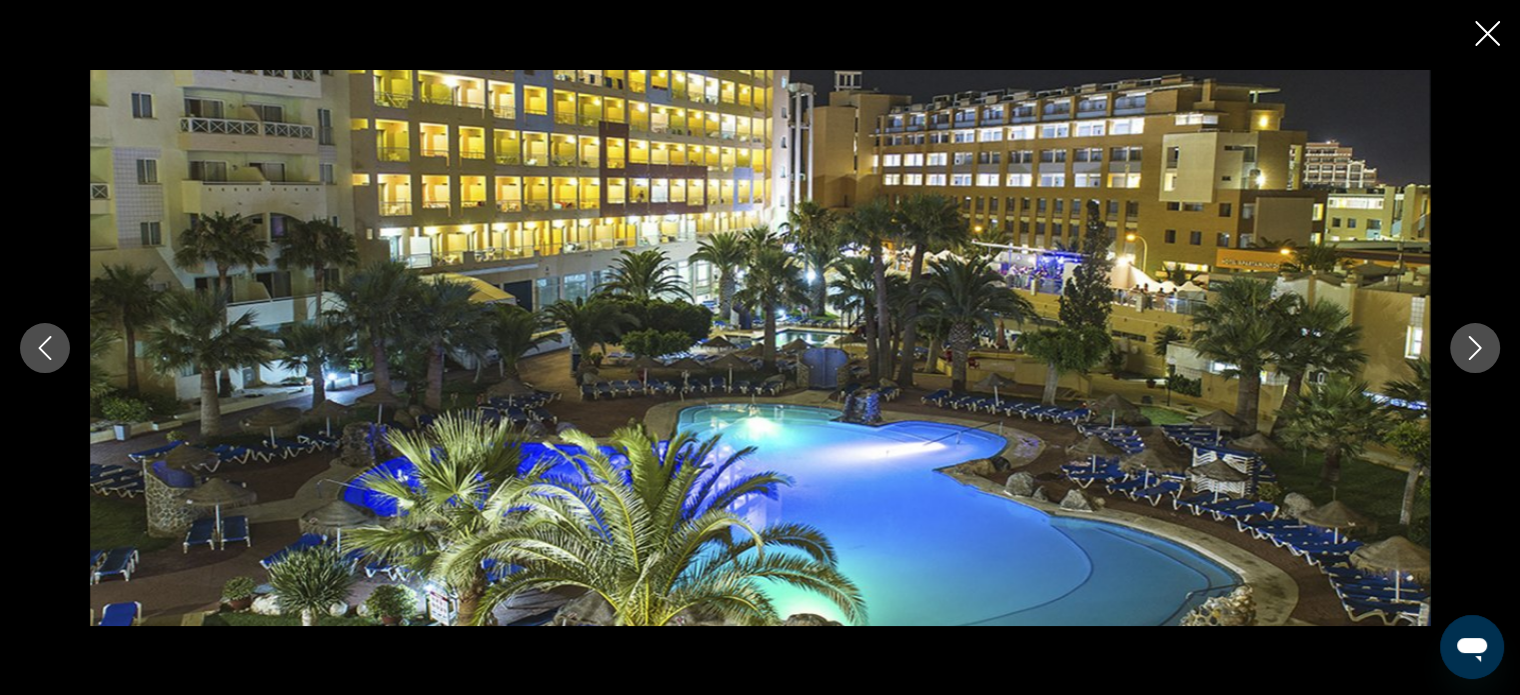
click at [1463, 336] on icon "Next image" at bounding box center [1475, 348] width 24 height 24
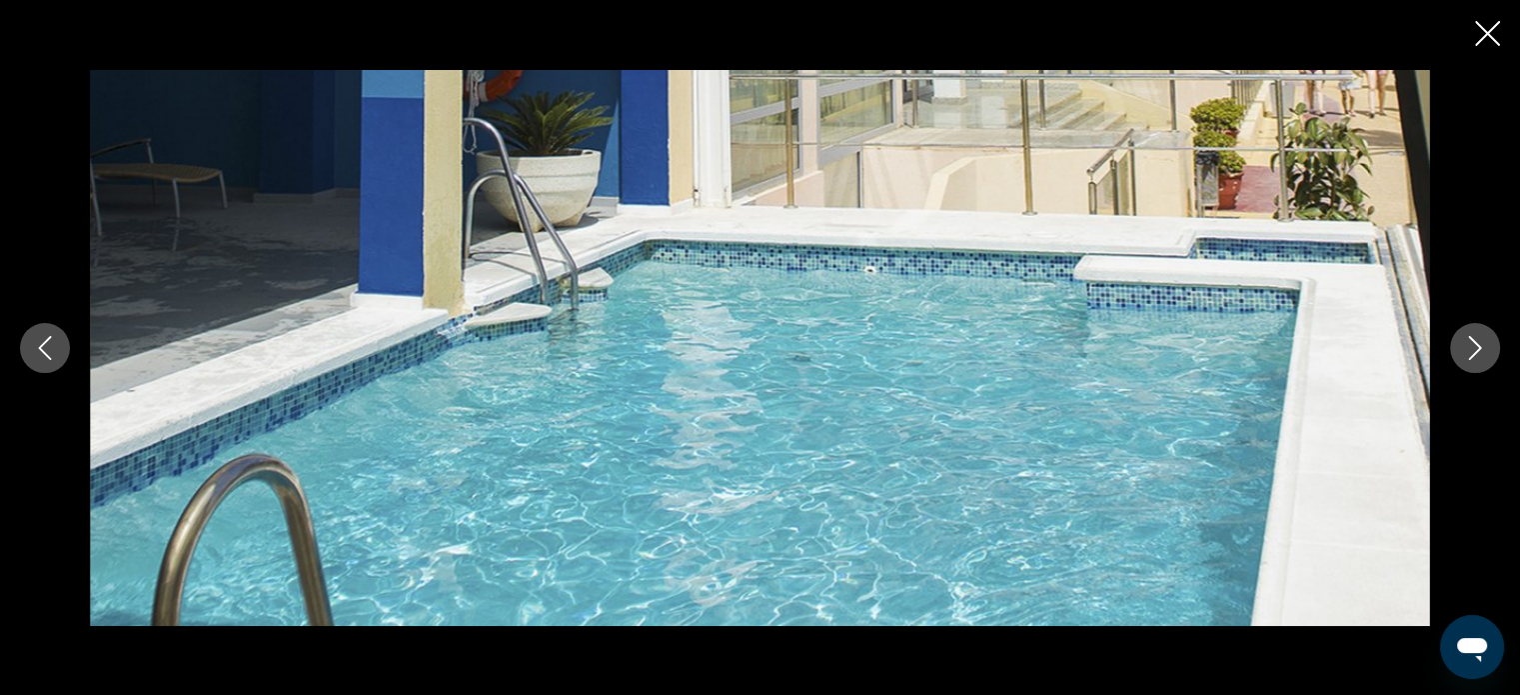
click at [1463, 336] on icon "Next image" at bounding box center [1475, 348] width 24 height 24
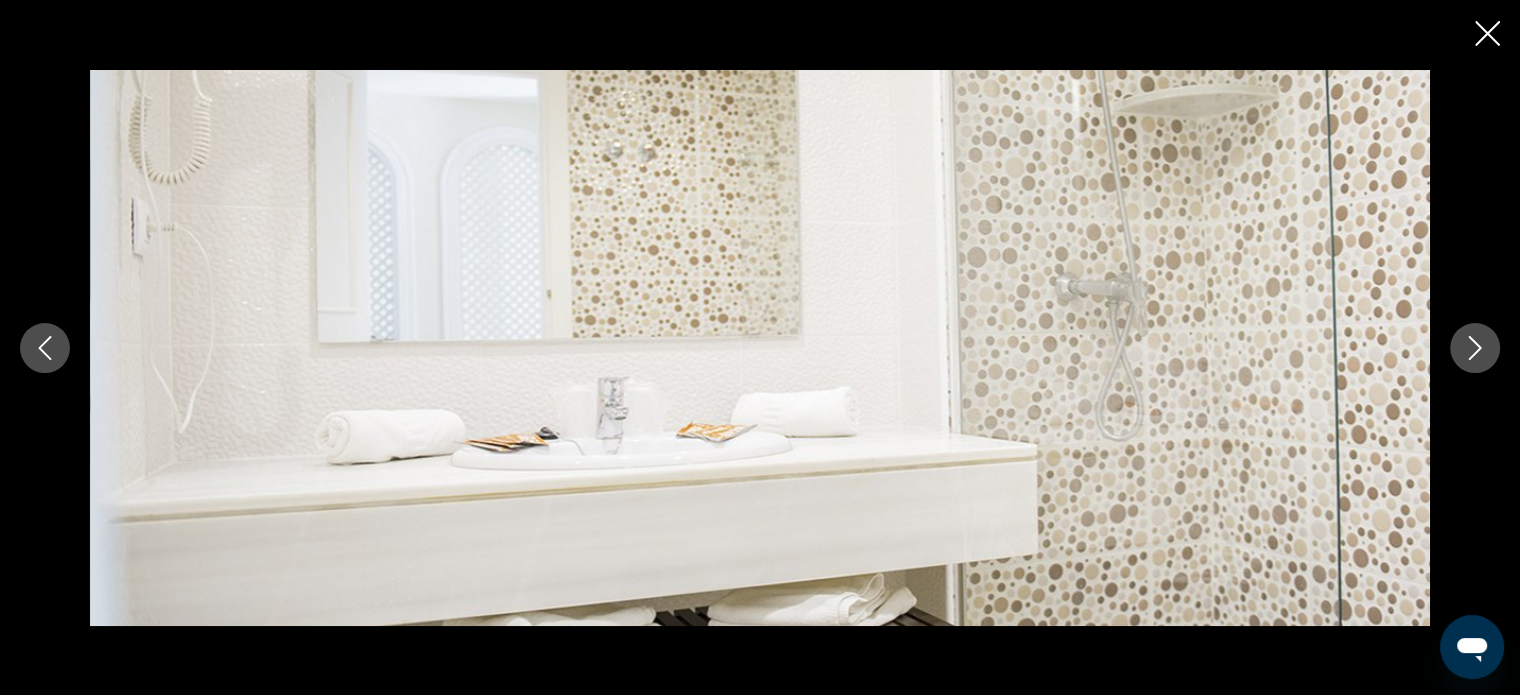
click at [1463, 336] on icon "Next image" at bounding box center [1475, 348] width 24 height 24
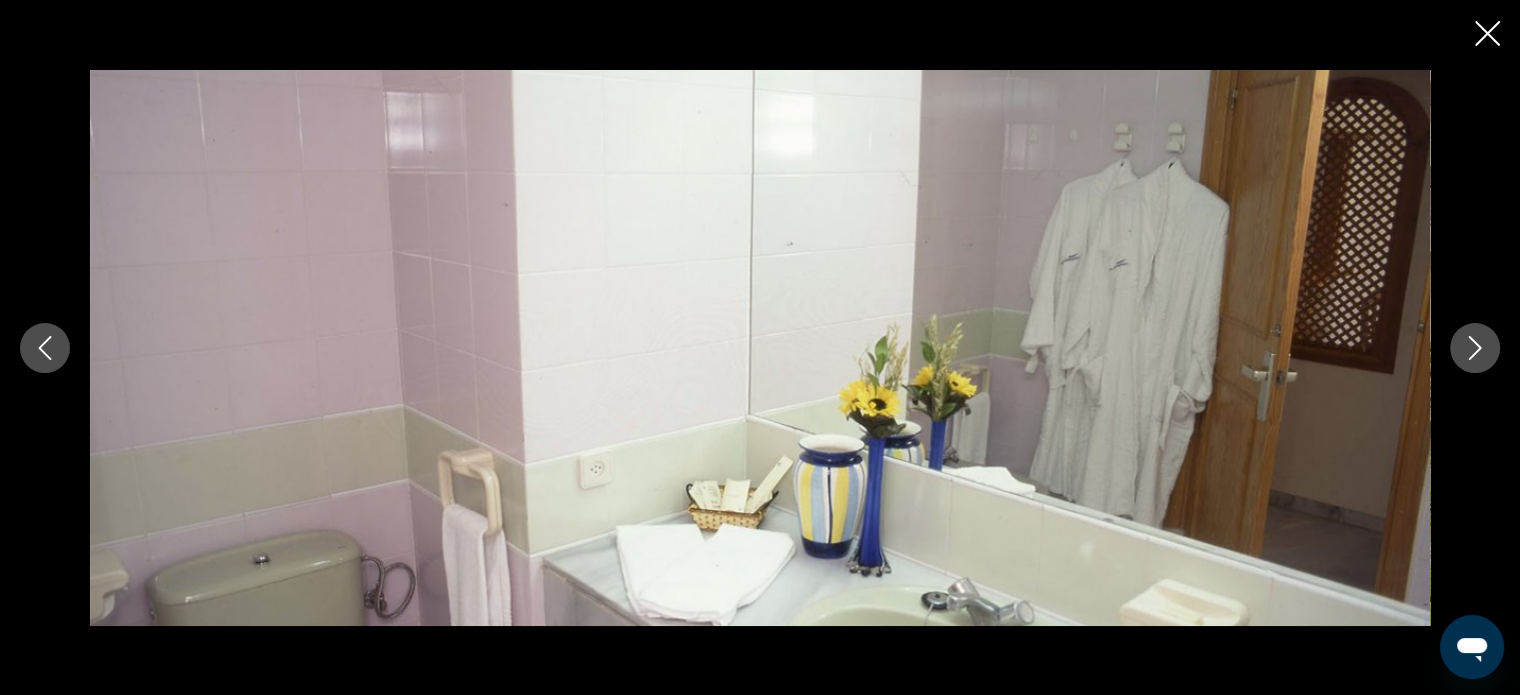
click at [1463, 336] on icon "Next image" at bounding box center [1475, 348] width 24 height 24
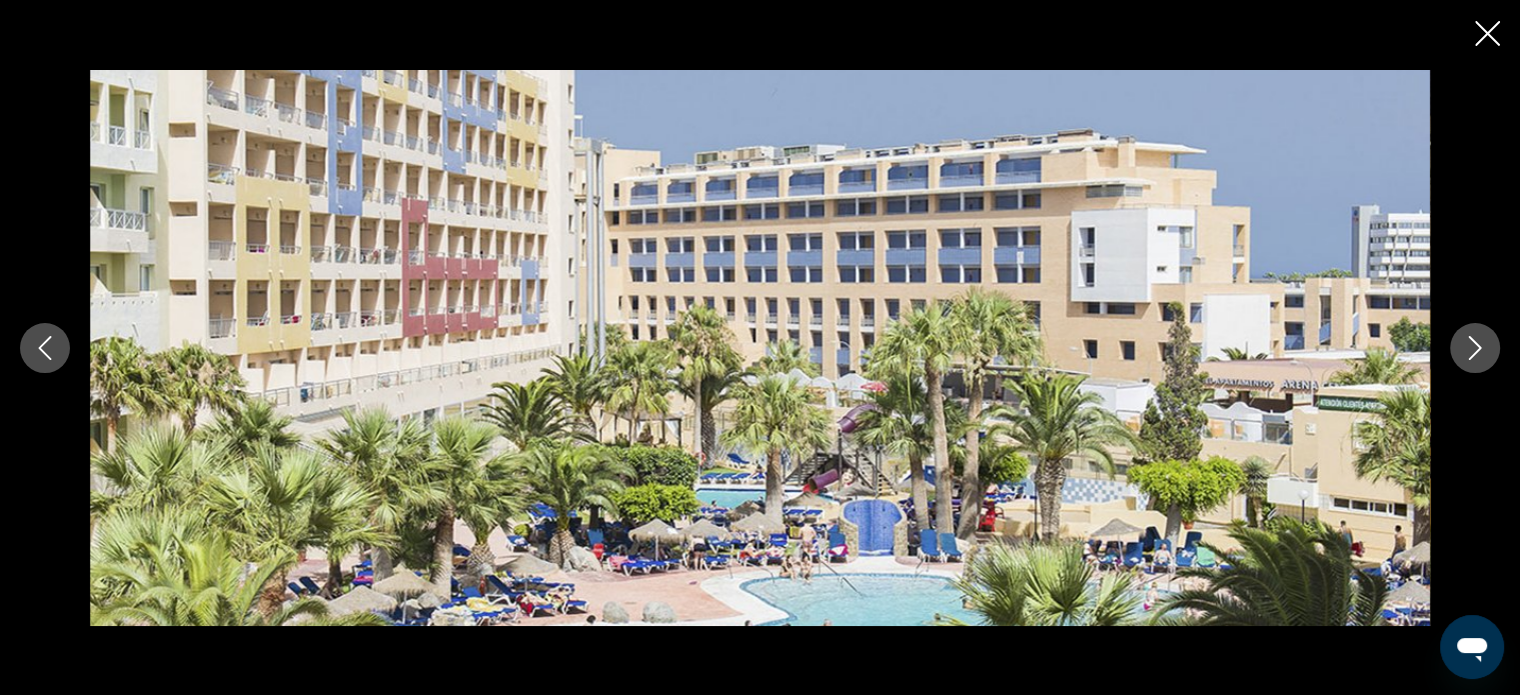
click at [1463, 336] on icon "Next image" at bounding box center [1475, 348] width 24 height 24
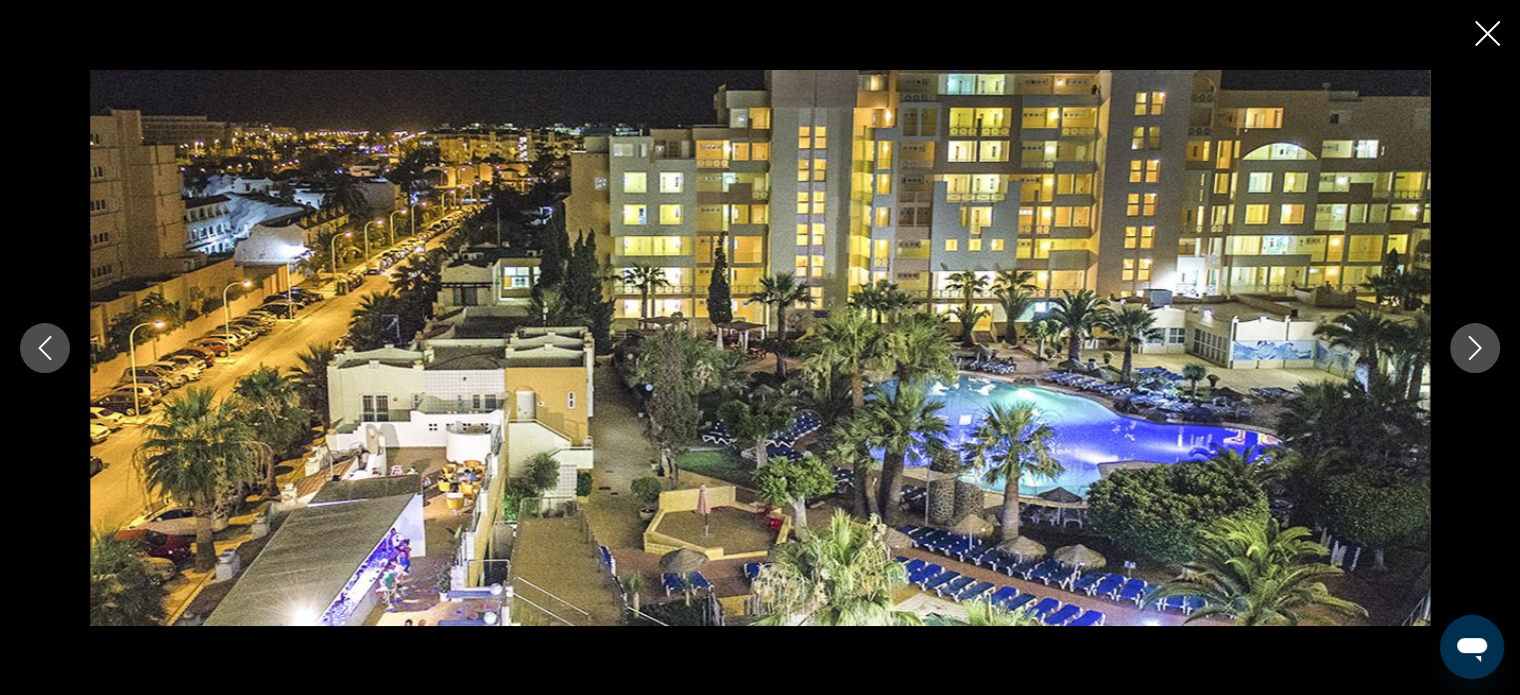
click at [1463, 336] on icon "Next image" at bounding box center [1475, 348] width 24 height 24
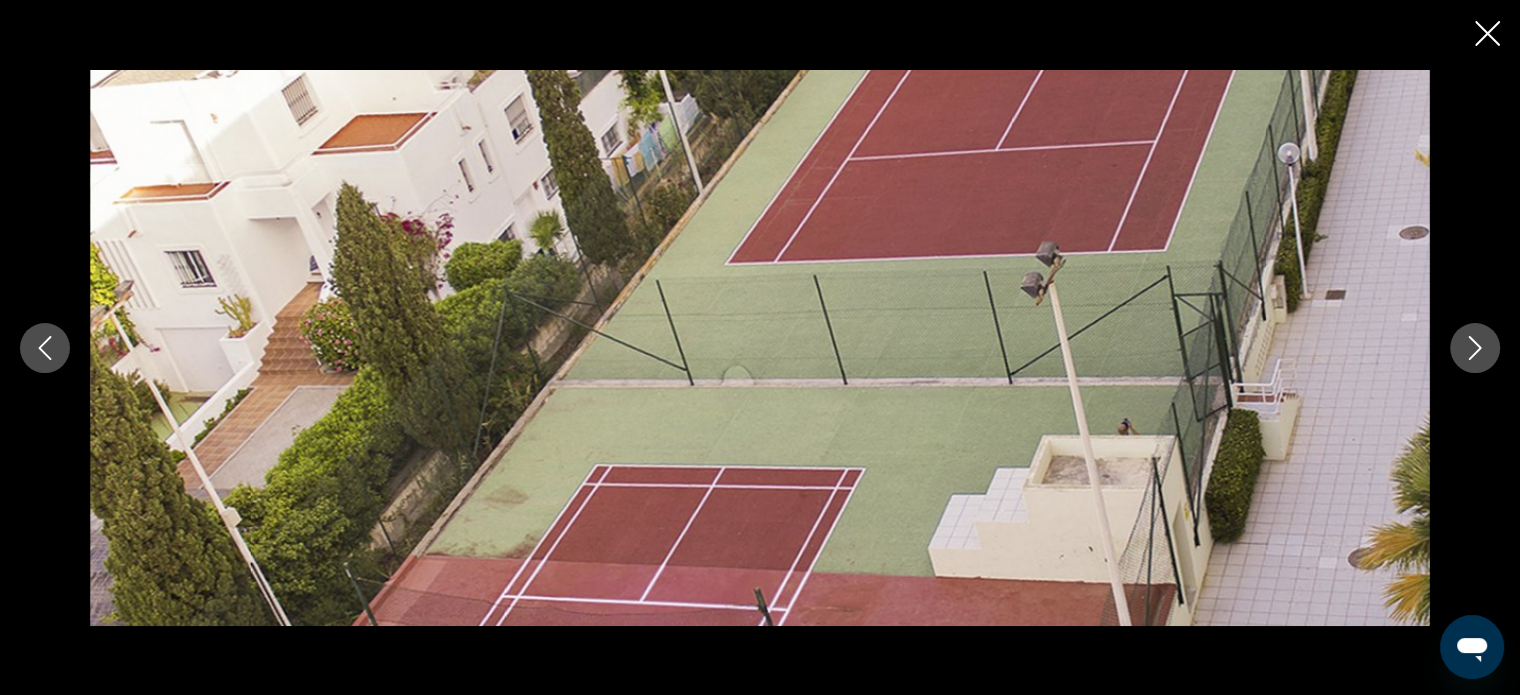
click at [1463, 336] on icon "Next image" at bounding box center [1475, 348] width 24 height 24
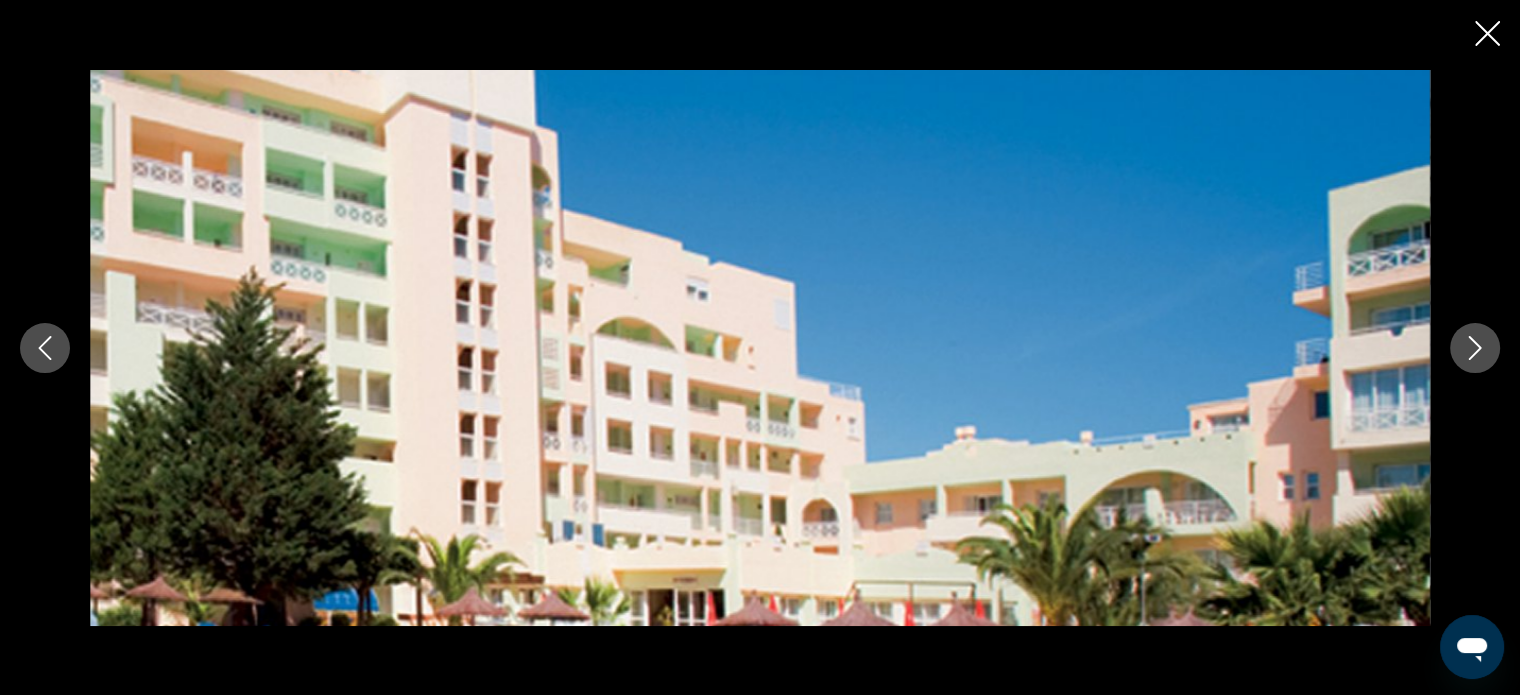
click at [1463, 336] on icon "Next image" at bounding box center [1475, 348] width 24 height 24
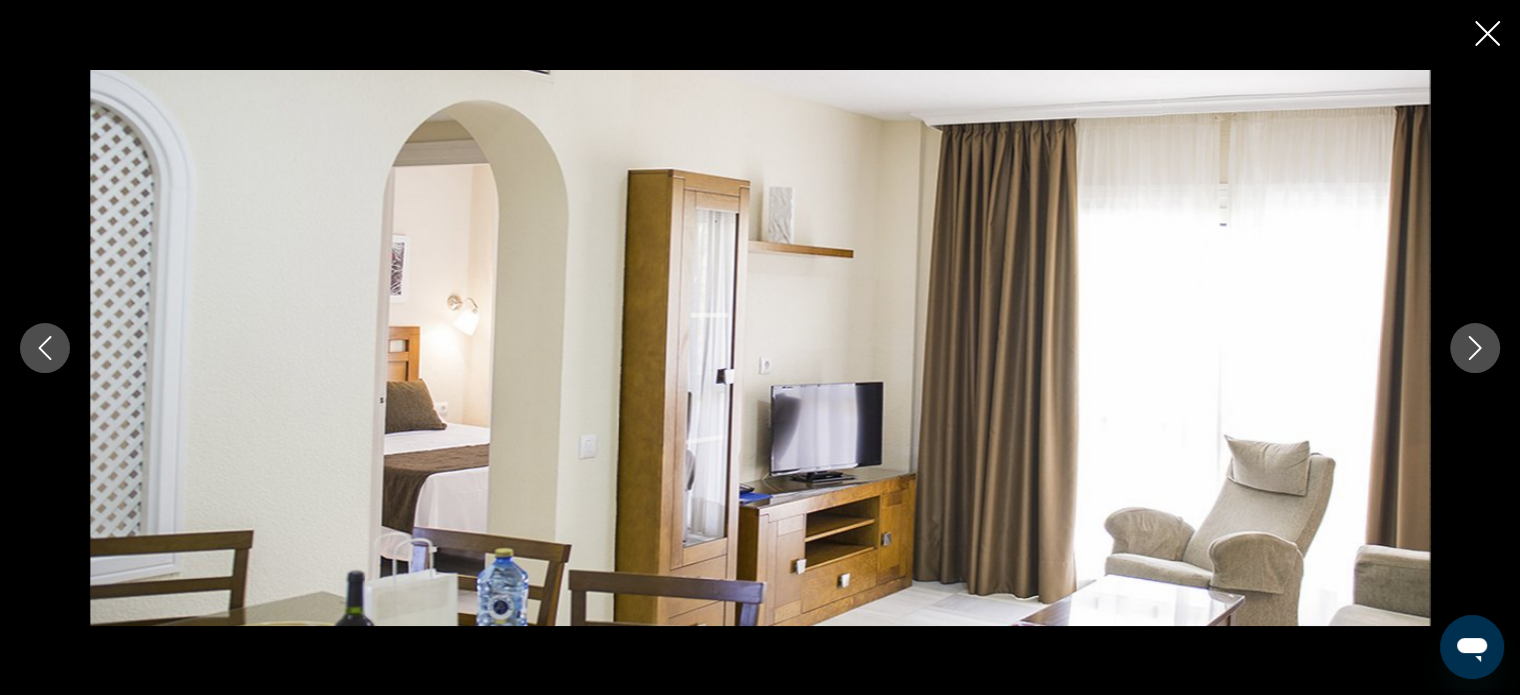
click at [1463, 336] on icon "Next image" at bounding box center [1475, 348] width 24 height 24
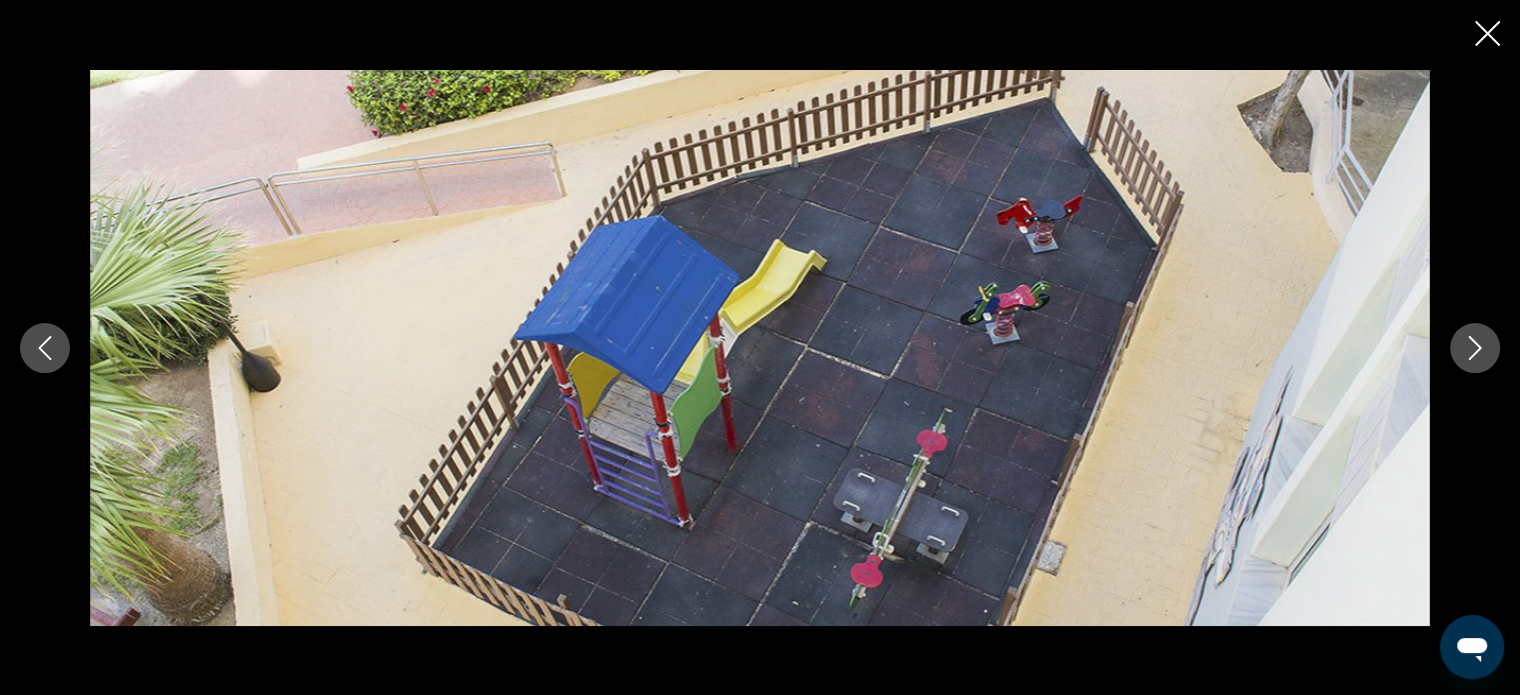
click at [1463, 336] on icon "Next image" at bounding box center [1475, 348] width 24 height 24
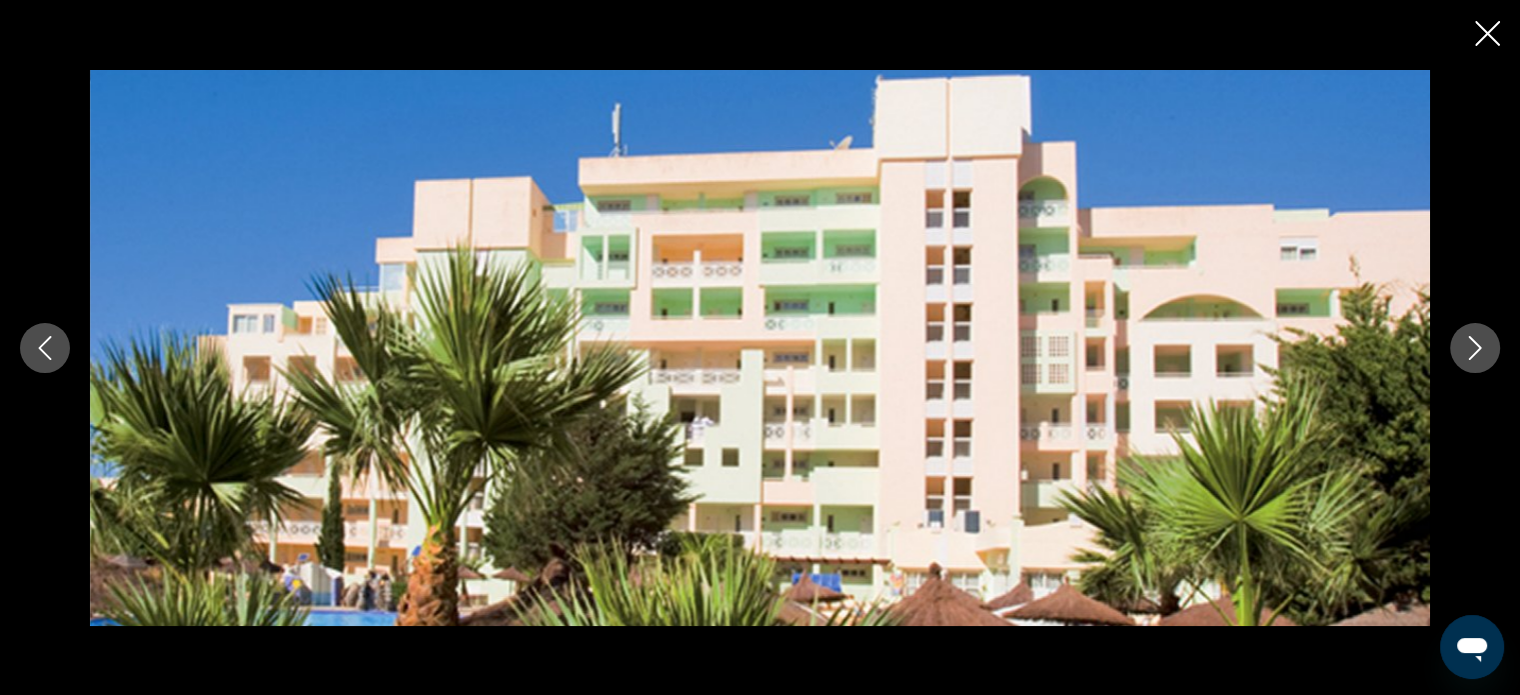
click at [1484, 21] on icon "Close slideshow" at bounding box center [1487, 33] width 25 height 25
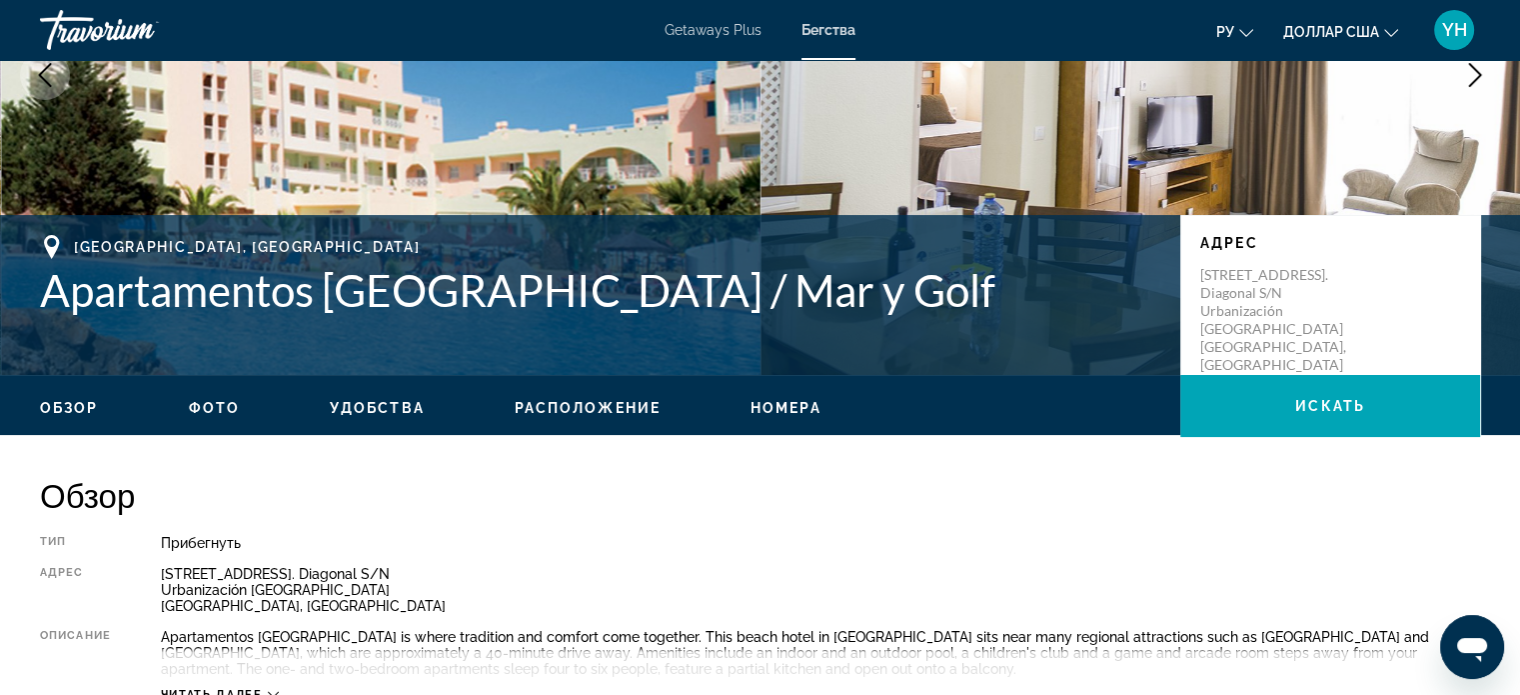
scroll to position [278, 0]
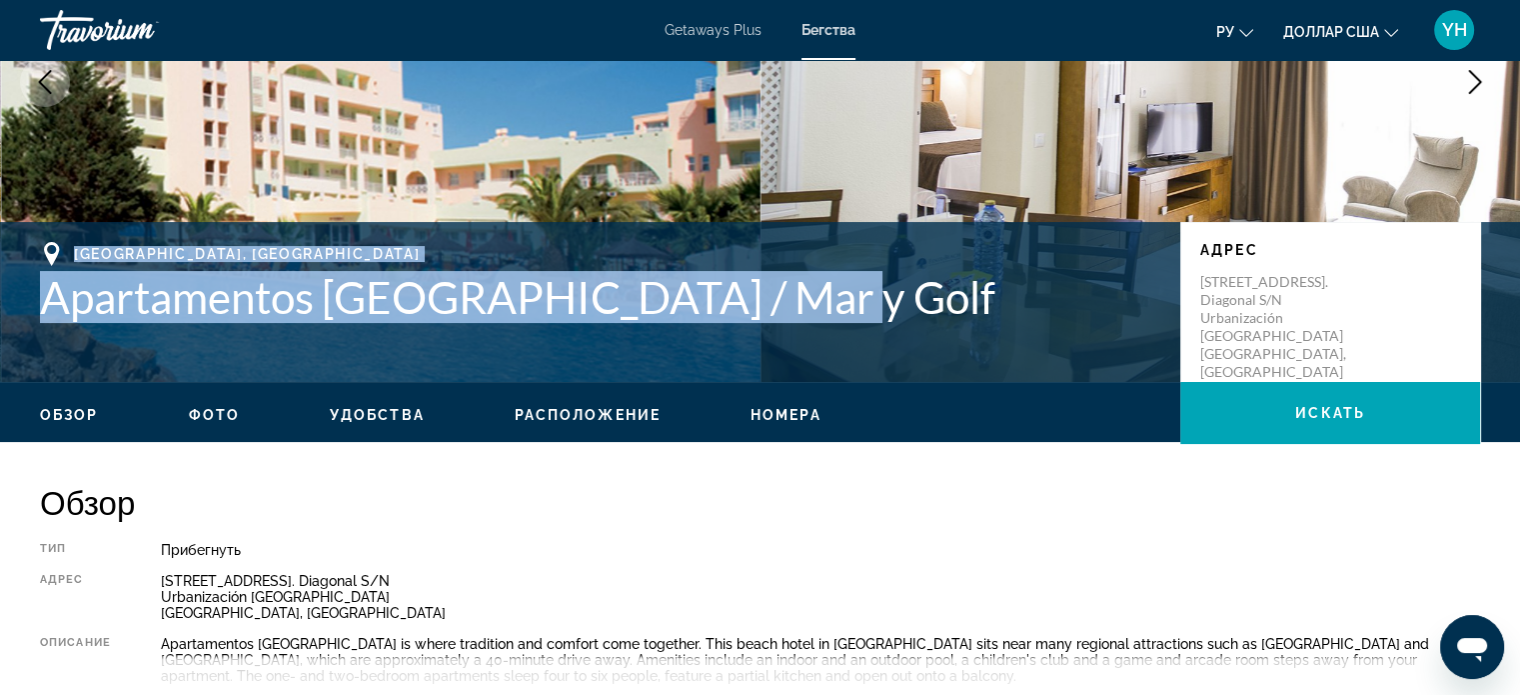
drag, startPoint x: 843, startPoint y: 290, endPoint x: 84, endPoint y: 257, distance: 759.3
click at [80, 257] on div "Roquetas de Mar, Spain Apartamentos Fenix Beach / Mar y Golf" at bounding box center [600, 282] width 1120 height 81
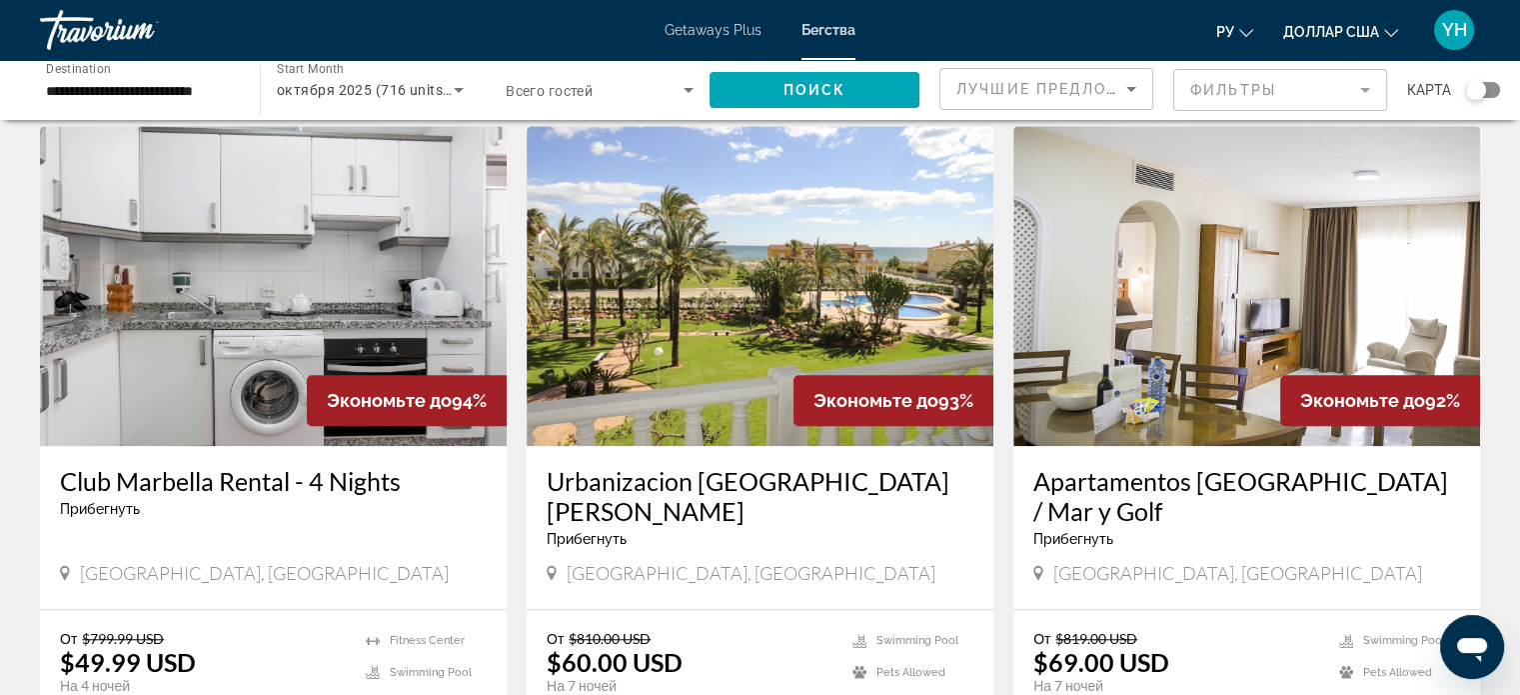
scroll to position [1499, 0]
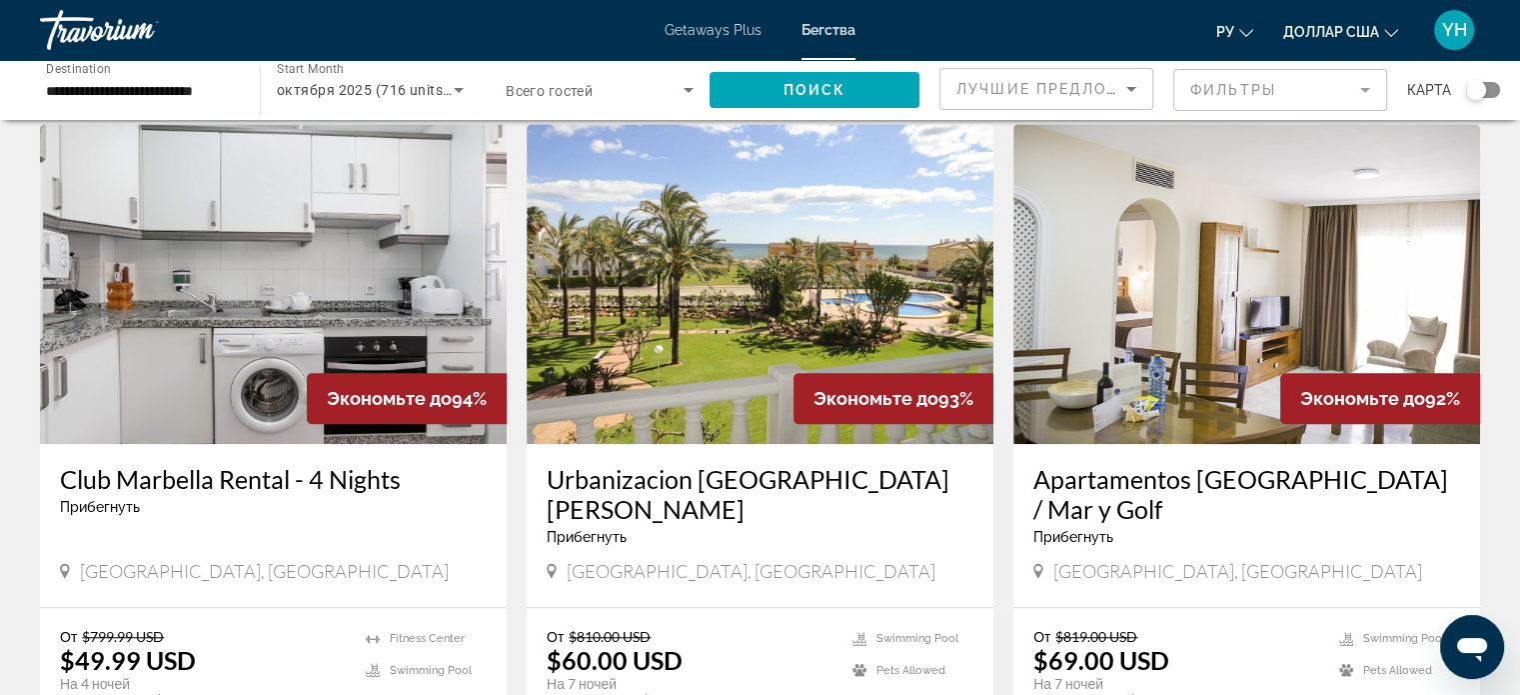
click at [802, 219] on img "Основное содержание" at bounding box center [760, 284] width 467 height 320
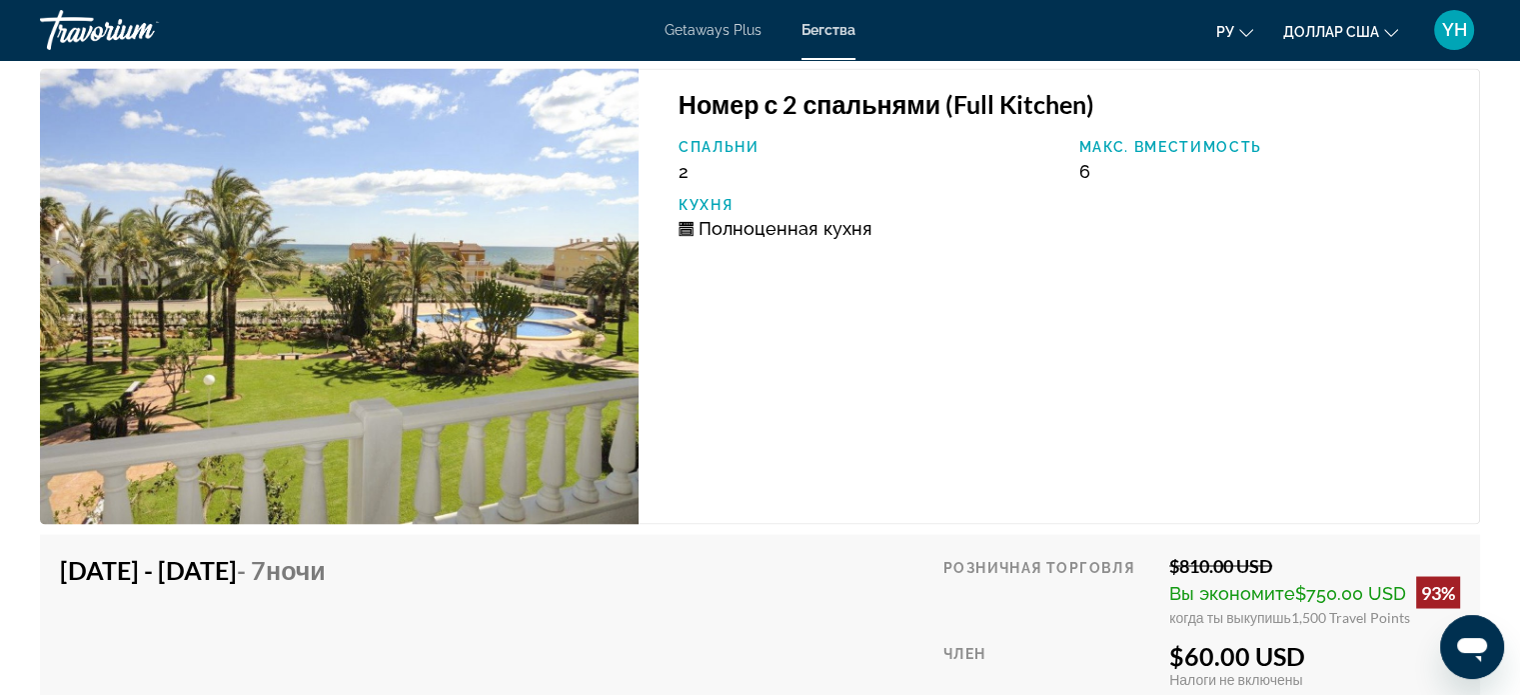
scroll to position [3354, 0]
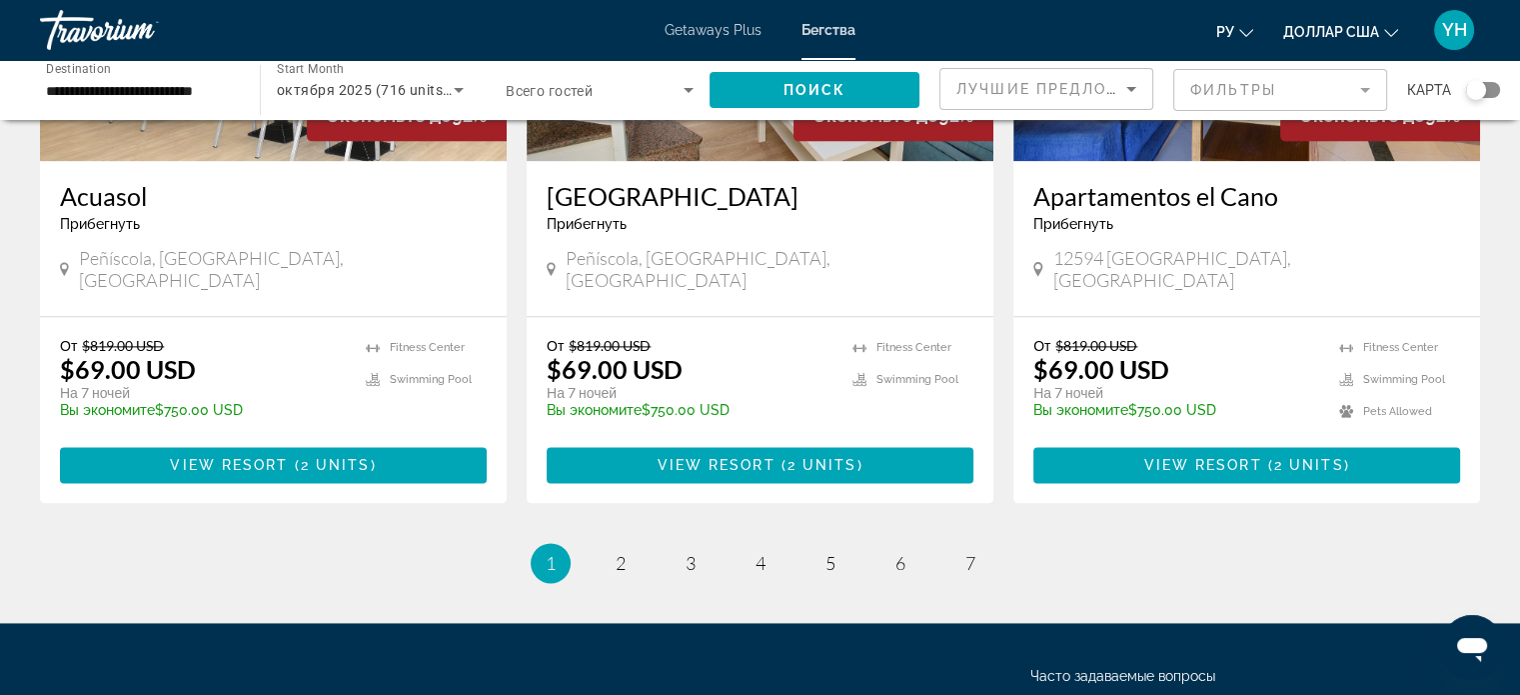
scroll to position [2499, 0]
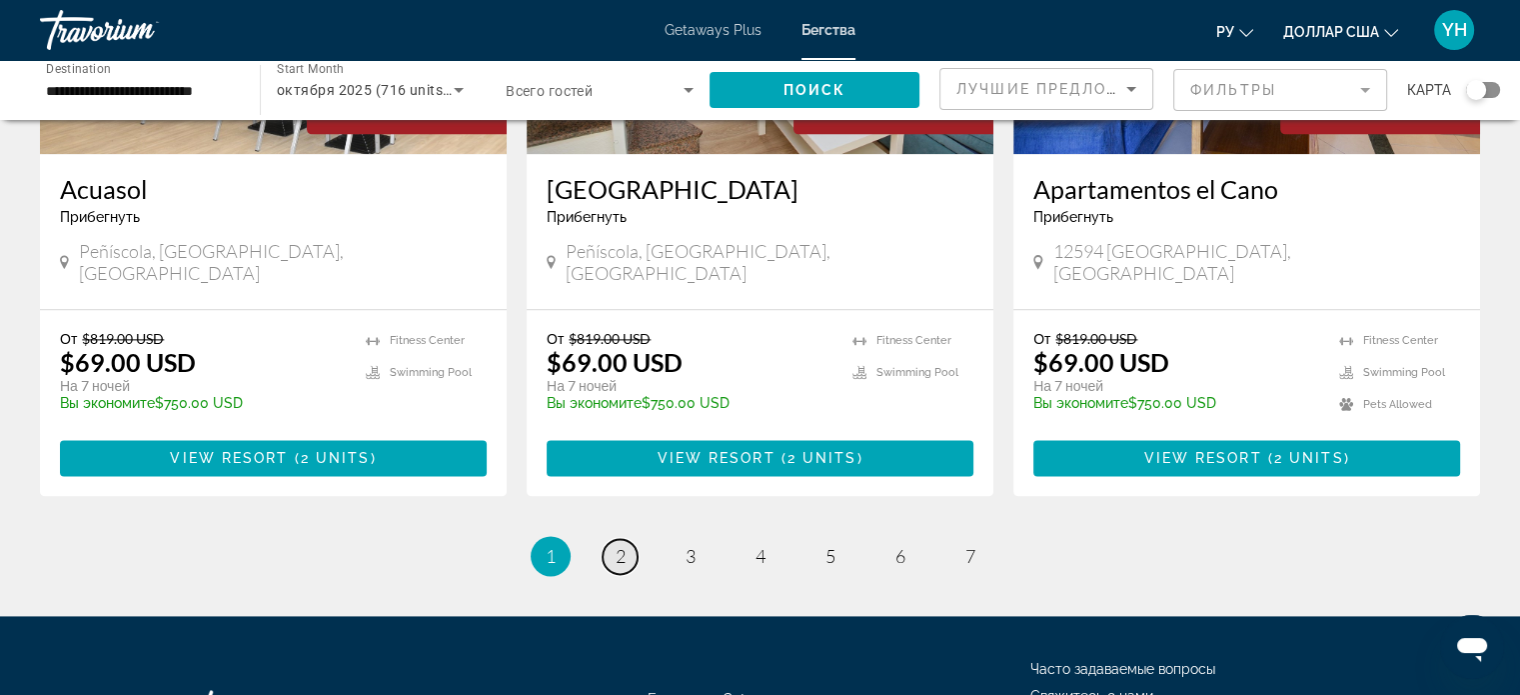
click at [617, 545] on span "2" at bounding box center [621, 556] width 10 height 22
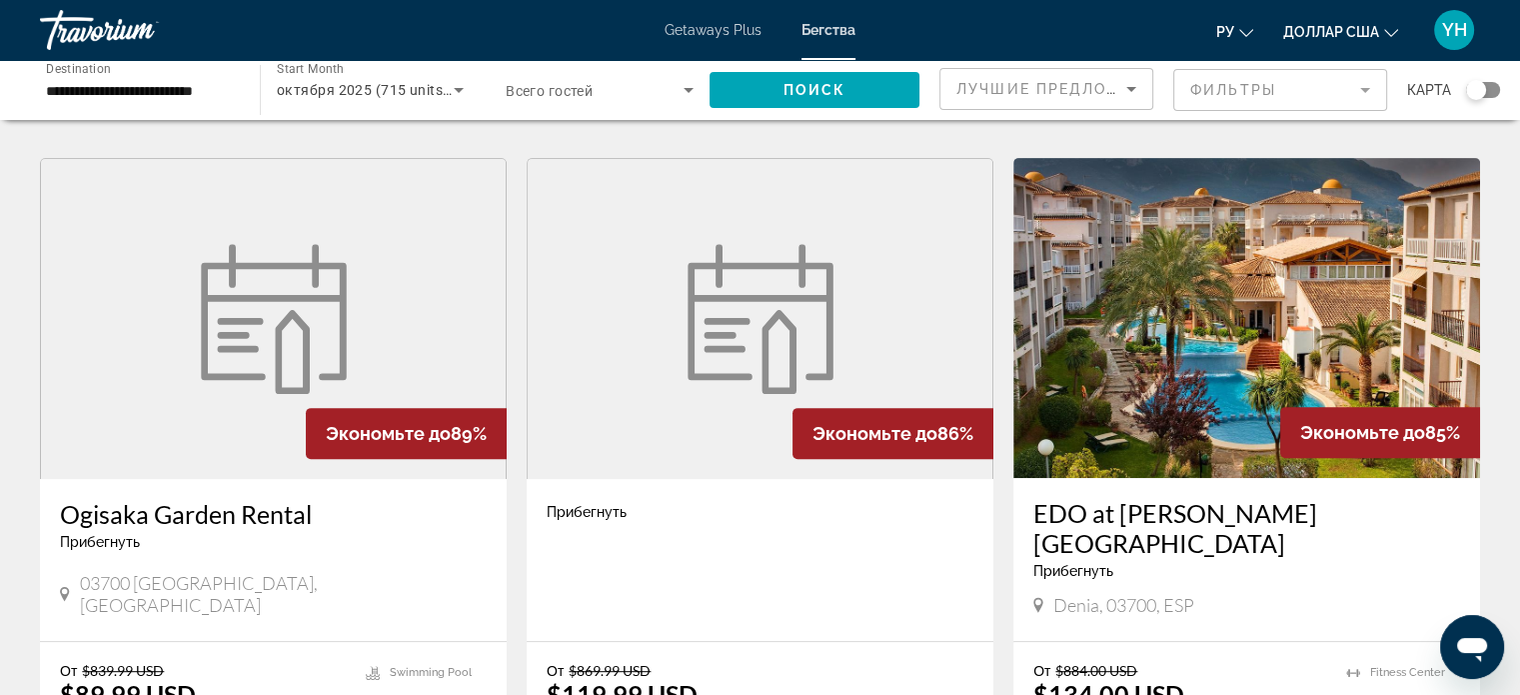
scroll to position [800, 0]
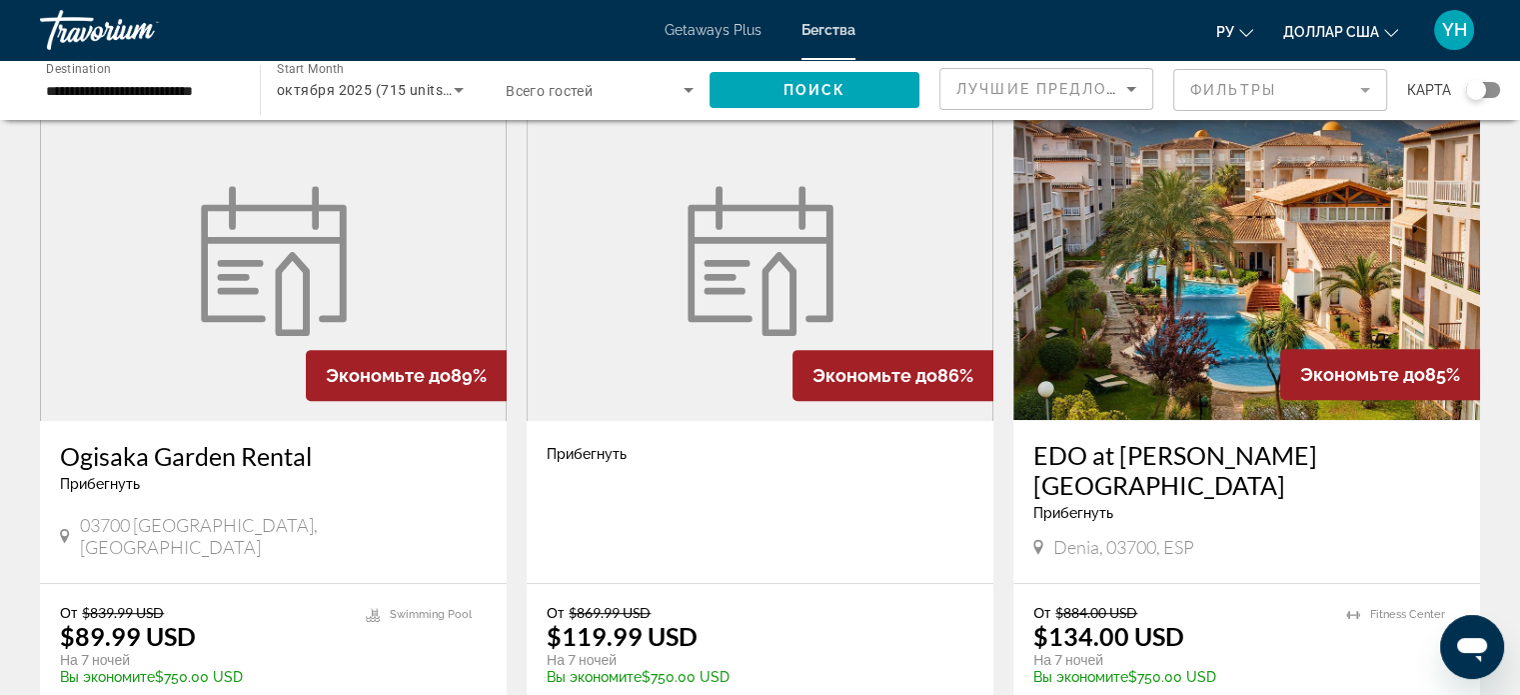
click at [152, 323] on figure "Основное содержание" at bounding box center [273, 261] width 465 height 320
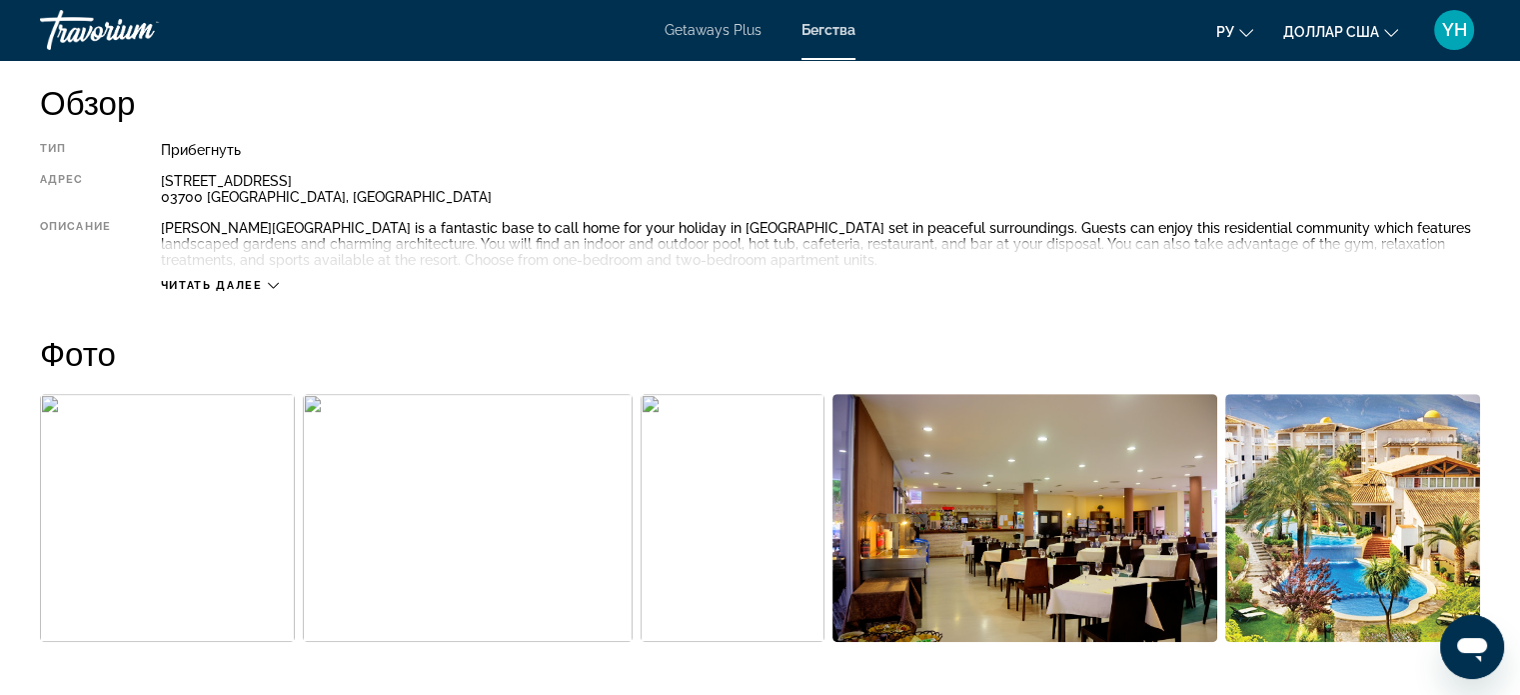
scroll to position [596, 0]
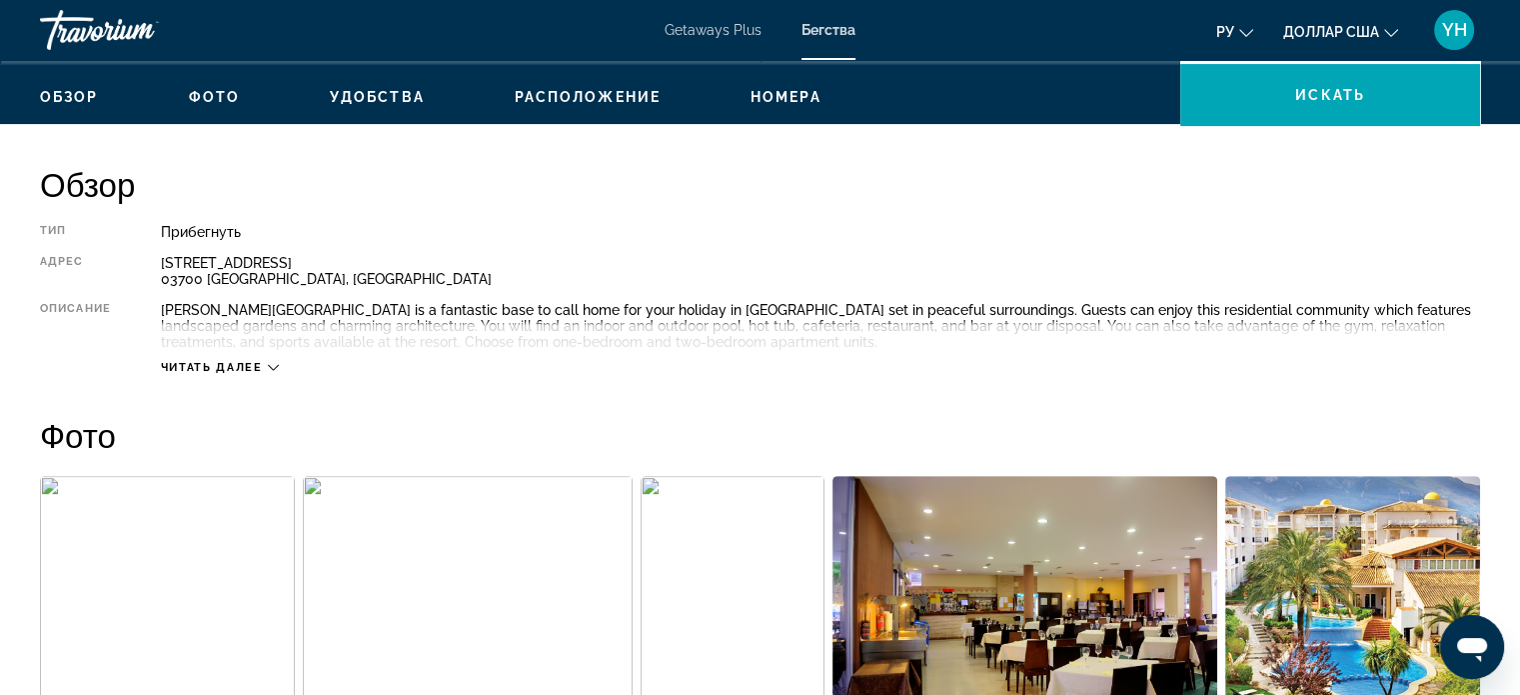
click at [268, 367] on div "Читать далее" at bounding box center [220, 367] width 118 height 13
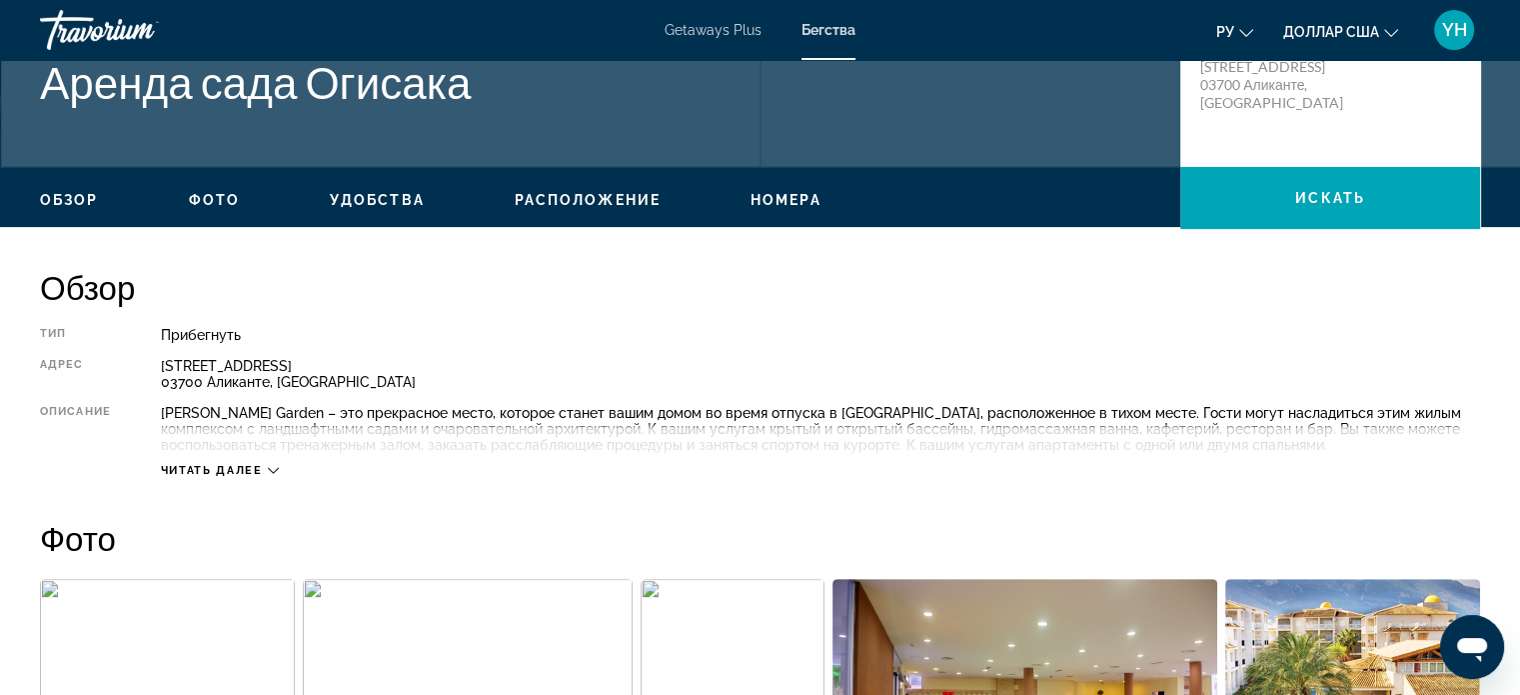
scroll to position [500, 0]
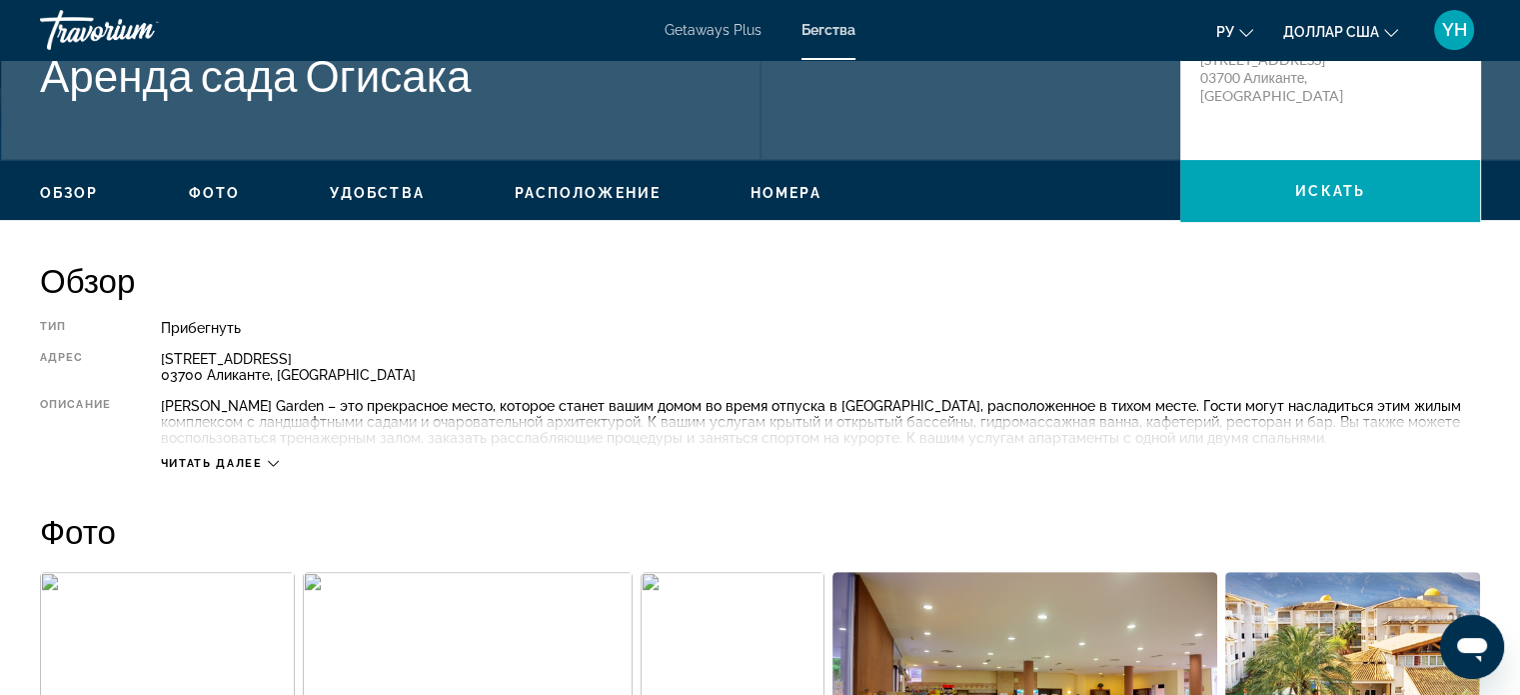
click at [268, 463] on icon "Основное содержание" at bounding box center [273, 463] width 11 height 11
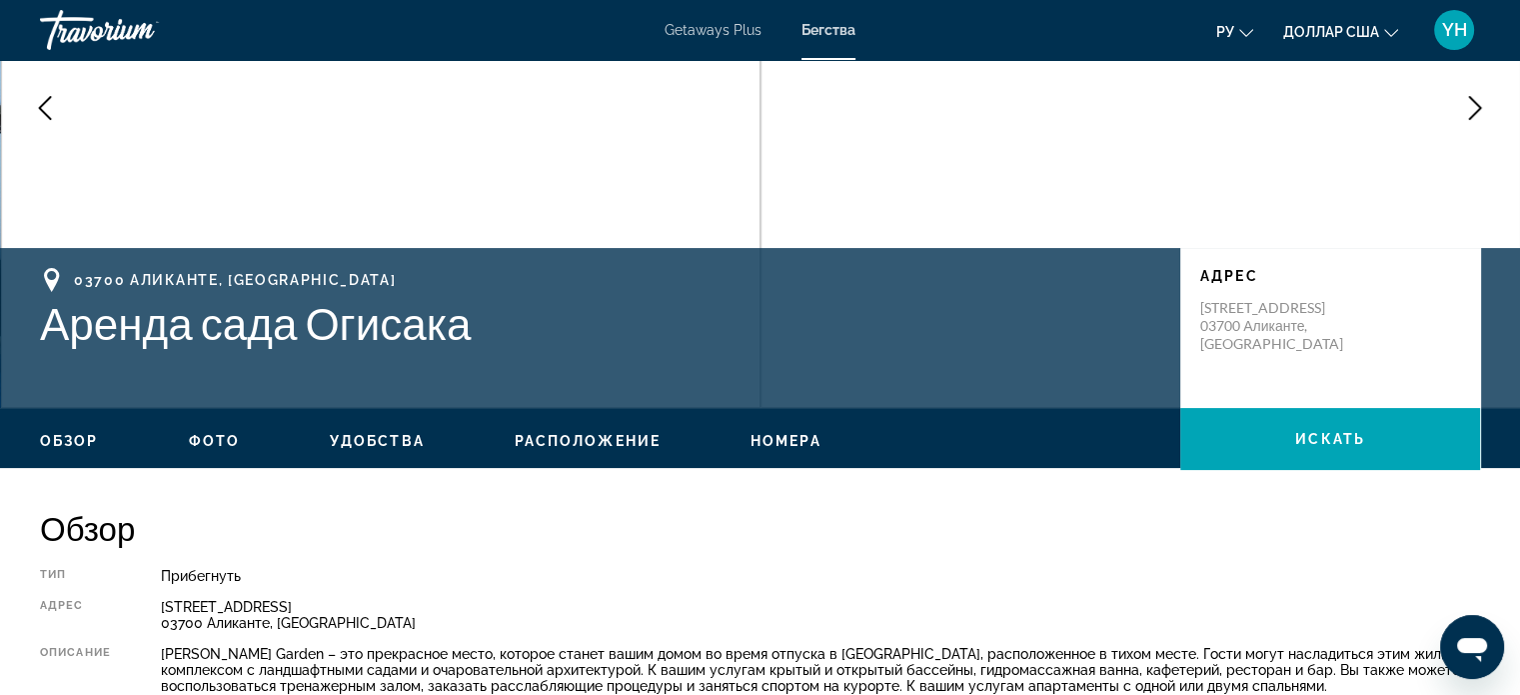
scroll to position [200, 0]
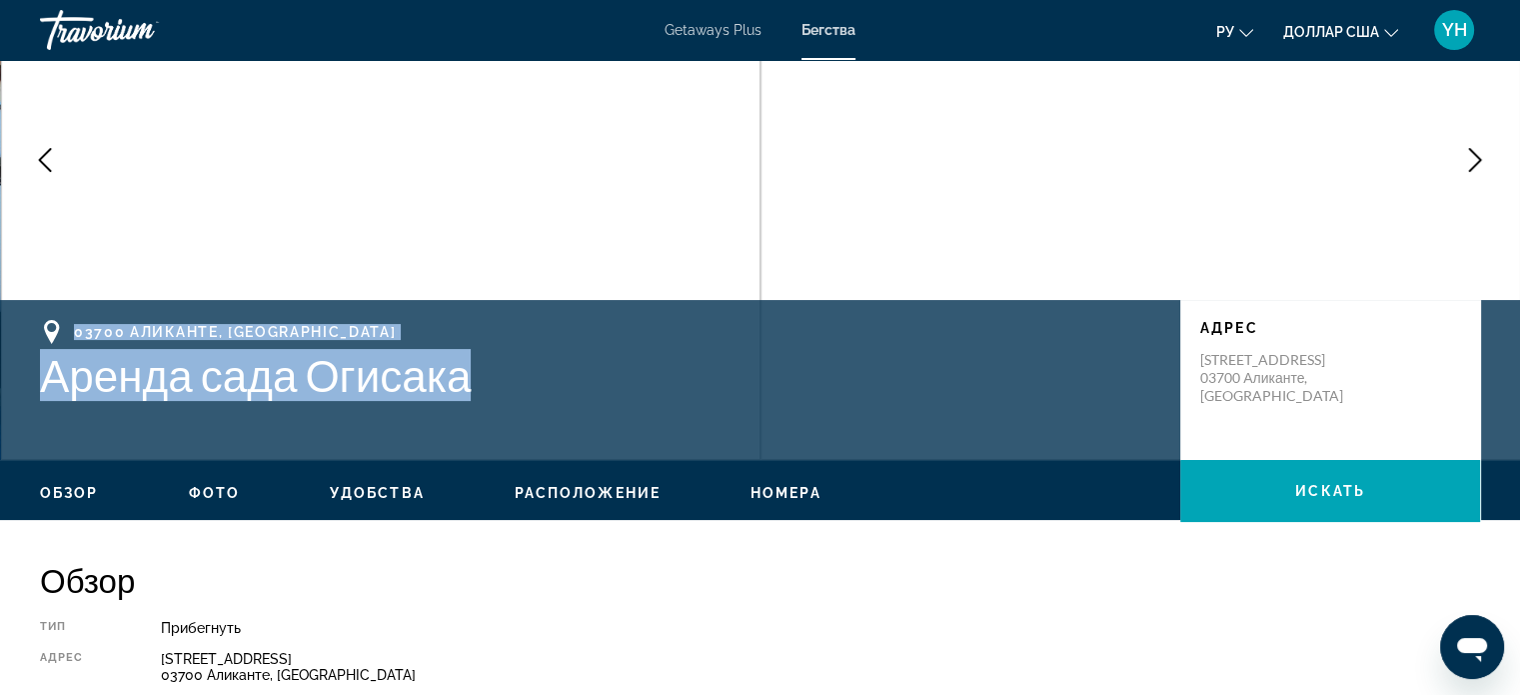
drag, startPoint x: 492, startPoint y: 395, endPoint x: 106, endPoint y: 356, distance: 387.8
click at [39, 335] on div "03700 Аликанте, Испания Аренда сада Огисака Адрес Calle Aquari 3 03700 Аликанте…" at bounding box center [760, 380] width 1520 height 120
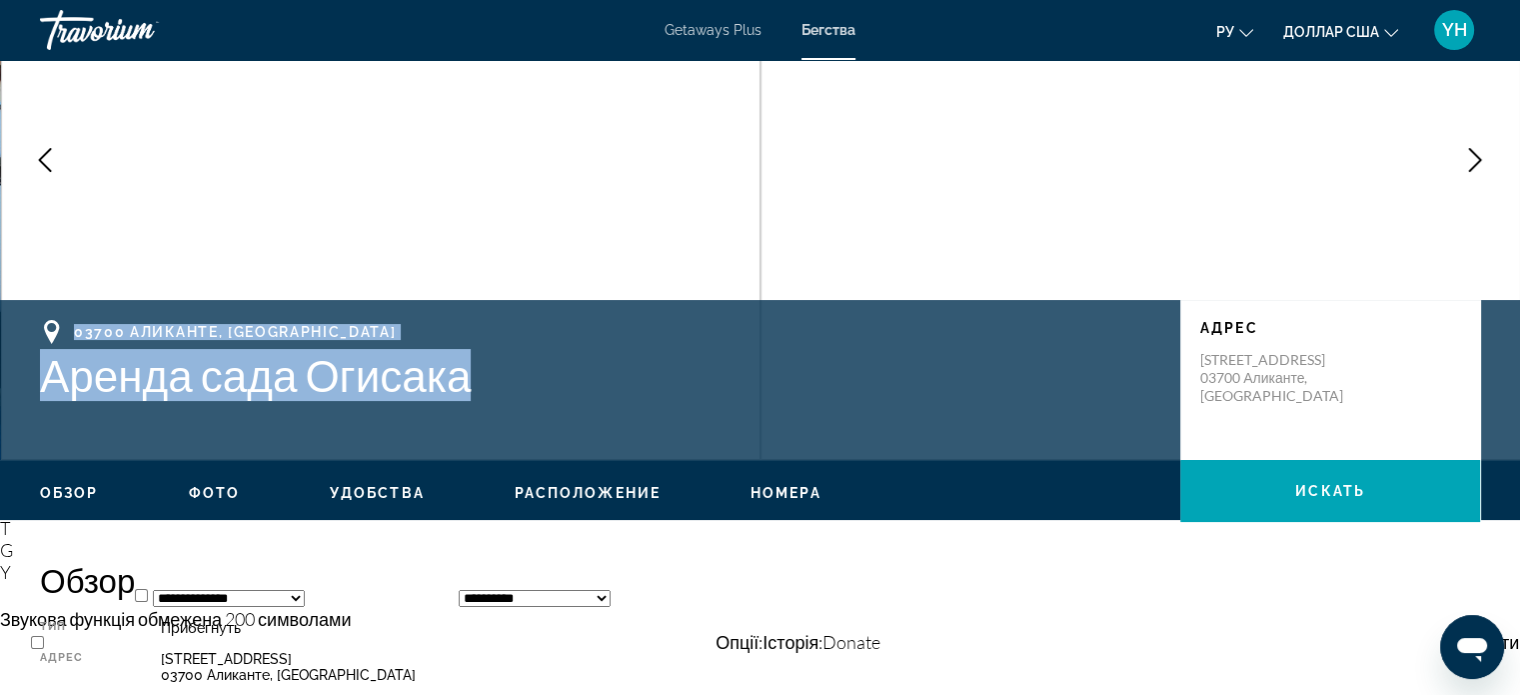
copy div "03700 Аликанте, Испания Аренда сада Огисака"
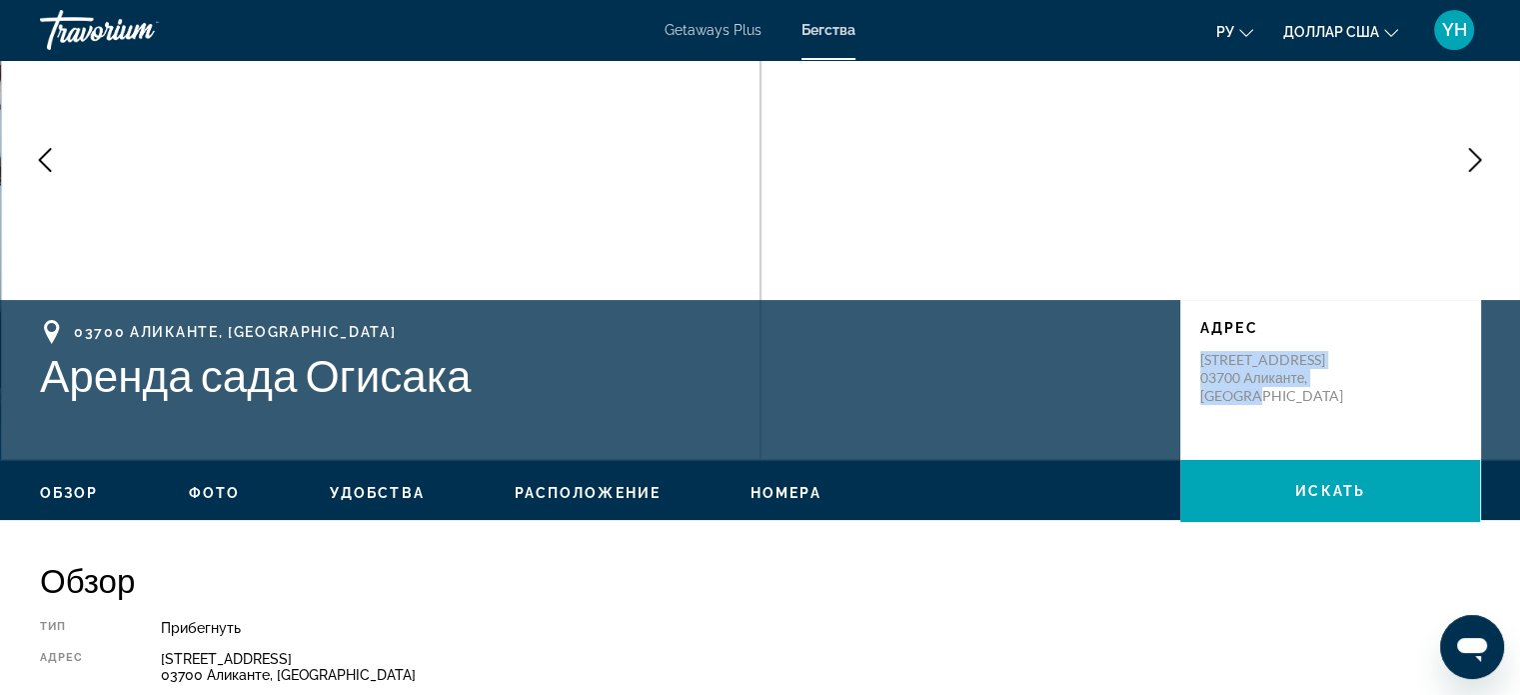
drag, startPoint x: 1300, startPoint y: 391, endPoint x: 1185, endPoint y: 355, distance: 120.4
click at [1185, 355] on div "Адрес Calle Aquari 3 03700 Аликанте, Испания" at bounding box center [1330, 380] width 300 height 160
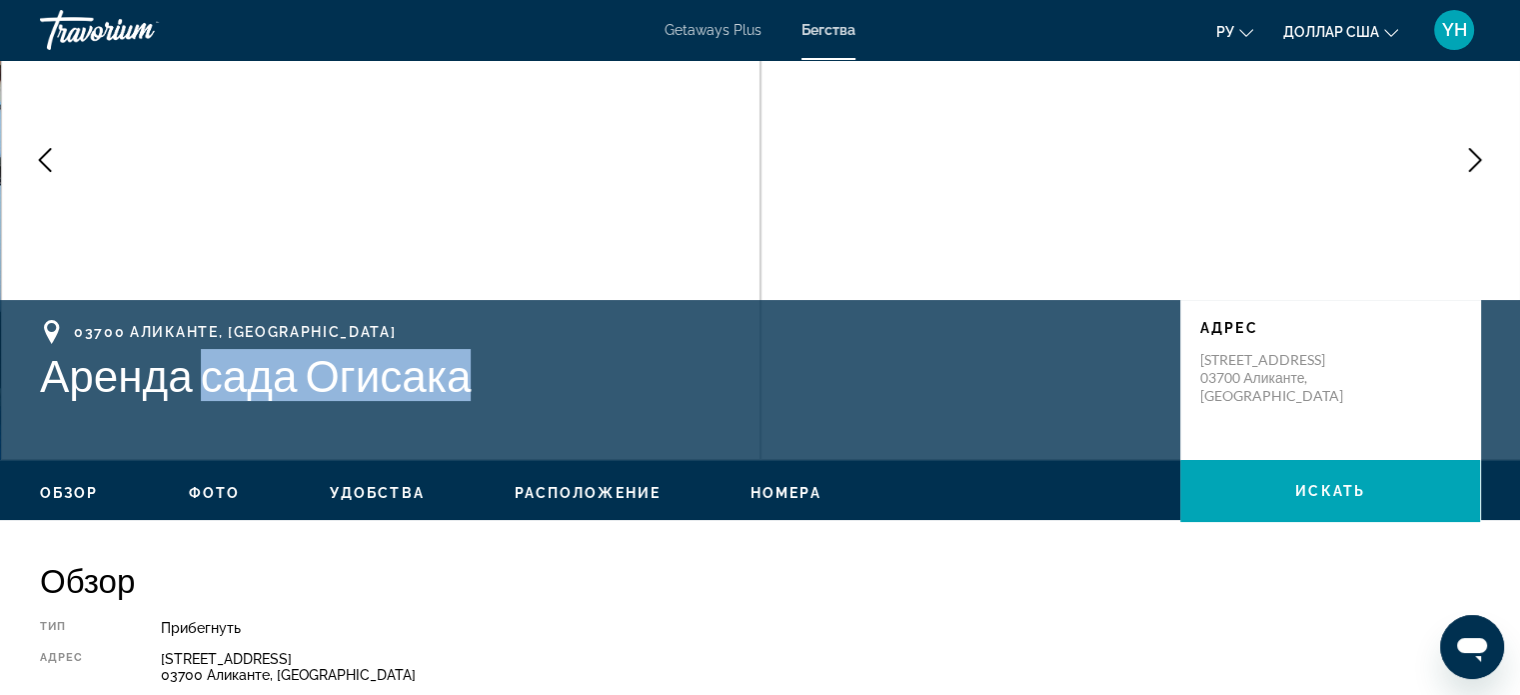
drag, startPoint x: 504, startPoint y: 370, endPoint x: 206, endPoint y: 401, distance: 299.4
click at [206, 401] on div "03700 Аликанте, Испания Аренда сада Огисака Адрес Calle Aquari 3 03700 Аликанте…" at bounding box center [760, 380] width 1520 height 120
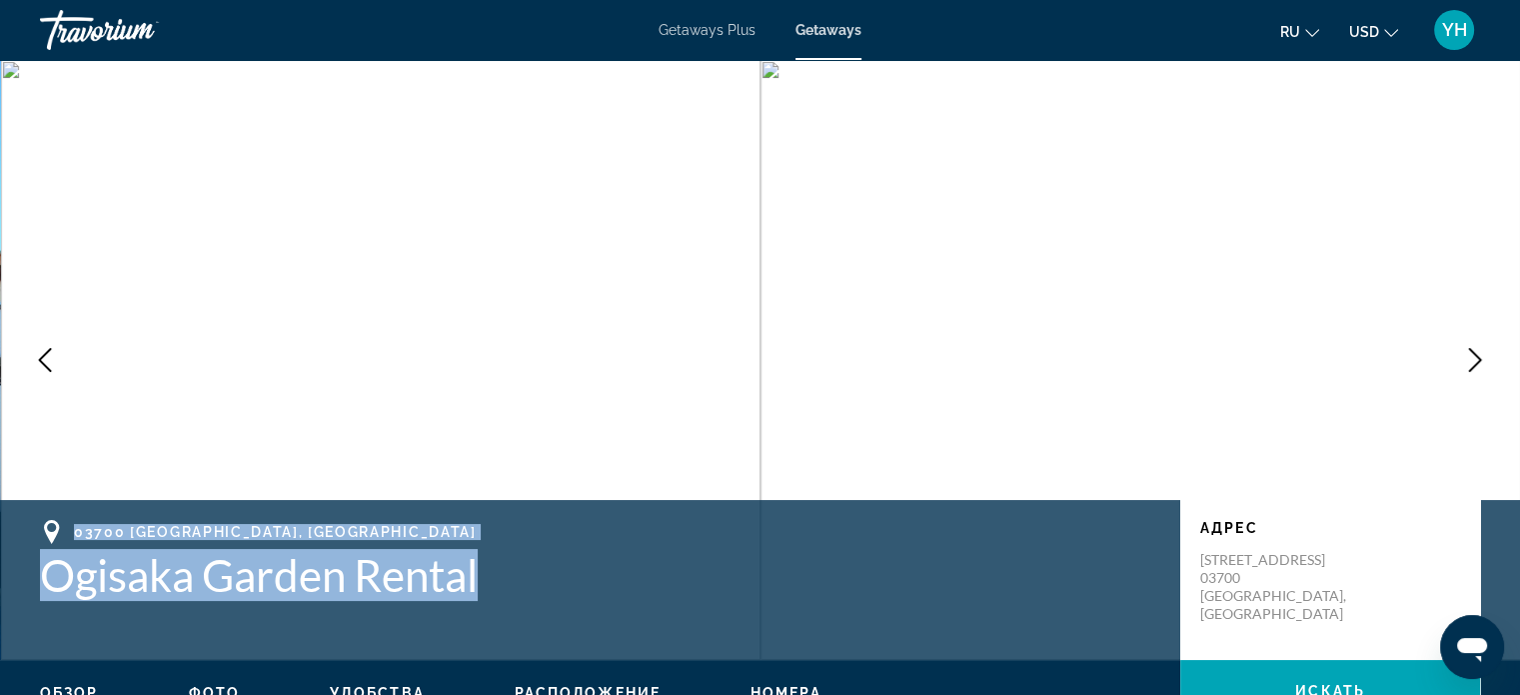
drag, startPoint x: 500, startPoint y: 633, endPoint x: 48, endPoint y: 517, distance: 466.4
click at [48, 517] on div "03700 [GEOGRAPHIC_DATA], [GEOGRAPHIC_DATA] [GEOGRAPHIC_DATA] Rental [GEOGRAPHIC…" at bounding box center [760, 580] width 1520 height 160
copy div "03700 [GEOGRAPHIC_DATA], [GEOGRAPHIC_DATA] [GEOGRAPHIC_DATA] Rental"
